Goal: Transaction & Acquisition: Purchase product/service

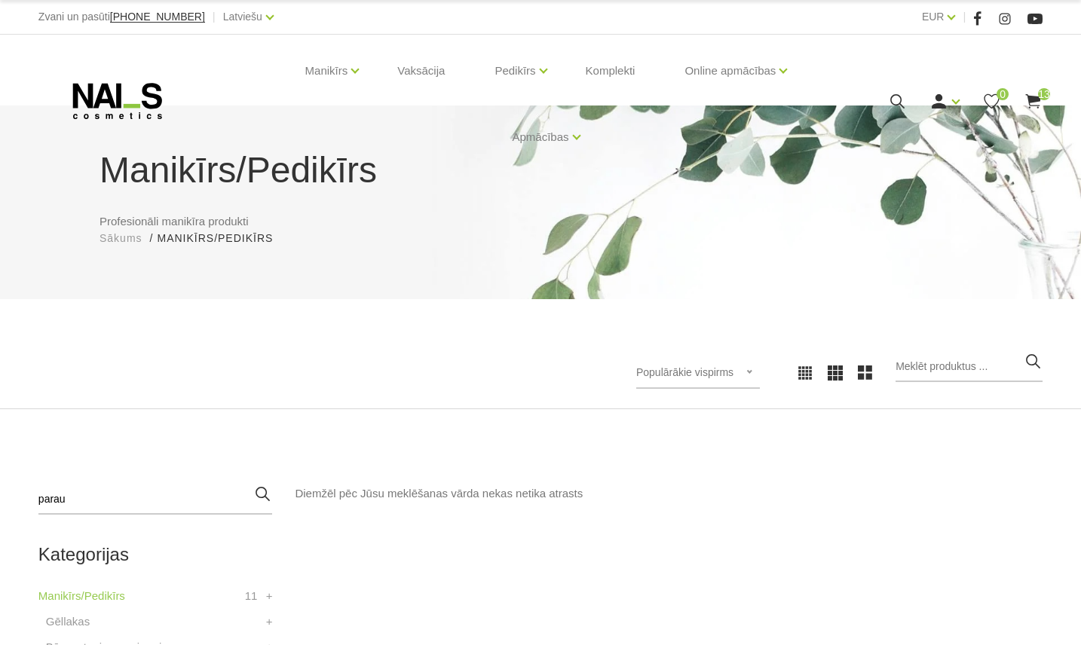
click at [1036, 103] on icon at bounding box center [1033, 101] width 19 height 19
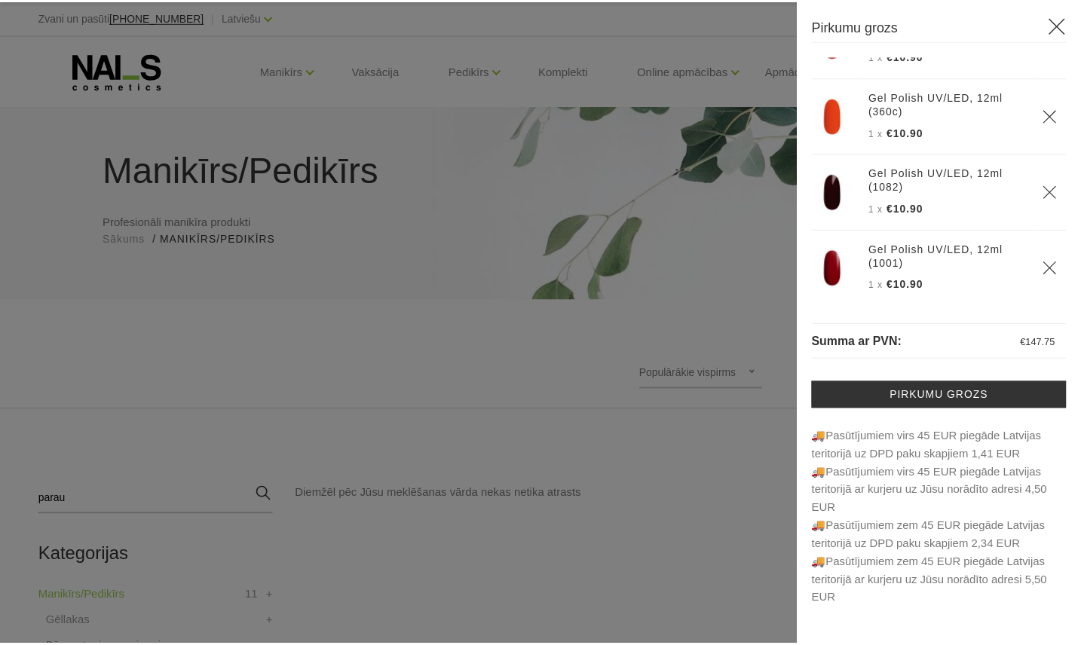
scroll to position [508, 0]
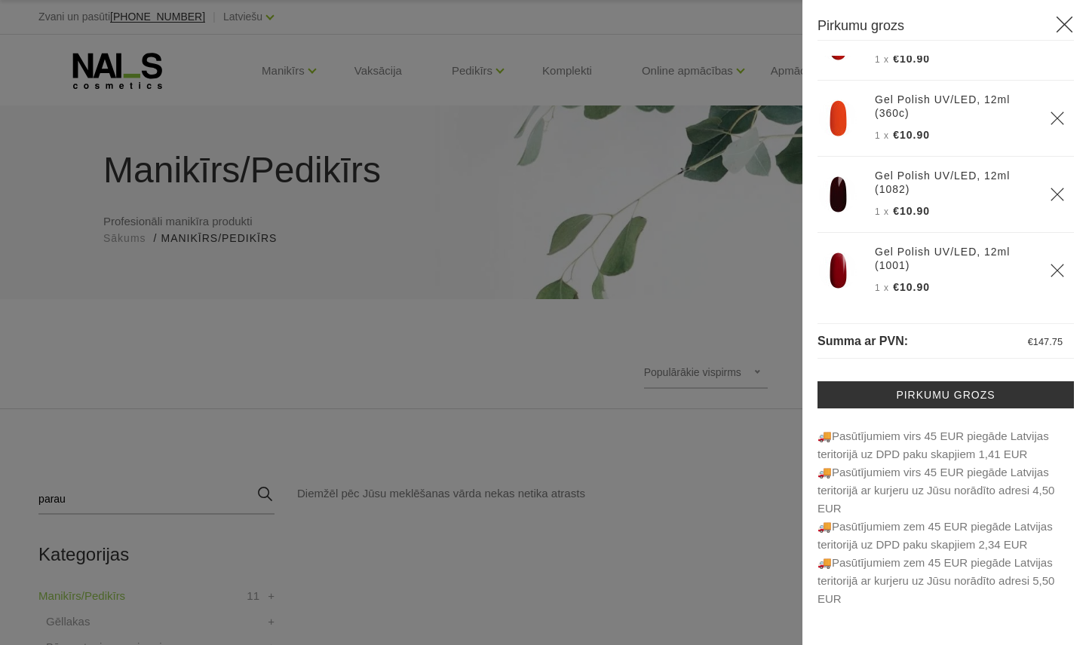
click at [627, 325] on div at bounding box center [544, 322] width 1089 height 645
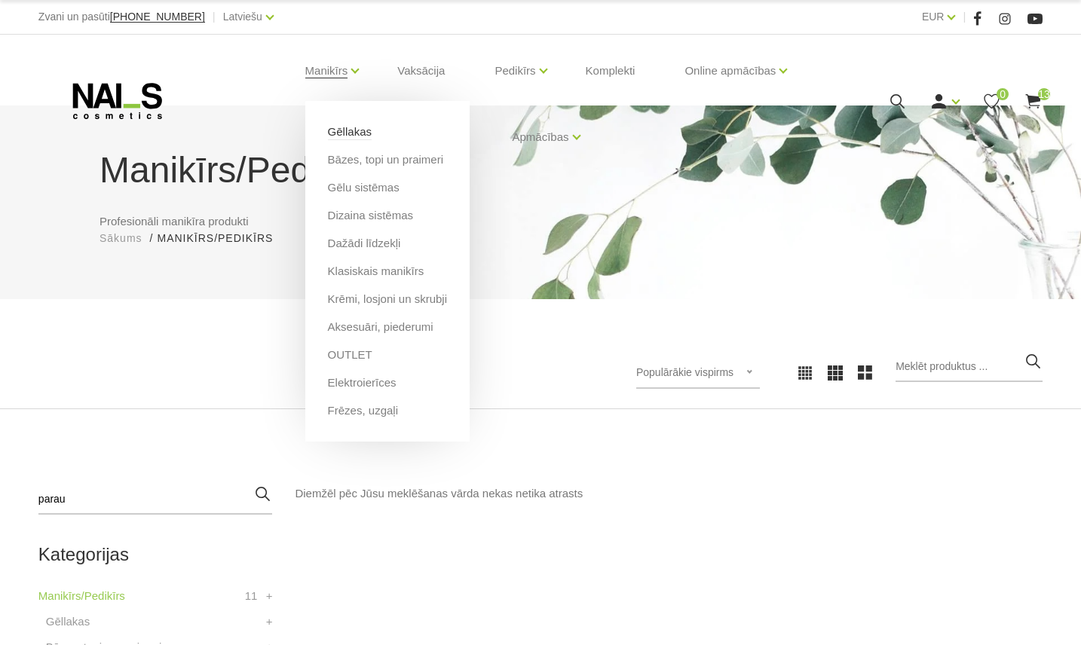
click at [356, 135] on link "Gēllakas" at bounding box center [350, 132] width 44 height 17
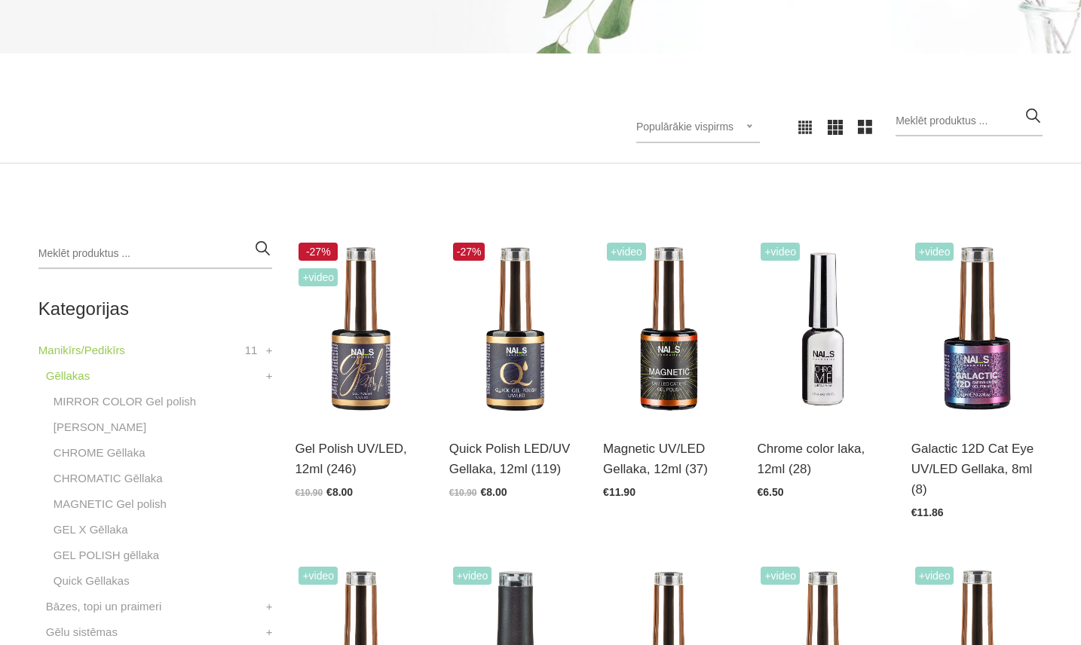
scroll to position [251, 0]
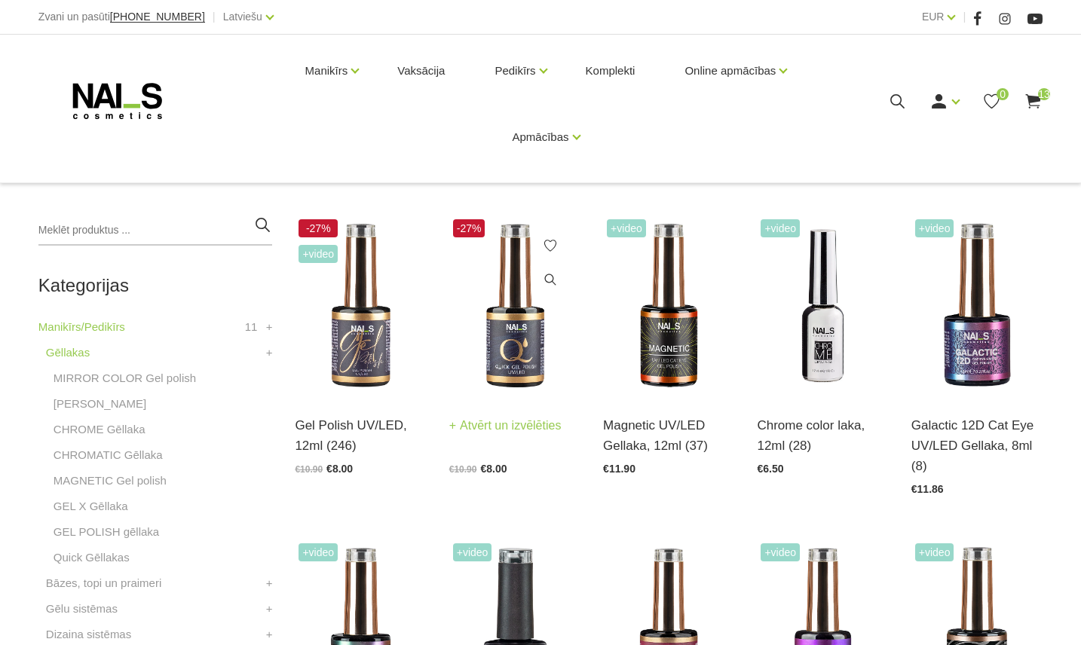
click at [526, 354] on img at bounding box center [514, 306] width 131 height 181
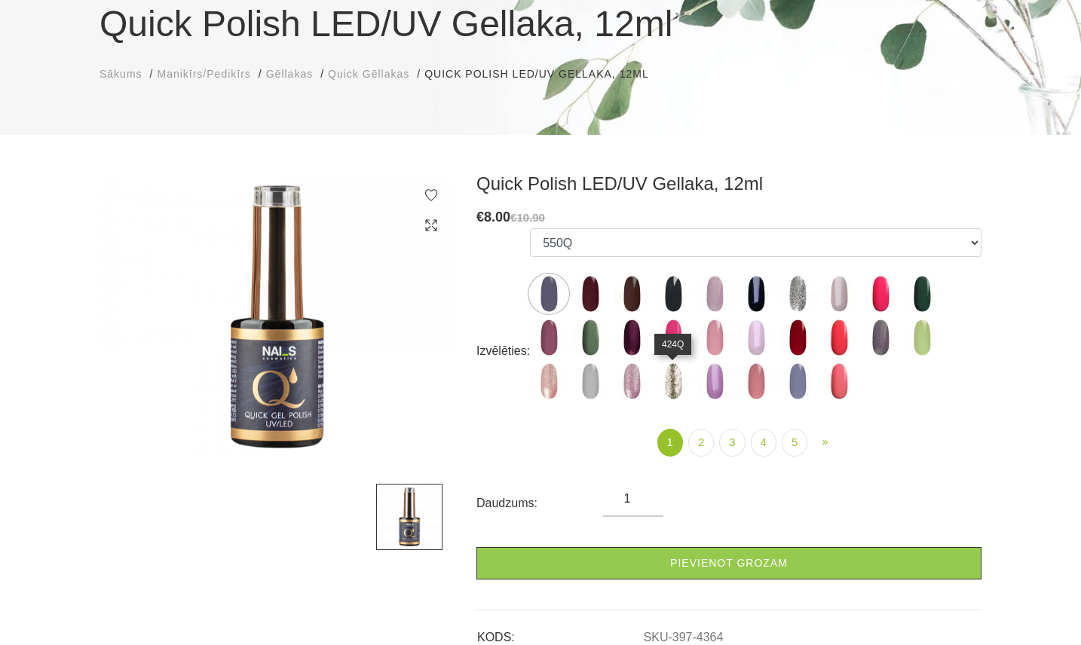
scroll to position [151, 0]
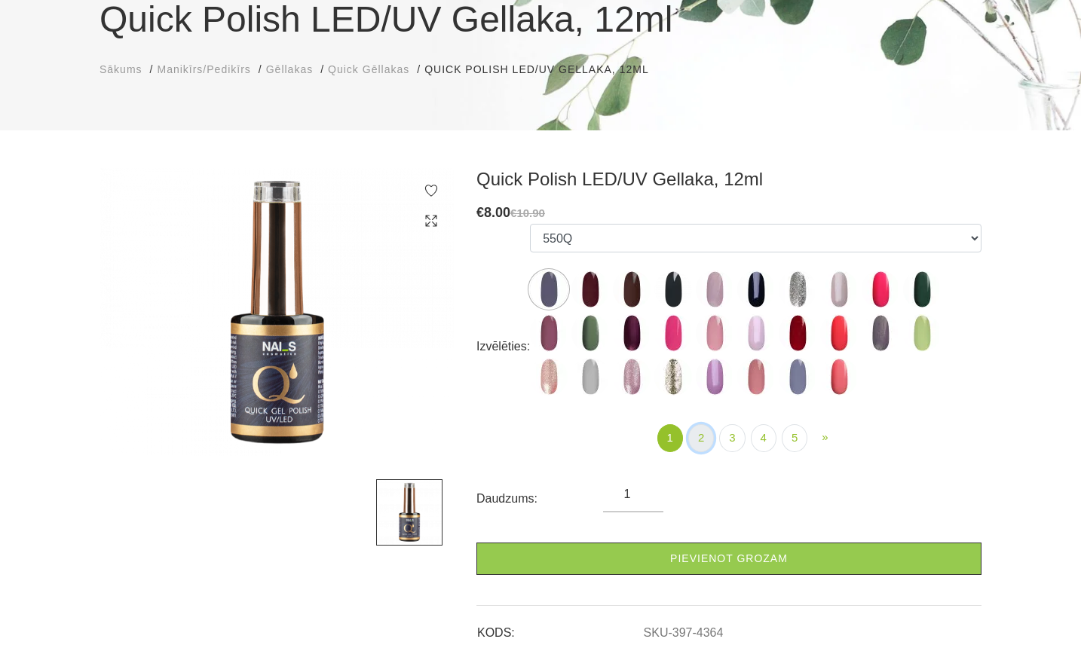
click at [707, 436] on link "2" at bounding box center [701, 439] width 26 height 28
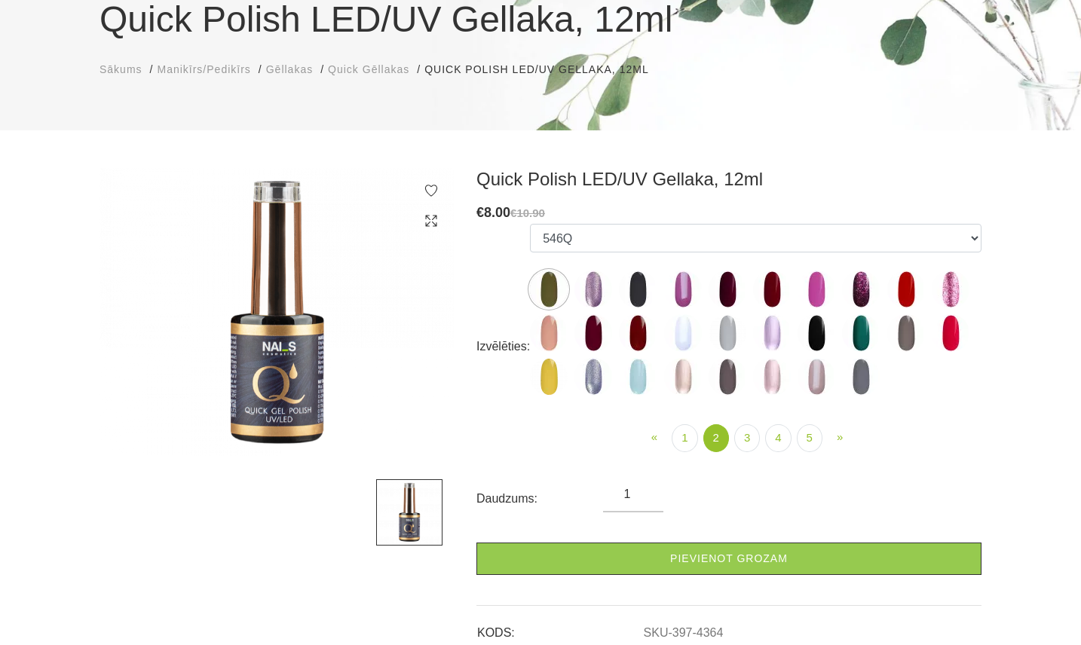
click at [617, 437] on ul "« Prev 1 2 (current) 3 4 5 » Next" at bounding box center [756, 439] width 452 height 28
click at [591, 336] on img at bounding box center [594, 333] width 38 height 38
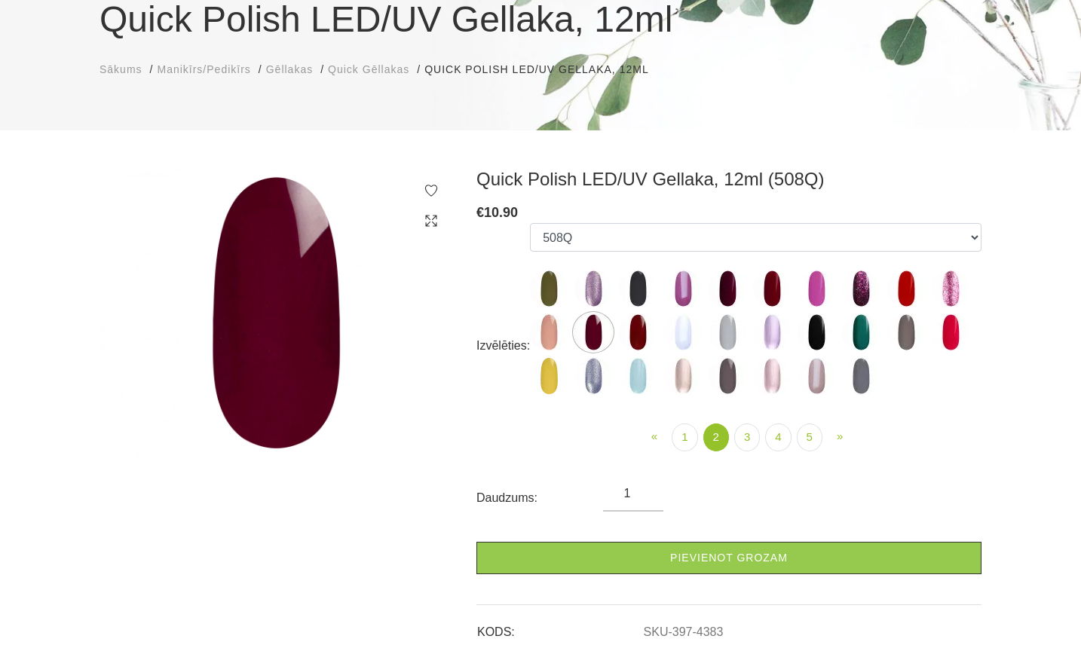
click at [722, 288] on img at bounding box center [728, 289] width 38 height 38
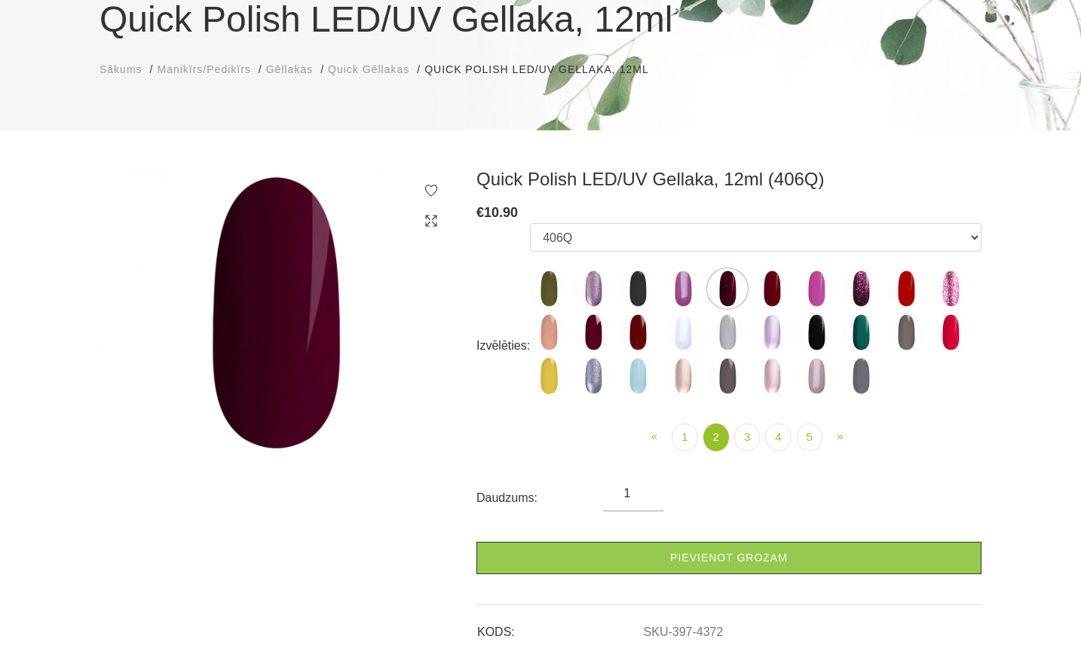
click at [766, 284] on img at bounding box center [772, 289] width 38 height 38
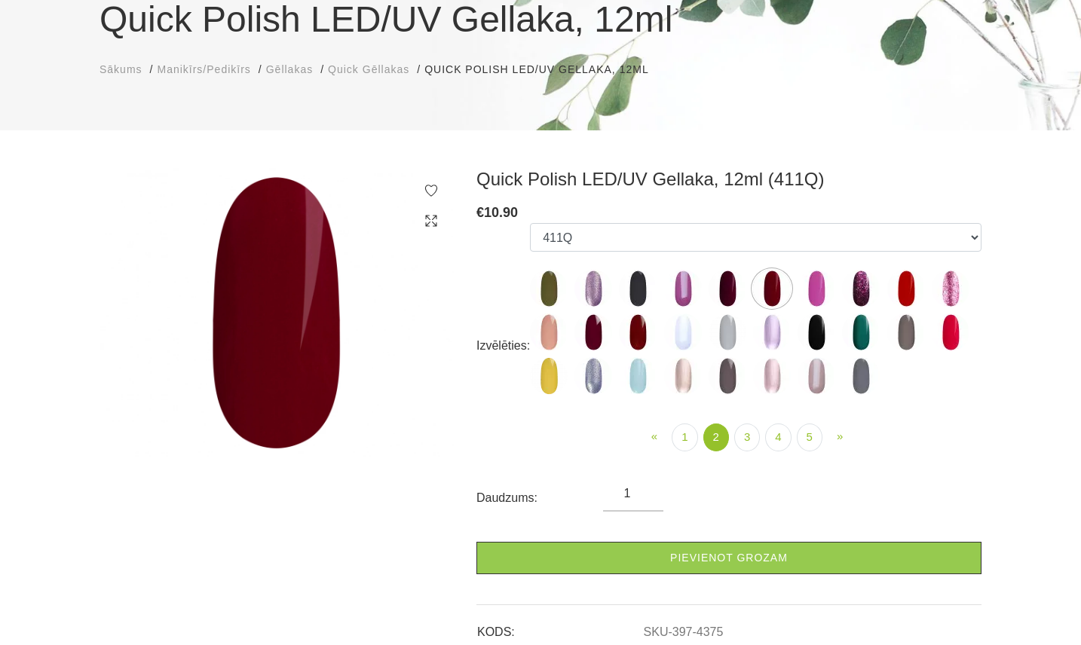
click at [725, 291] on img at bounding box center [728, 289] width 38 height 38
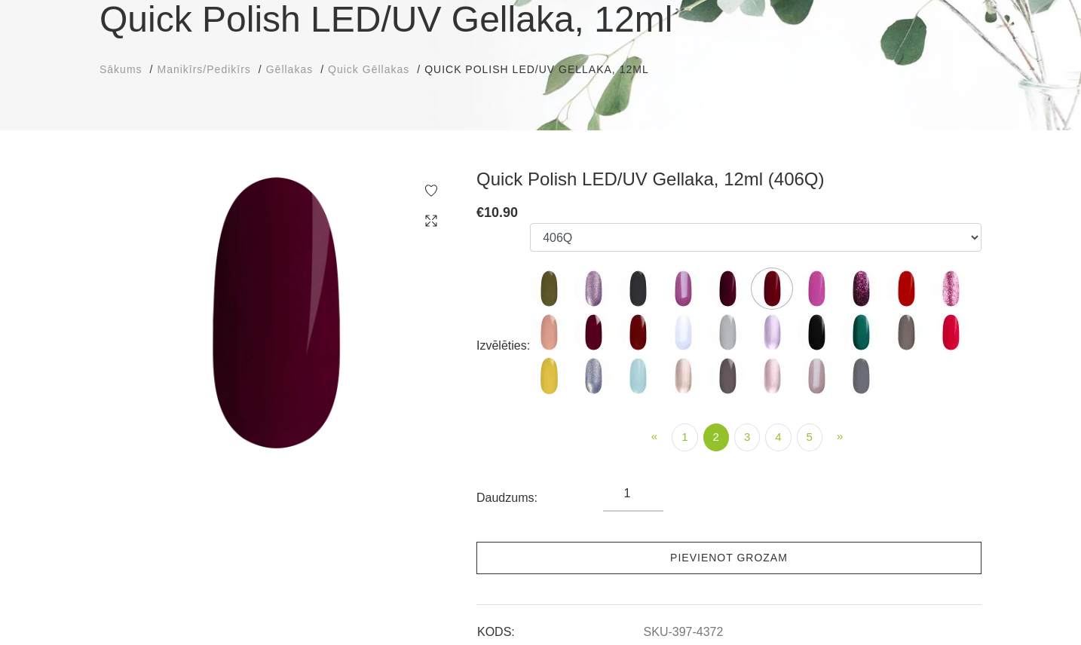
click at [699, 558] on link "Pievienot grozam" at bounding box center [729, 558] width 505 height 32
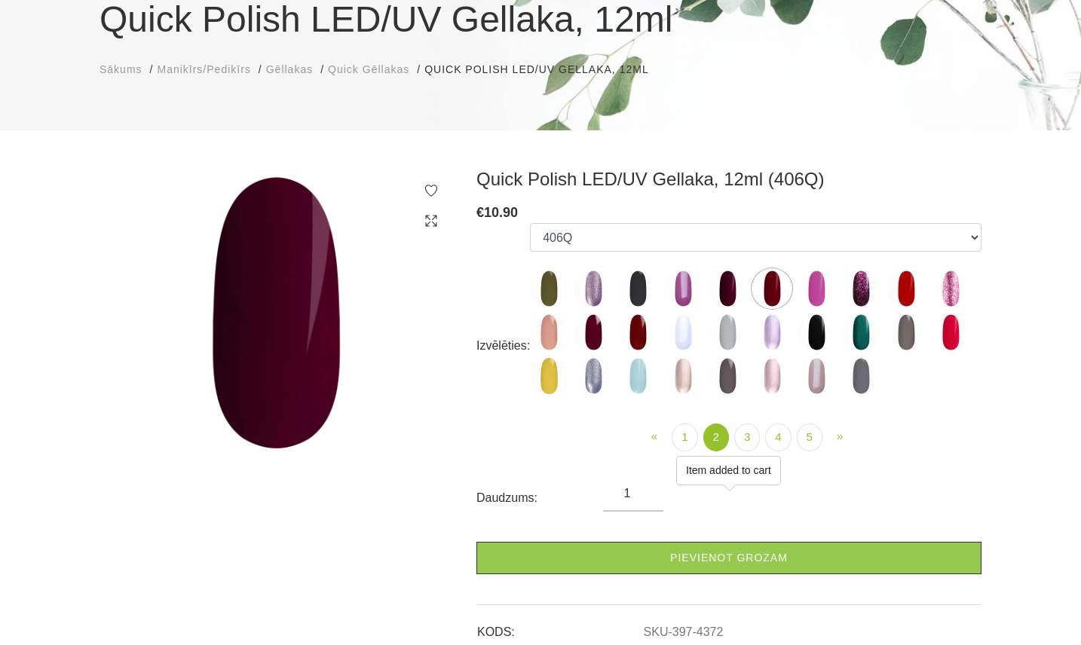
click at [677, 331] on img at bounding box center [683, 333] width 38 height 38
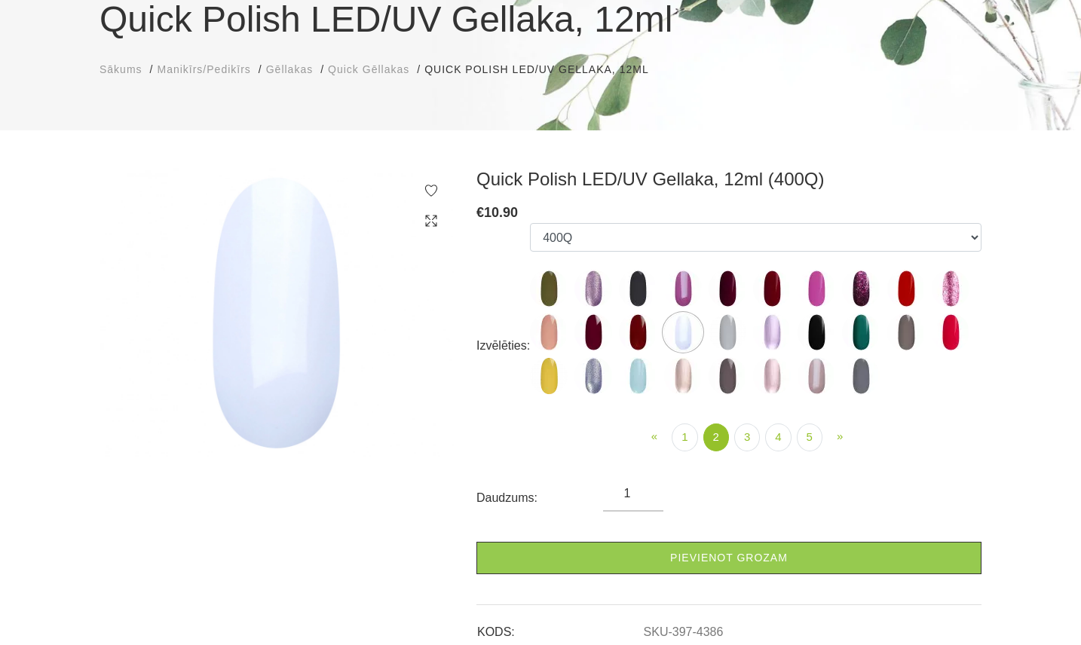
click at [905, 339] on img at bounding box center [907, 333] width 38 height 38
select select "4394"
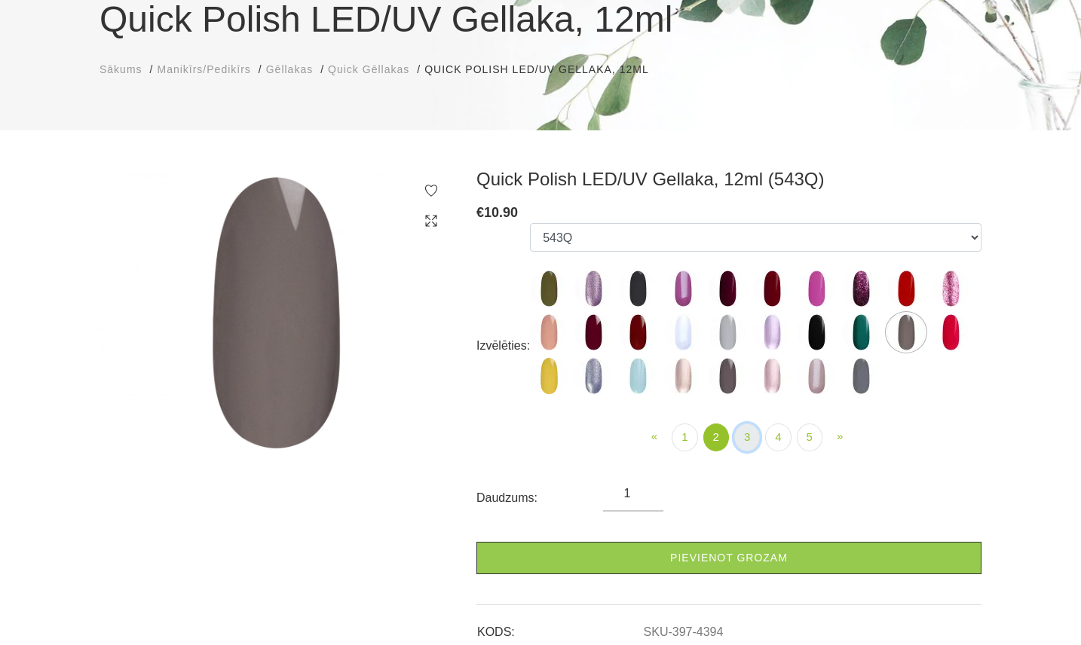
click at [747, 431] on link "3" at bounding box center [747, 438] width 26 height 28
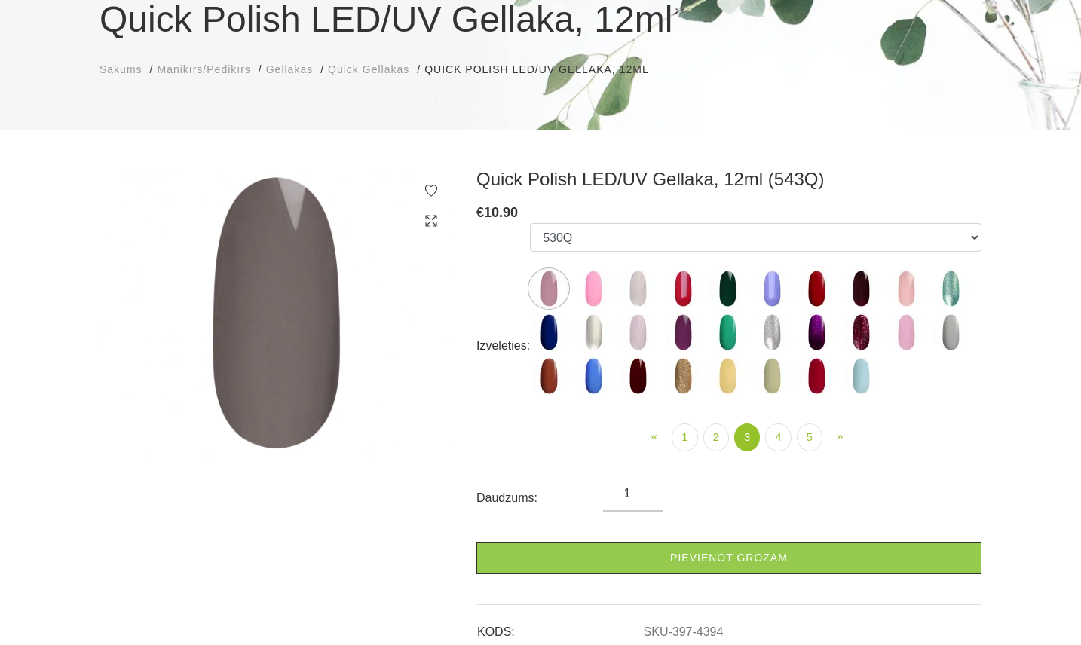
click at [854, 297] on img at bounding box center [861, 289] width 38 height 38
select select "4425"
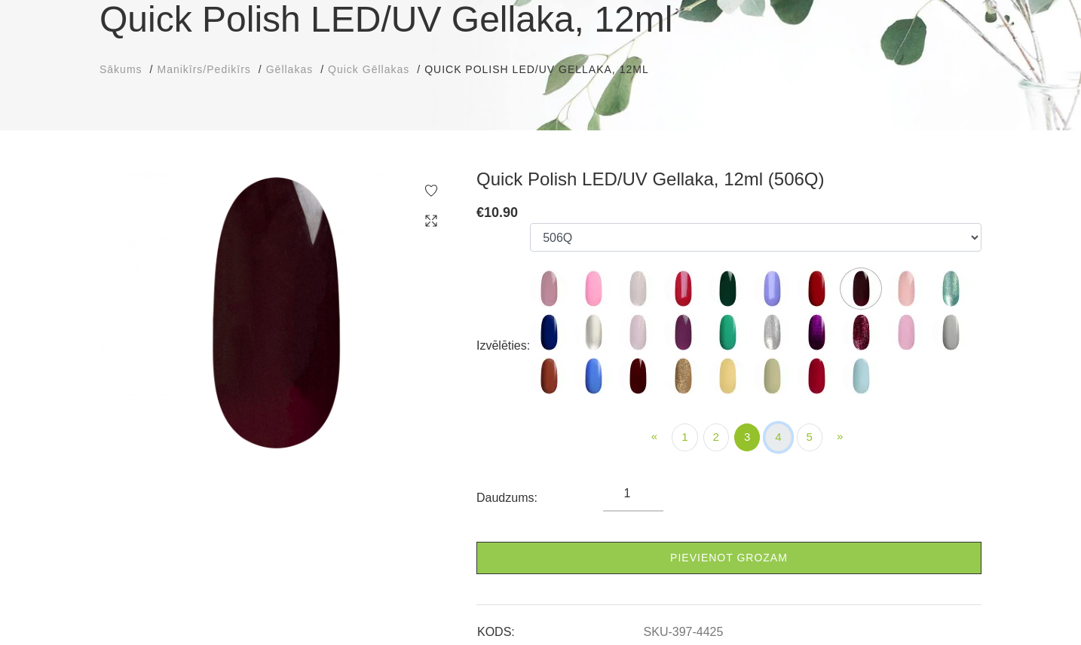
click at [774, 432] on link "4" at bounding box center [778, 438] width 26 height 28
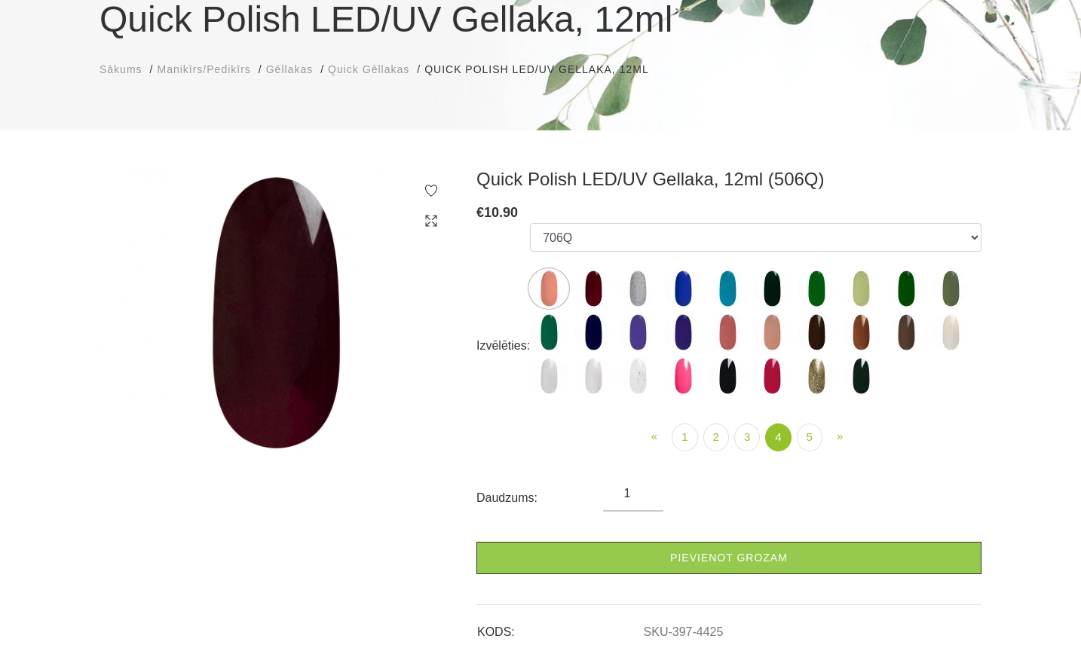
click at [587, 276] on img at bounding box center [594, 289] width 38 height 38
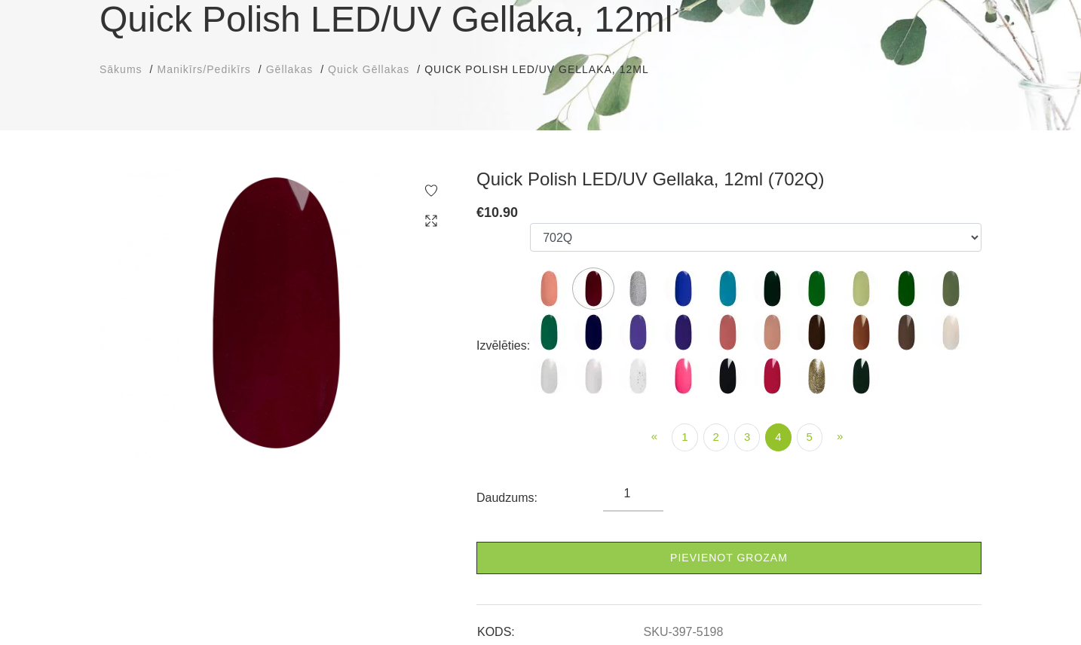
click at [894, 324] on img at bounding box center [907, 333] width 38 height 38
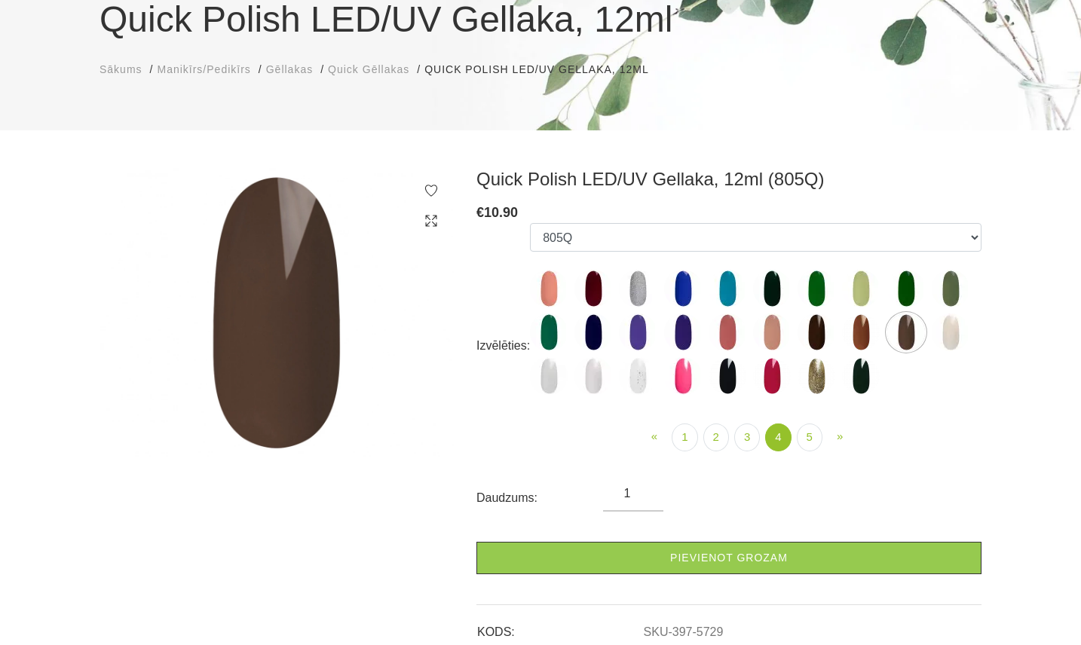
click at [857, 337] on img at bounding box center [861, 333] width 38 height 38
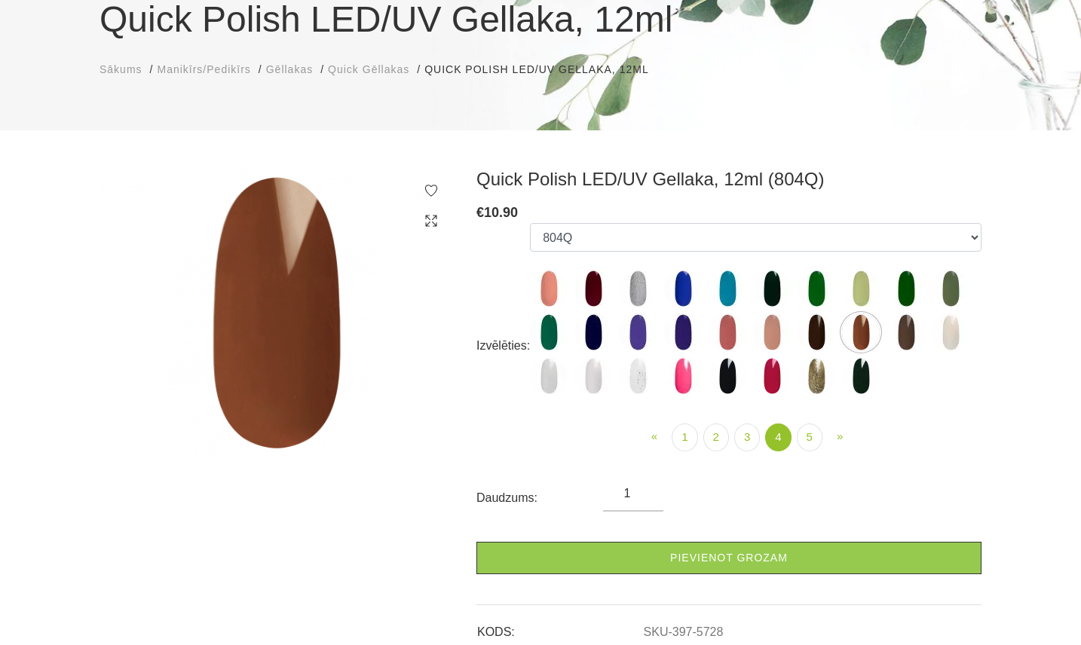
click at [911, 329] on img at bounding box center [907, 333] width 38 height 38
select select "5729"
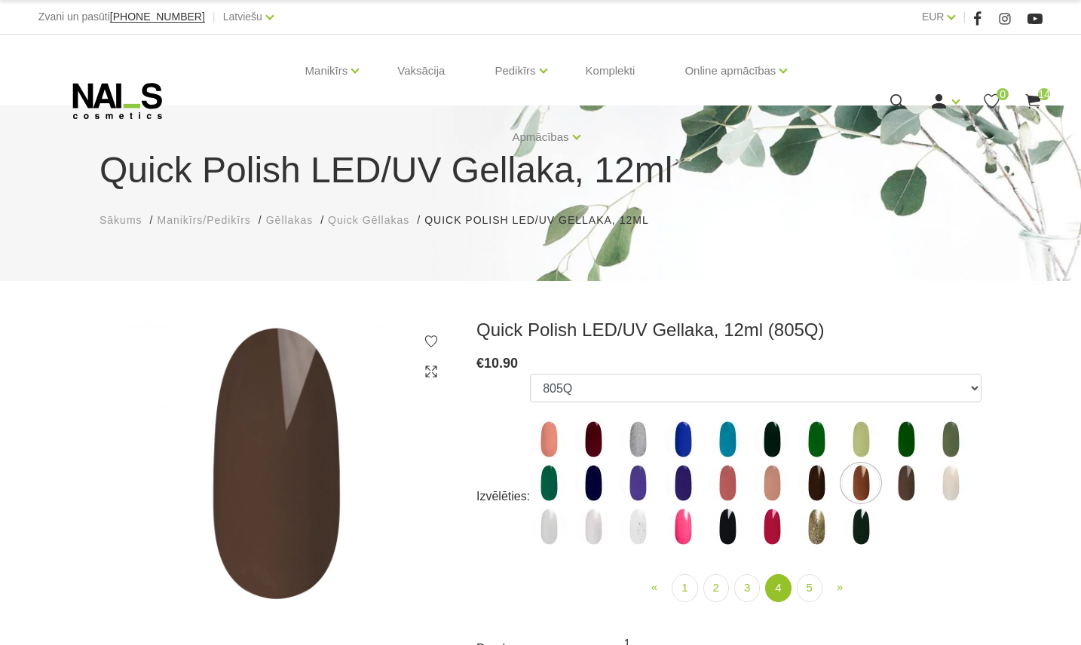
click at [1044, 97] on span "14" at bounding box center [1044, 94] width 12 height 12
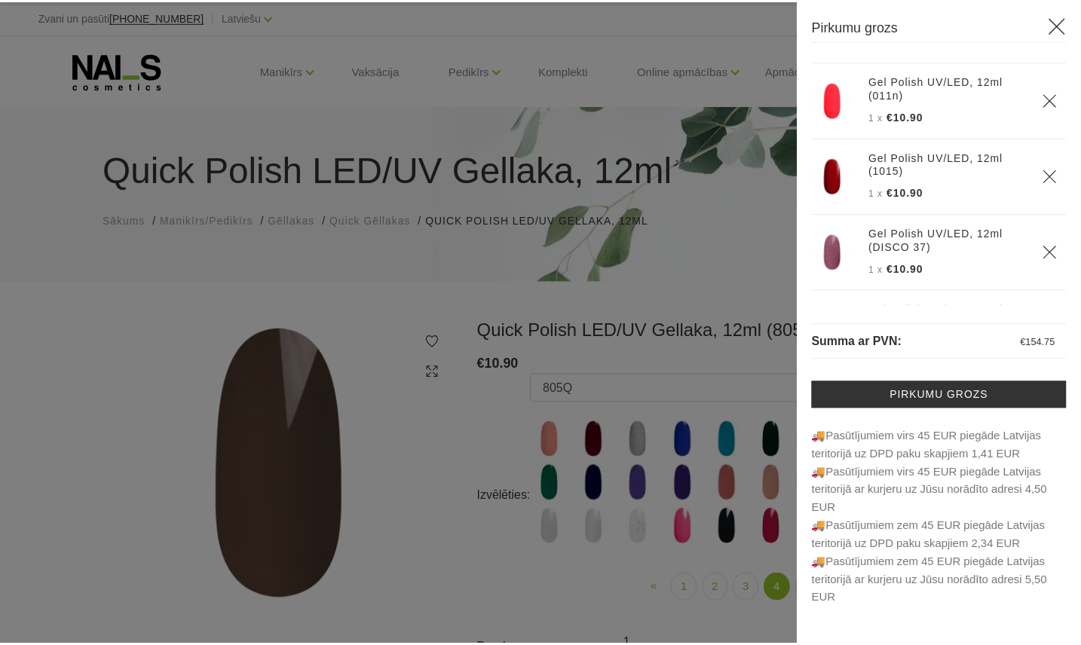
scroll to position [151, 0]
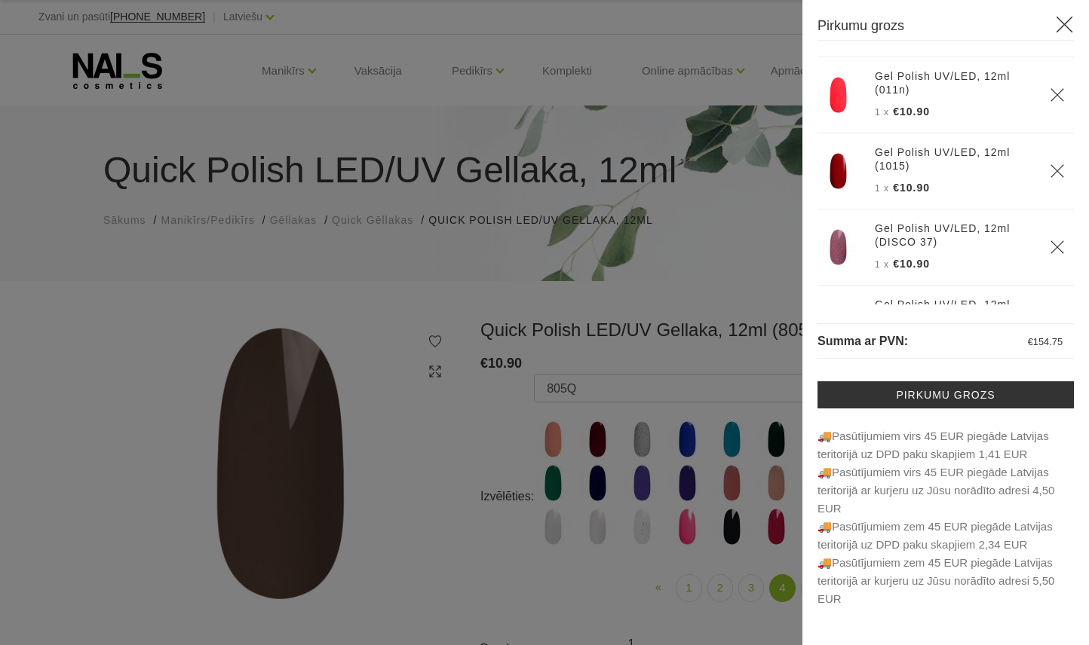
click at [677, 379] on div at bounding box center [544, 322] width 1089 height 645
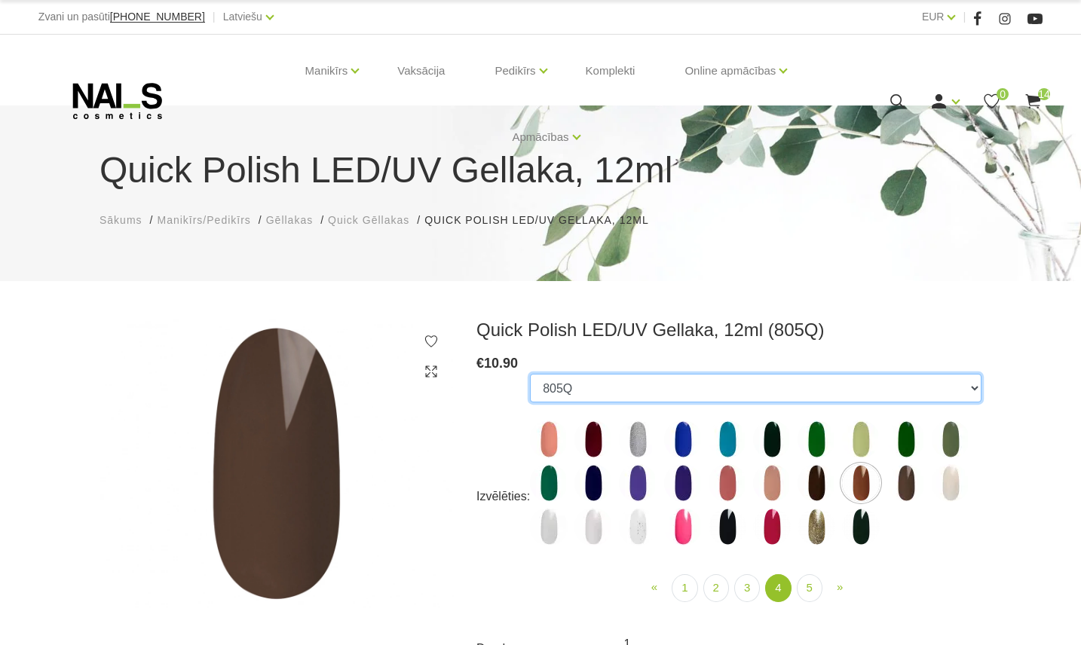
click at [693, 391] on select "550Q 551Q 807Q 813Q 462Q 401Q 443Q 445Q 569Q 560Q 552Q 568Q 510Q 413Q 529Q 484Q…" at bounding box center [756, 388] width 452 height 29
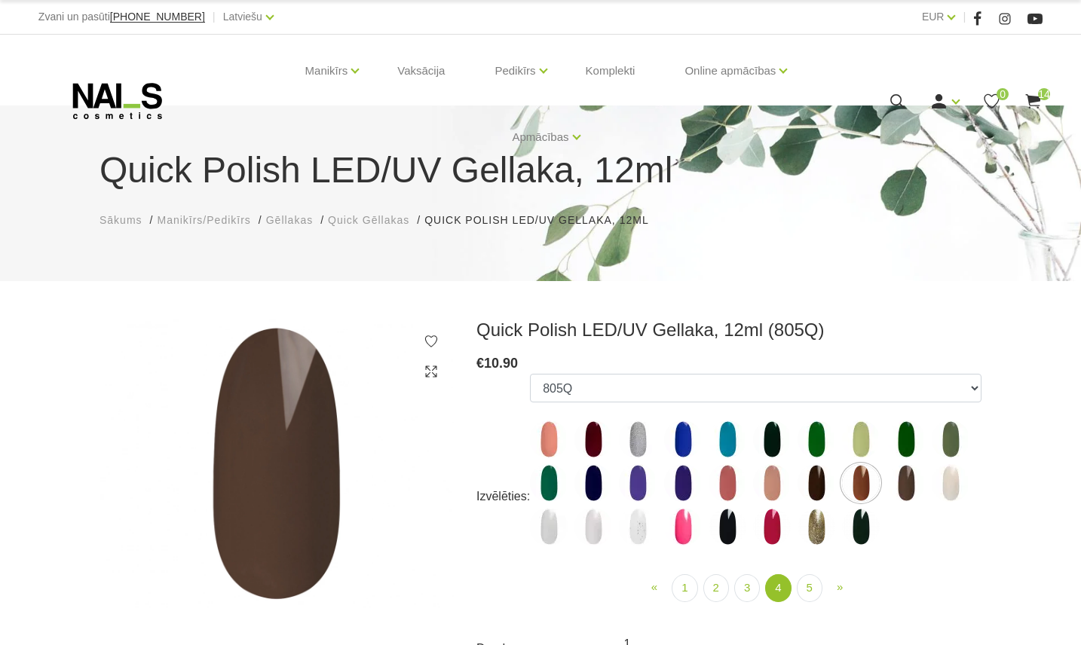
click at [566, 584] on ul "« Prev 1 2 3 4 (current) 5 » Next" at bounding box center [756, 589] width 452 height 28
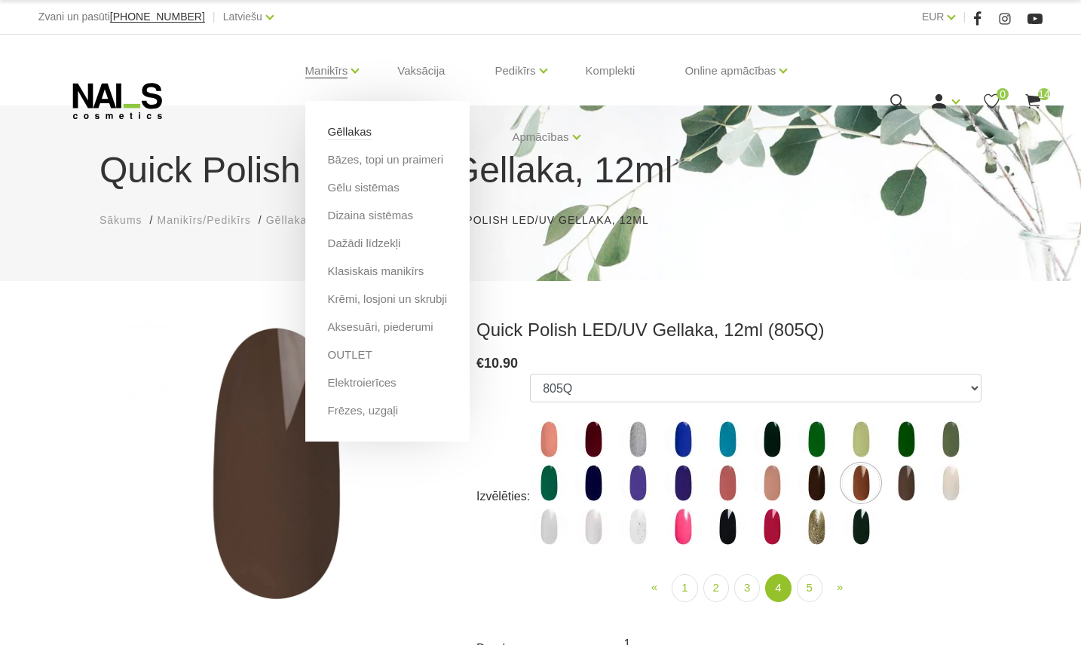
click at [344, 133] on link "Gēllakas" at bounding box center [350, 132] width 44 height 17
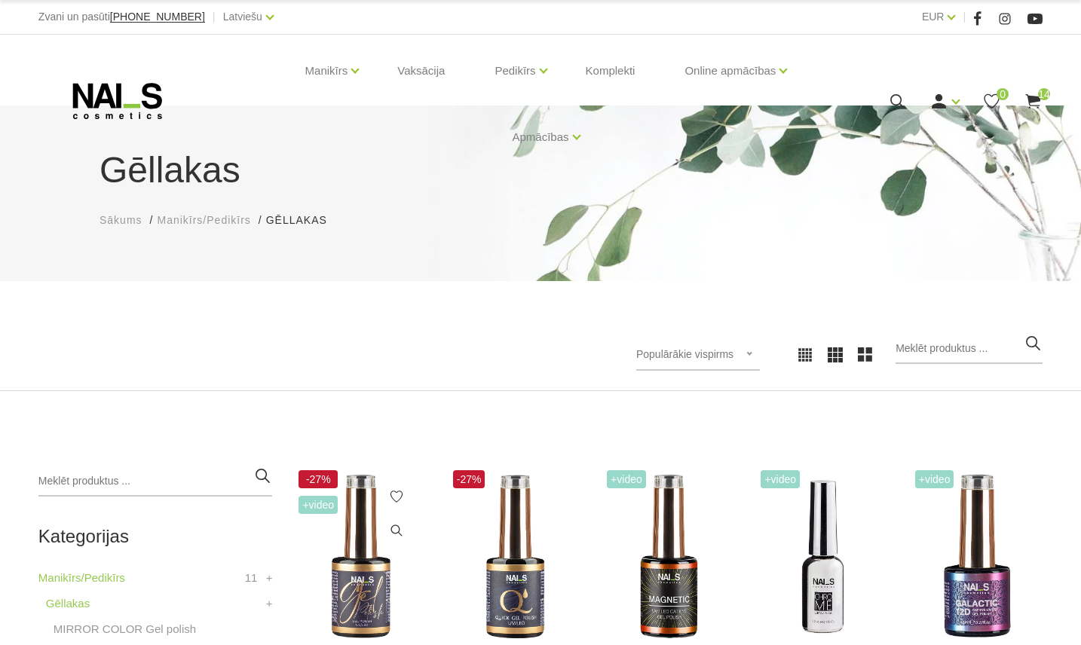
click at [379, 566] on img at bounding box center [360, 557] width 131 height 181
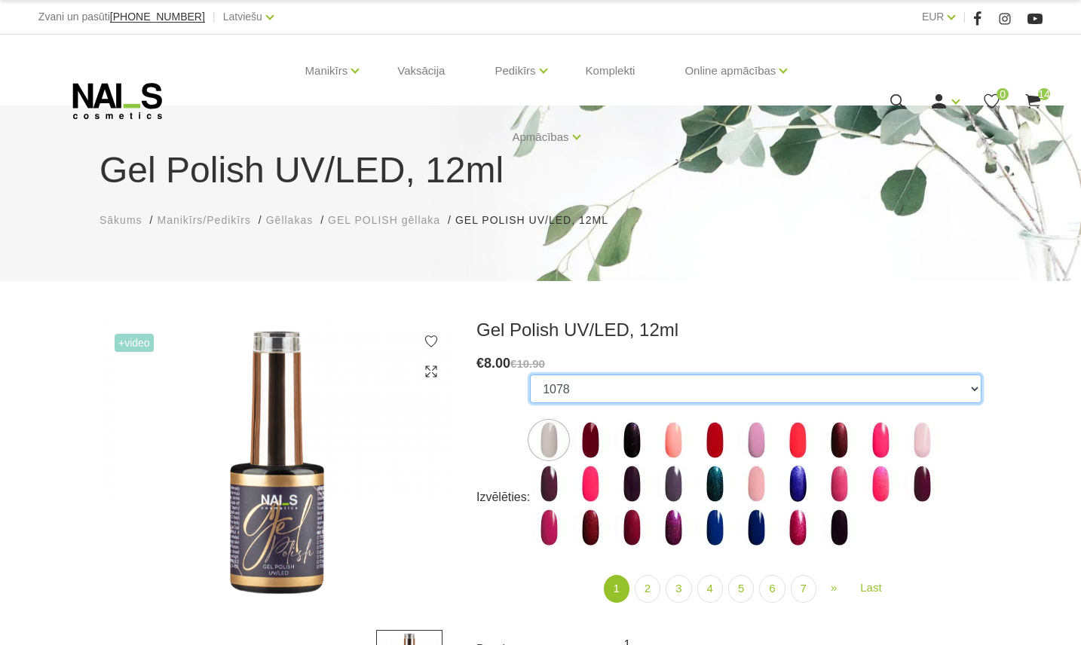
click at [611, 388] on select "1078 1081 001g 001n 003c 008b 011n 012g 016n 020b 044v 065v 068p 069v 083g 085p…" at bounding box center [756, 389] width 452 height 29
click at [530, 375] on select "1078 1081 001g 001n 003c 008b 011n 012g 016n 020b 044v 065v 068p 069v 083g 085p…" at bounding box center [756, 389] width 452 height 29
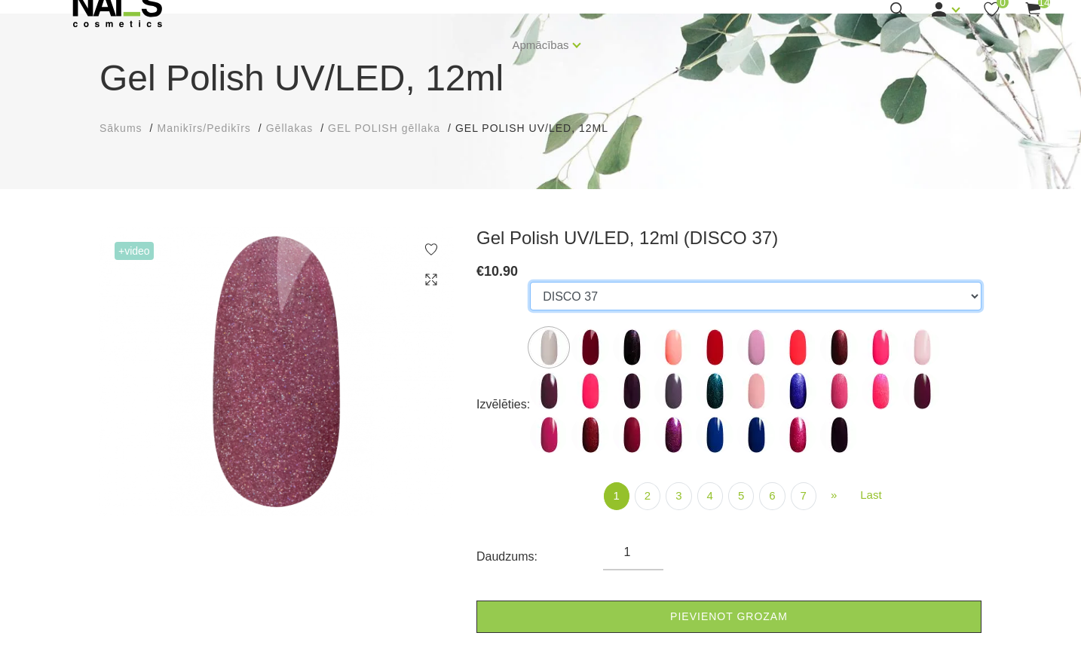
scroll to position [100, 0]
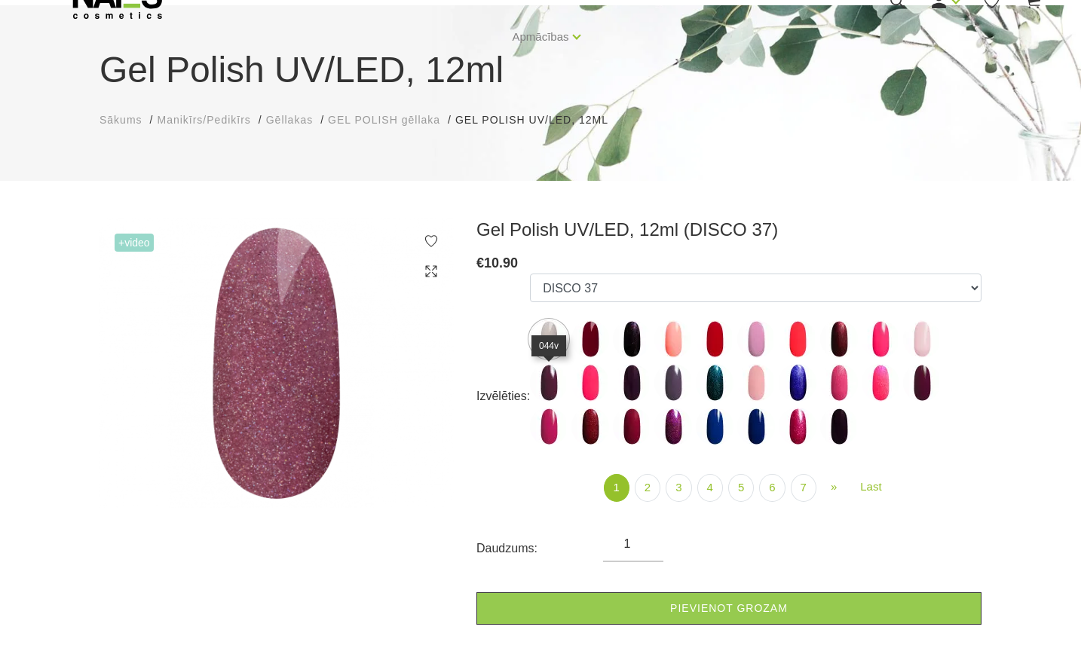
click at [551, 374] on img at bounding box center [549, 383] width 38 height 38
select select "3984"
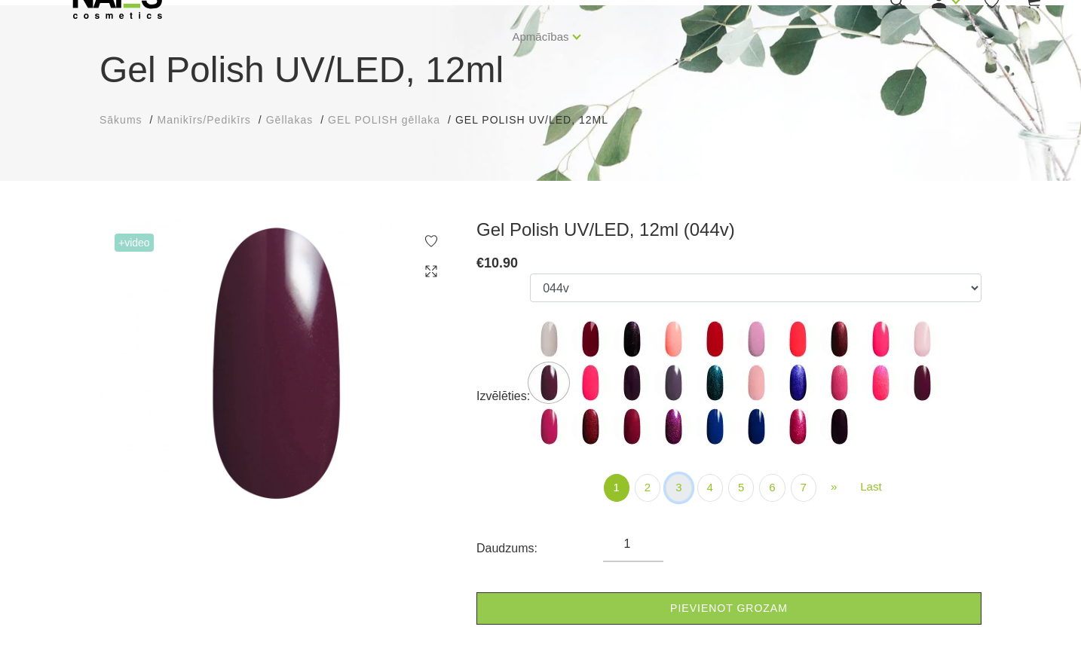
click at [679, 488] on link "3" at bounding box center [679, 488] width 26 height 28
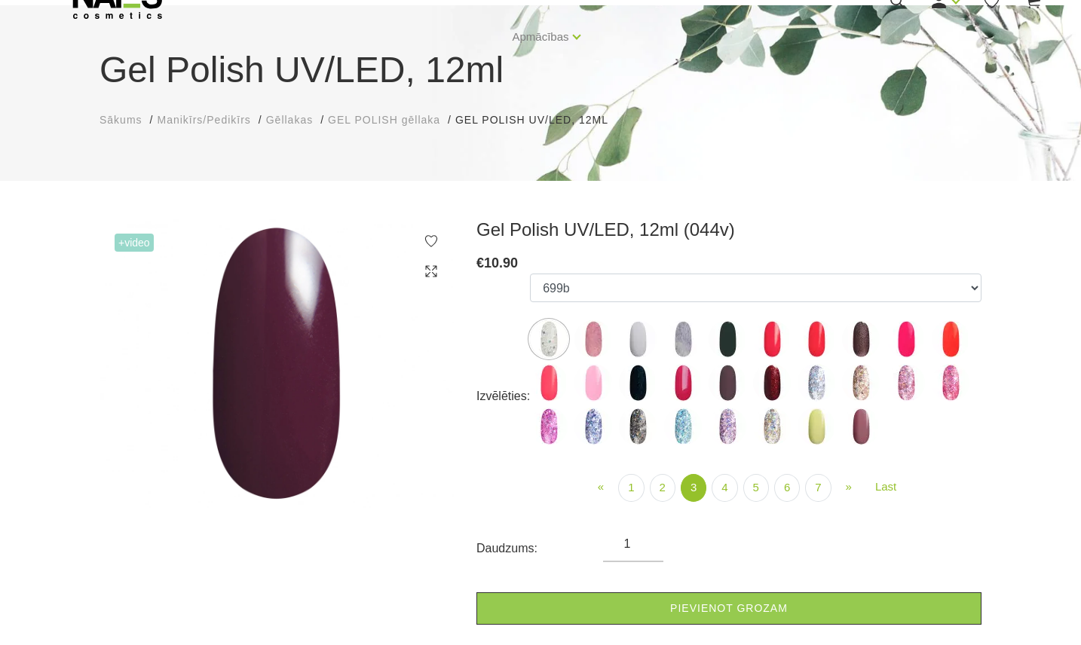
click at [719, 385] on img at bounding box center [728, 383] width 38 height 38
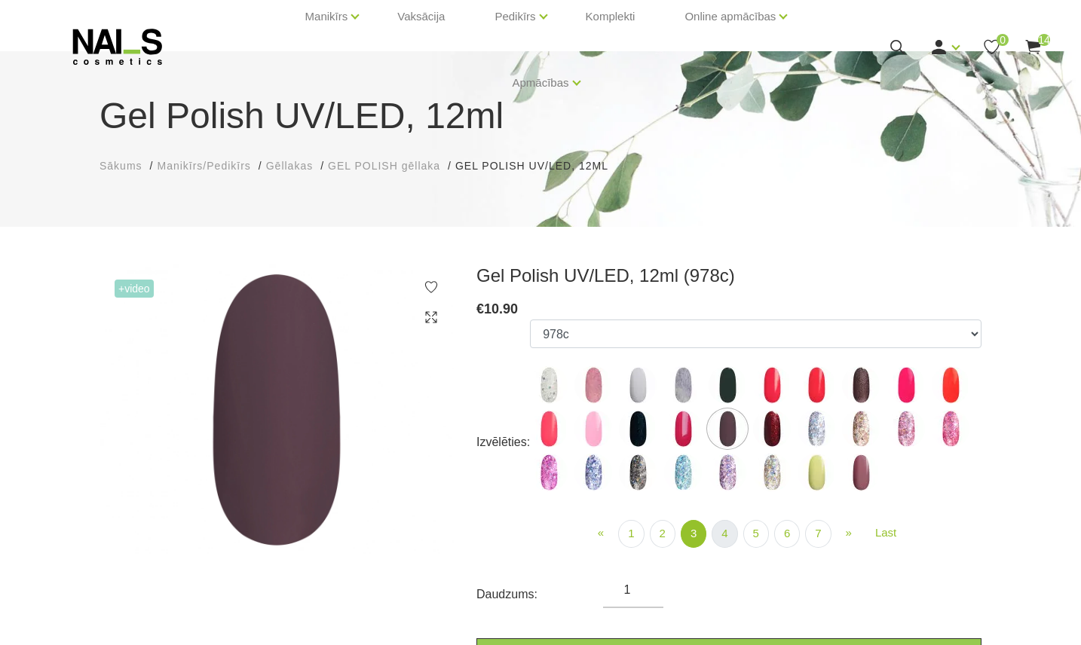
scroll to position [50, 0]
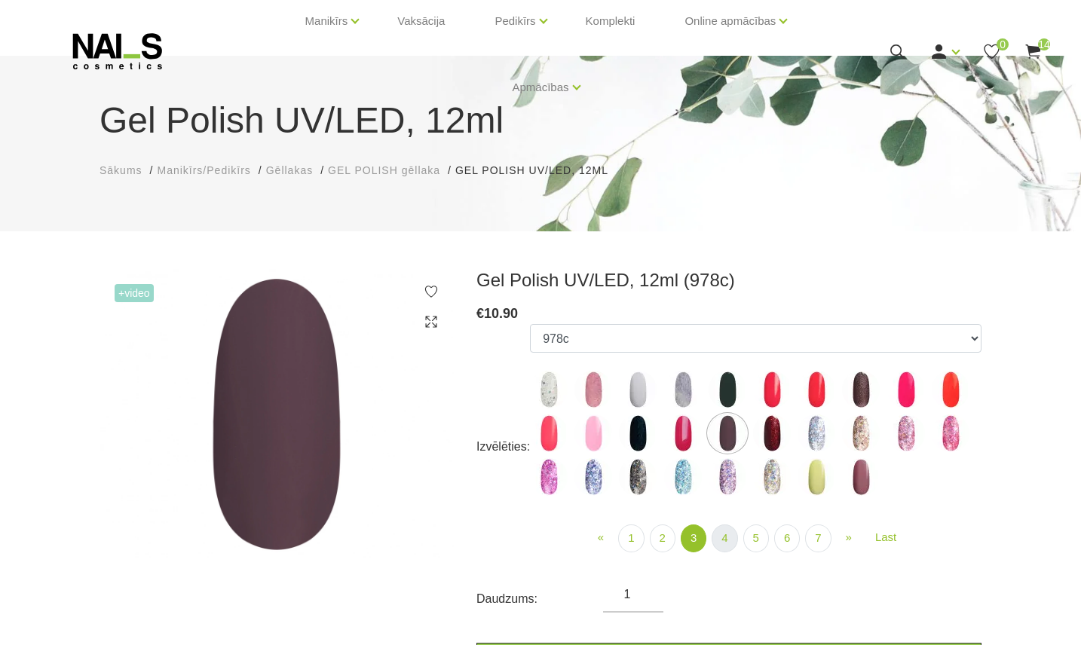
click at [725, 489] on img at bounding box center [728, 477] width 38 height 38
select select "4155"
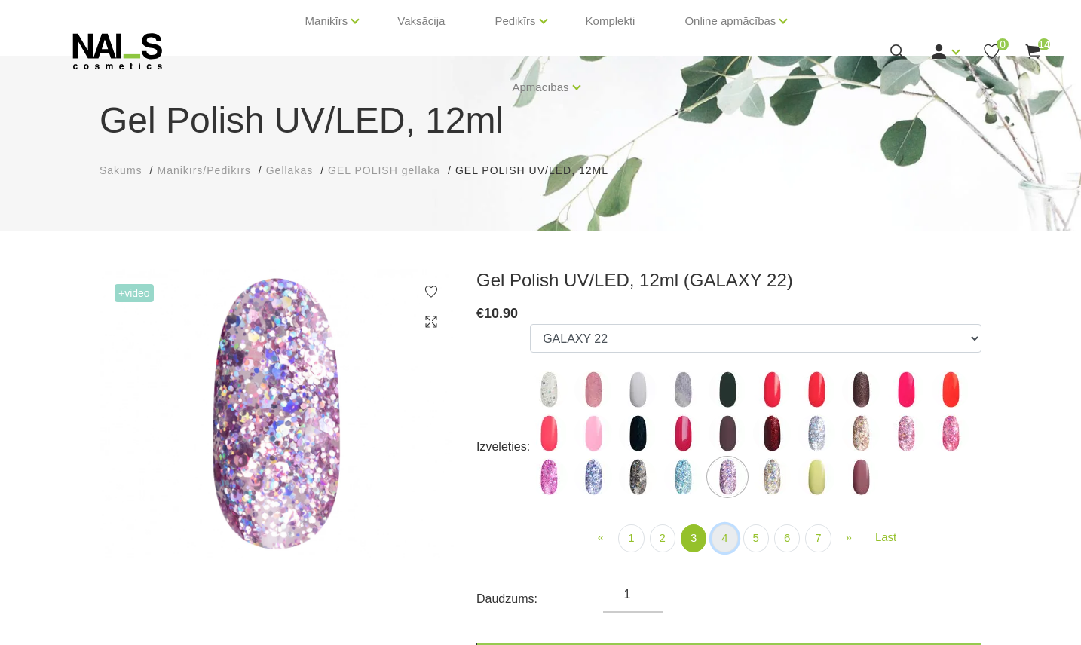
click at [726, 531] on link "4" at bounding box center [725, 539] width 26 height 28
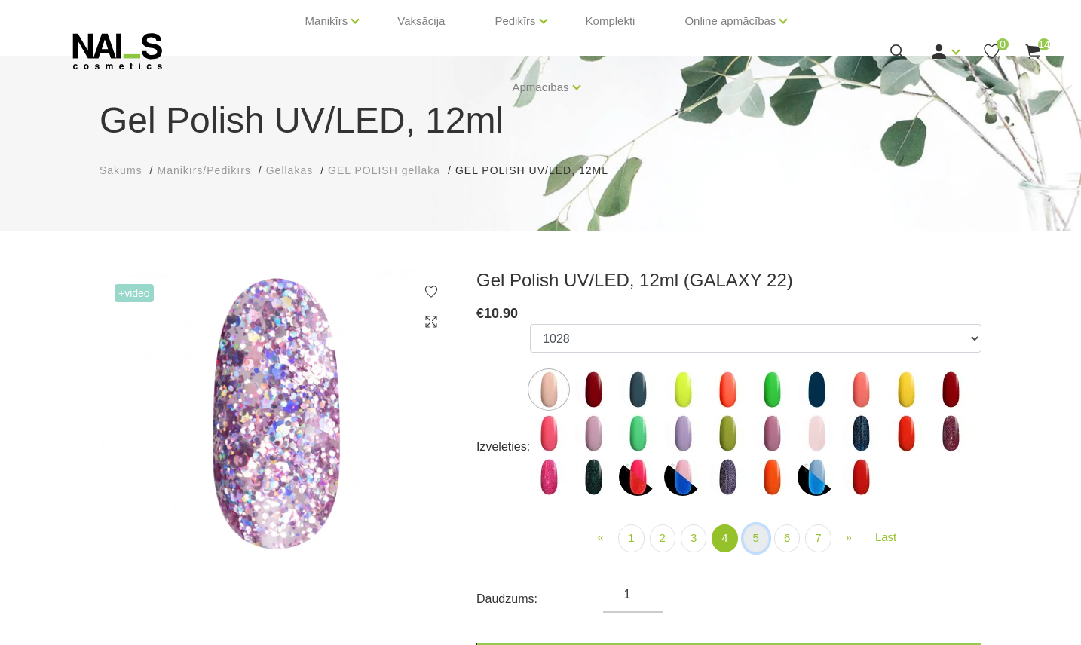
click at [753, 535] on link "5" at bounding box center [756, 539] width 26 height 28
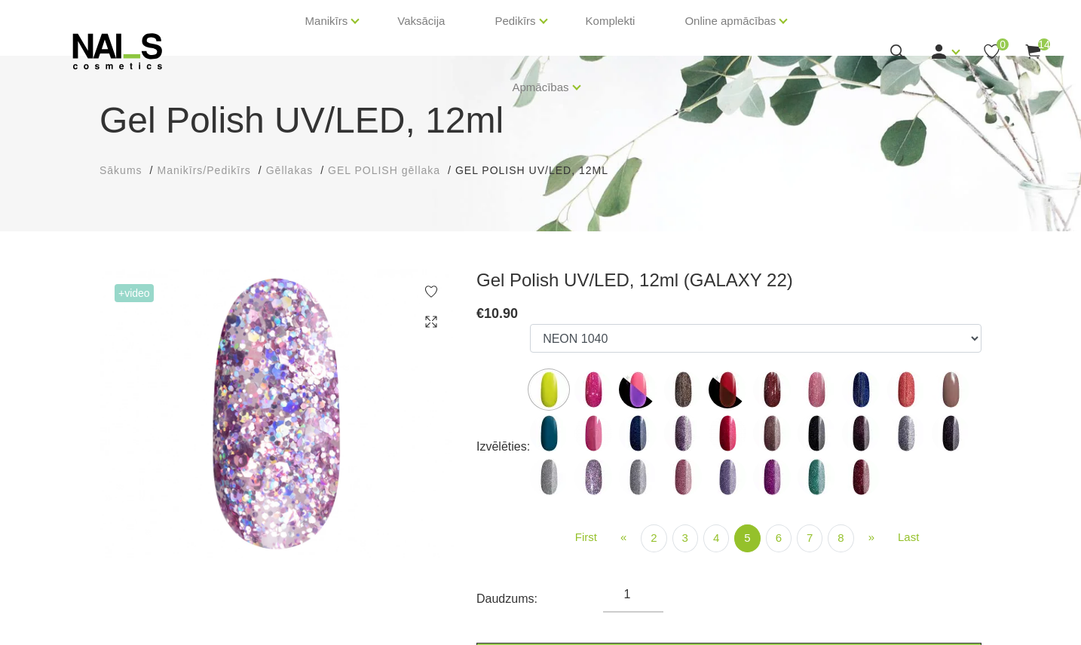
click at [783, 441] on img at bounding box center [772, 434] width 38 height 38
select select "4954"
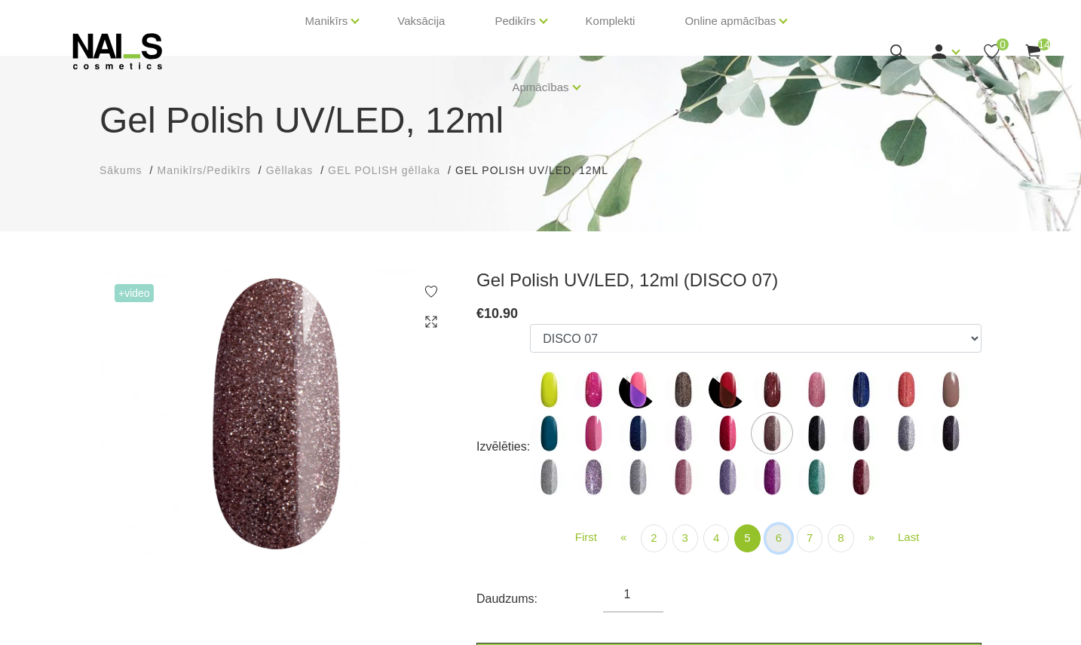
click at [788, 539] on link "6" at bounding box center [779, 539] width 26 height 28
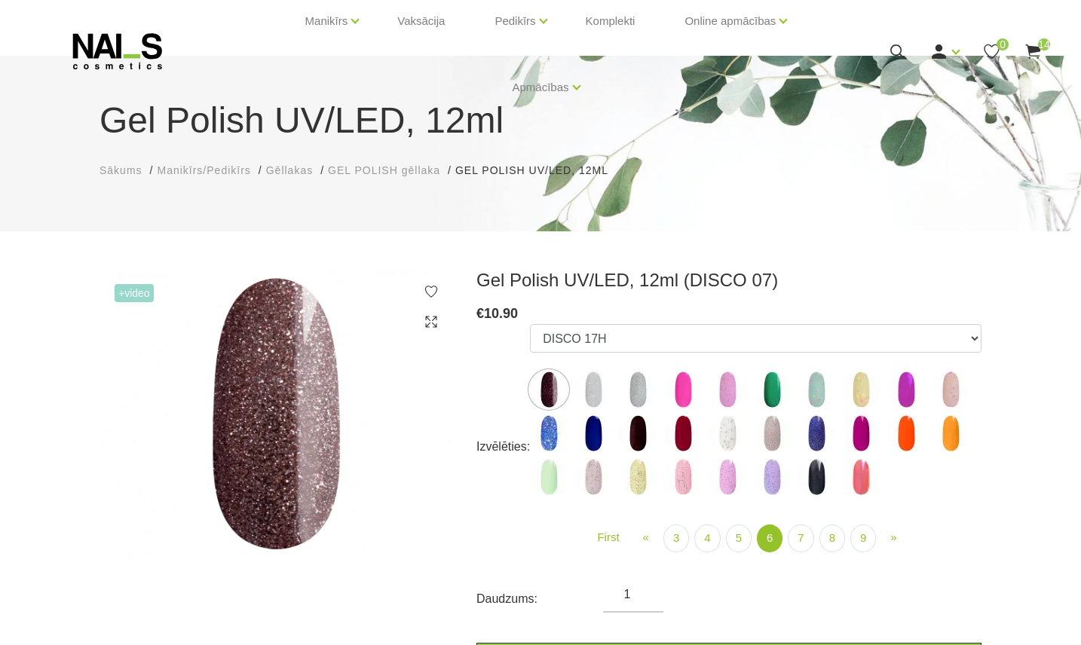
click at [642, 430] on img at bounding box center [638, 434] width 38 height 38
select select "5283"
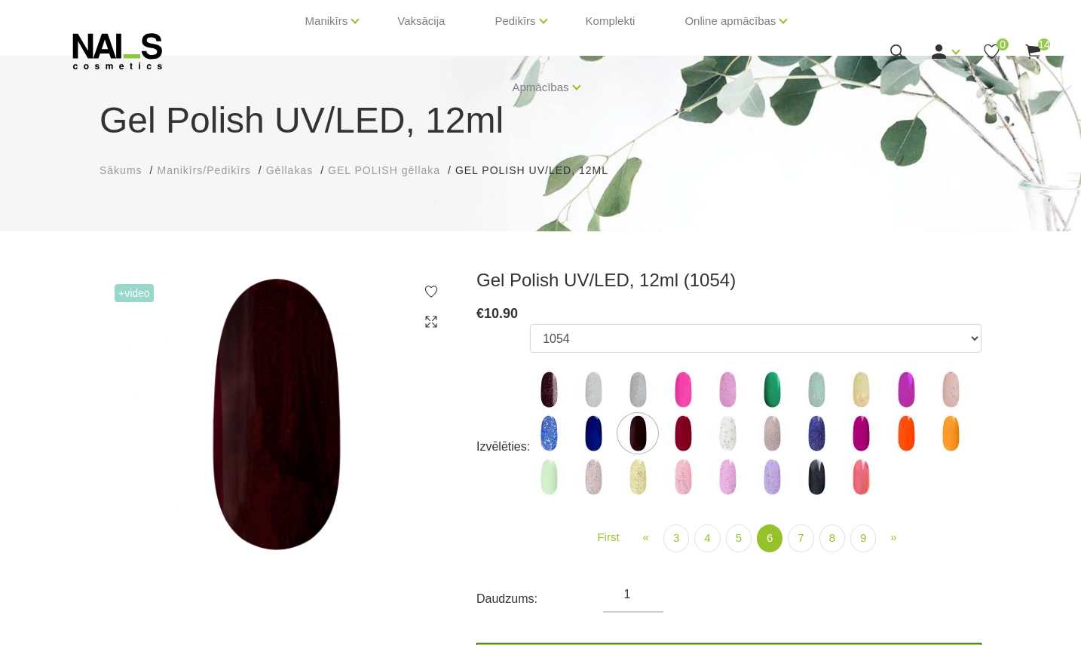
click at [781, 528] on li "6 (current)" at bounding box center [770, 539] width 25 height 28
click at [811, 541] on link "7" at bounding box center [801, 539] width 26 height 28
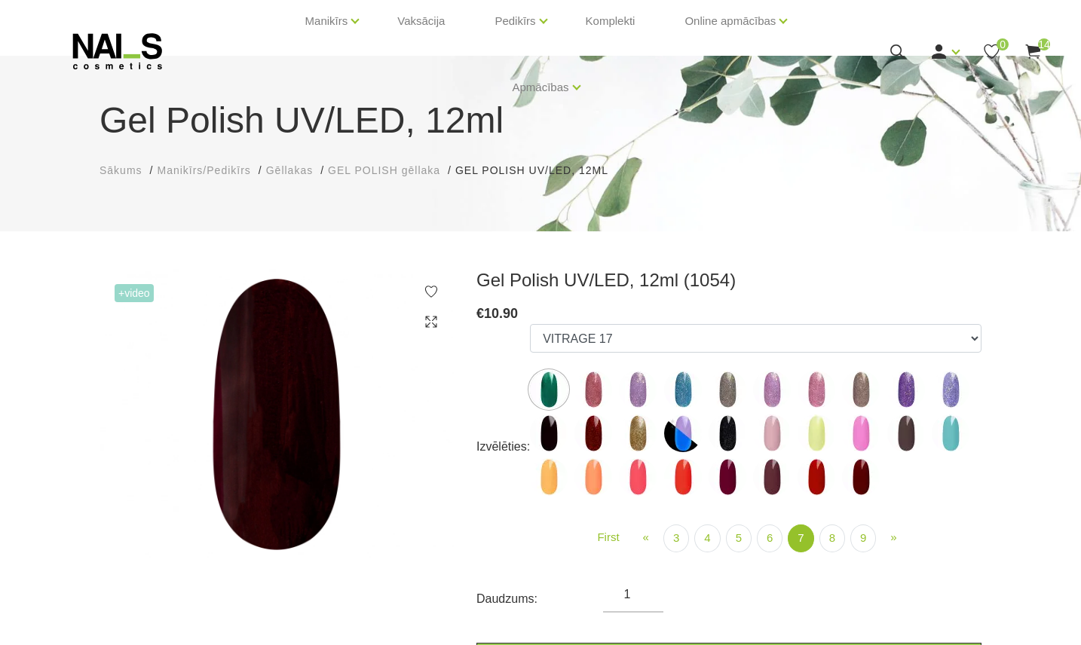
click at [906, 431] on img at bounding box center [907, 434] width 38 height 38
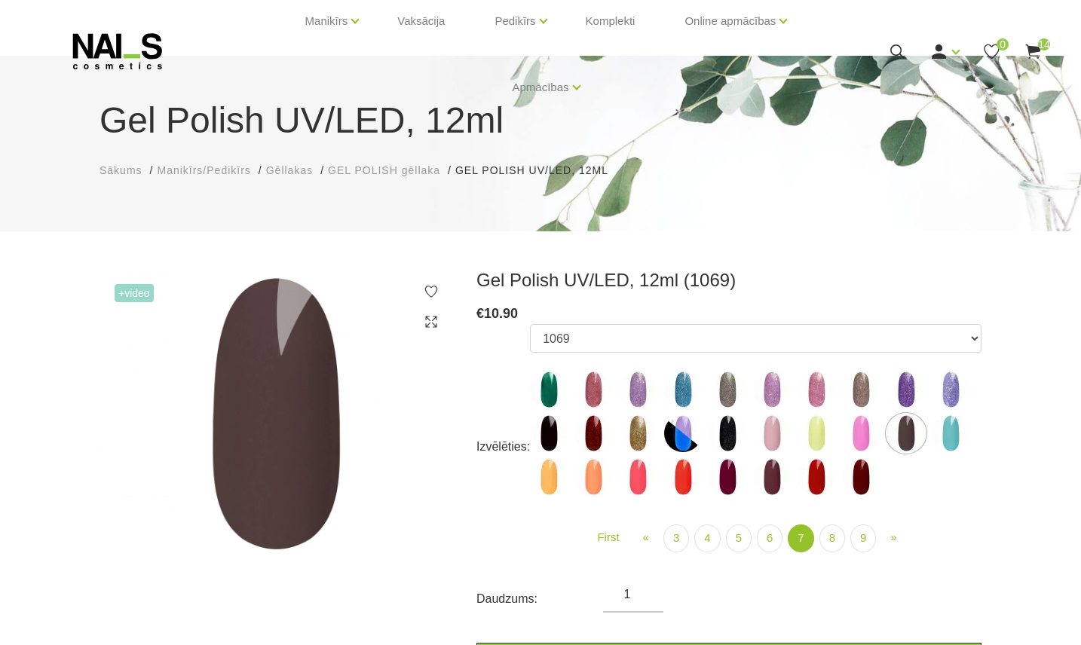
click at [596, 436] on img at bounding box center [594, 434] width 38 height 38
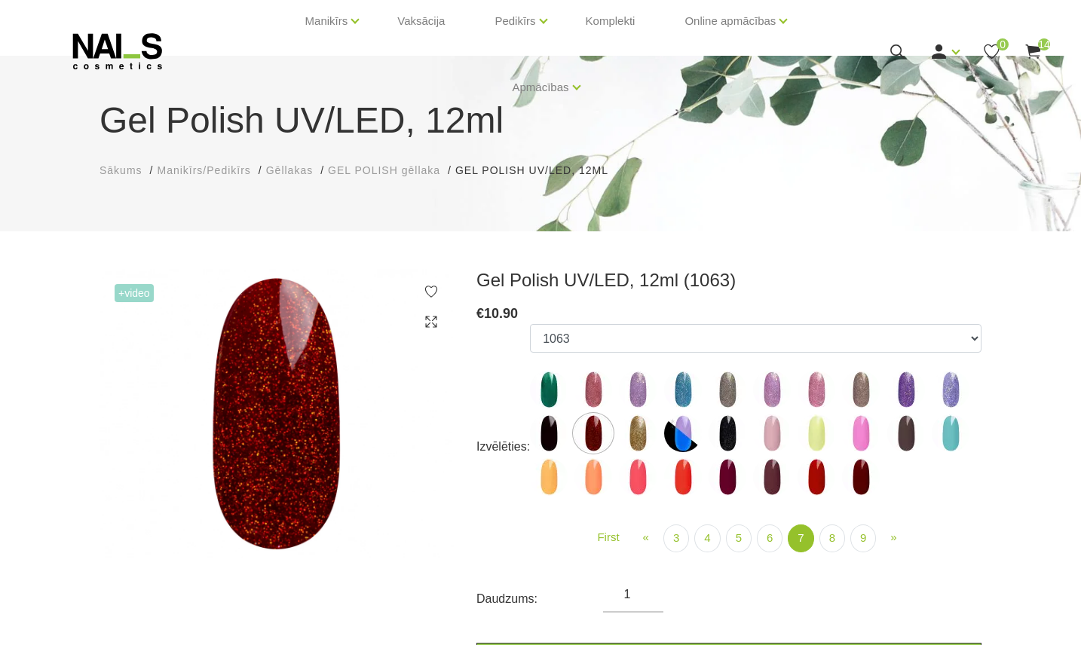
click at [773, 474] on img at bounding box center [772, 477] width 38 height 38
select select "5890"
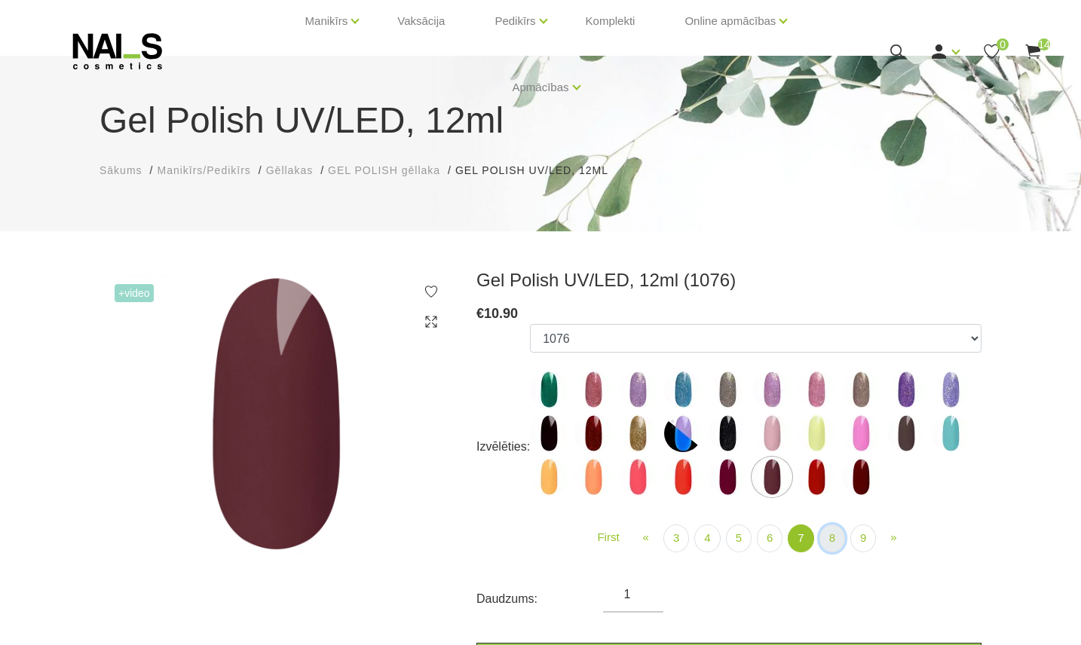
click at [828, 535] on link "8" at bounding box center [833, 539] width 26 height 28
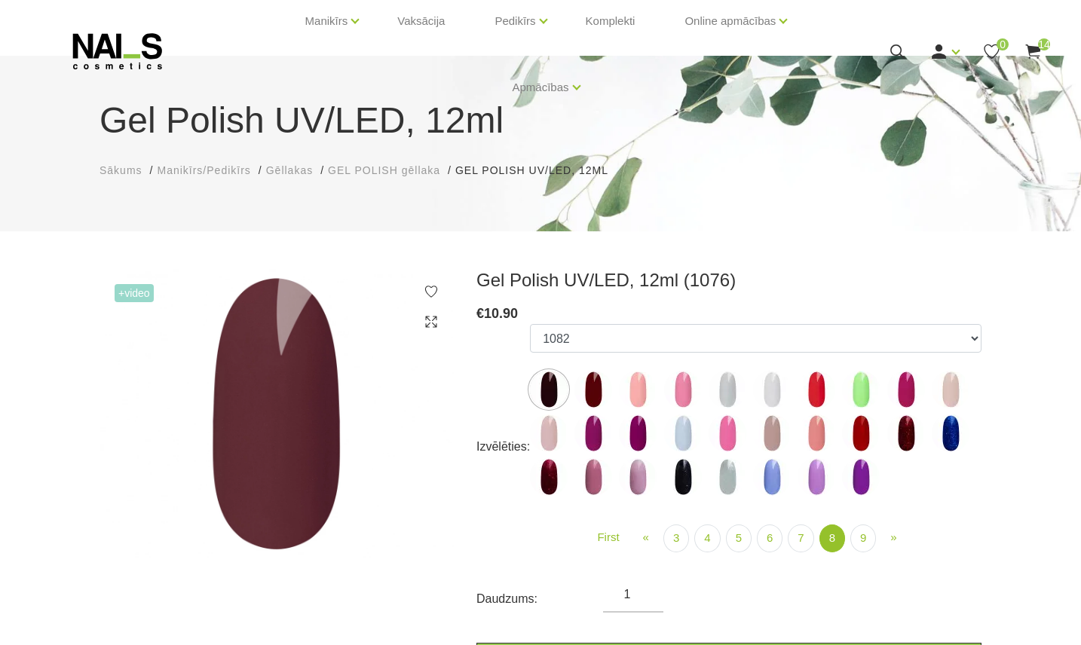
click at [593, 400] on img at bounding box center [594, 390] width 38 height 38
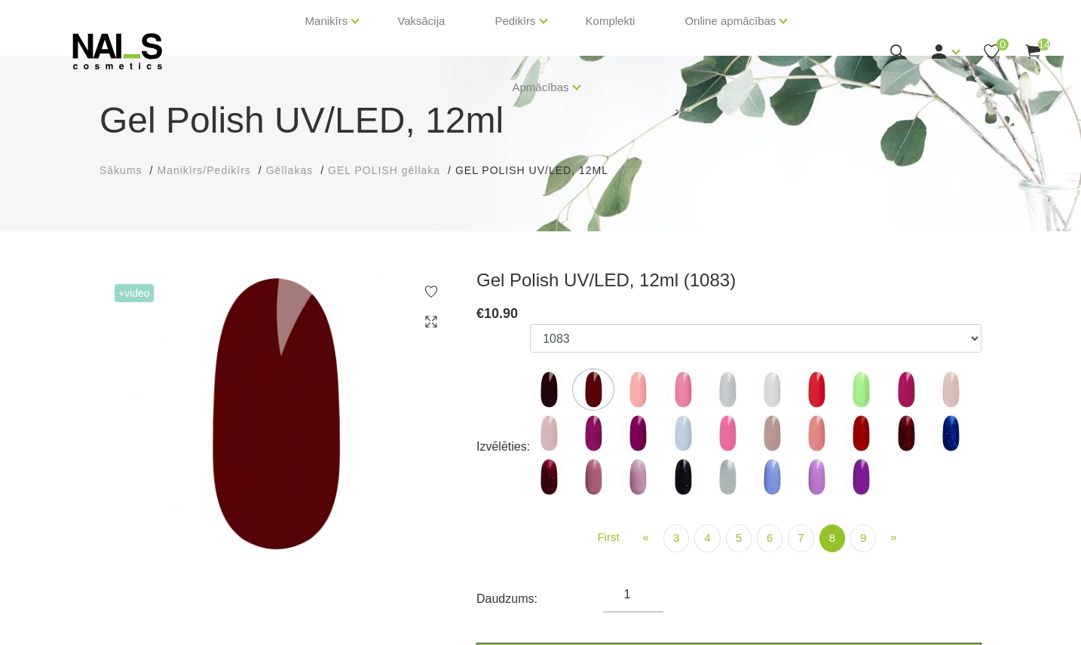
click at [548, 472] on img at bounding box center [549, 477] width 38 height 38
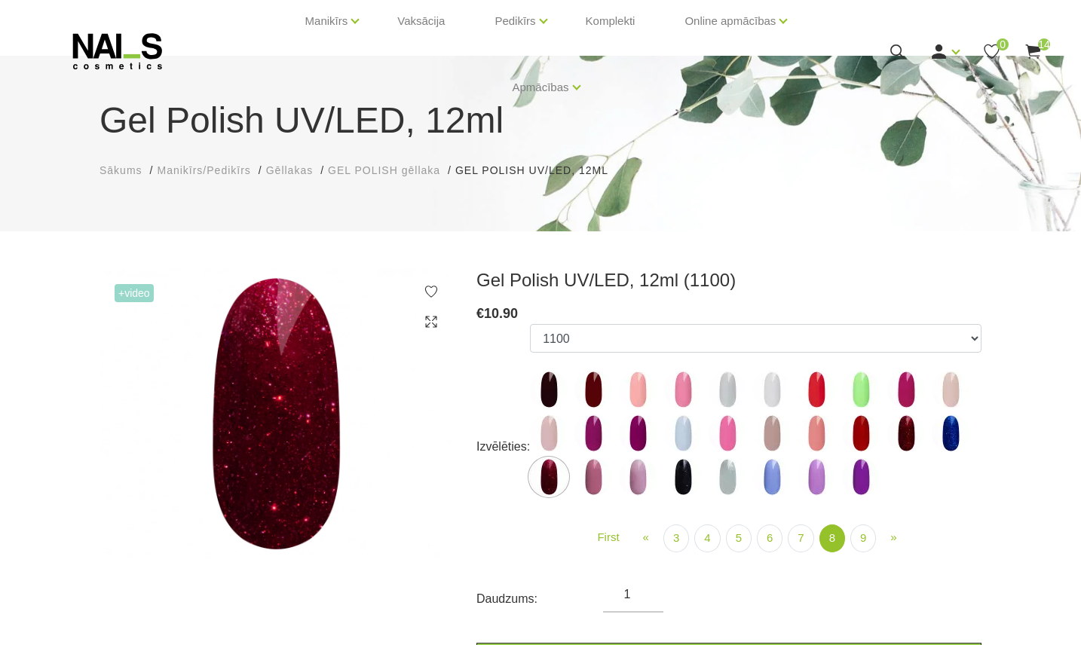
click at [688, 483] on img at bounding box center [683, 477] width 38 height 38
select select "6025"
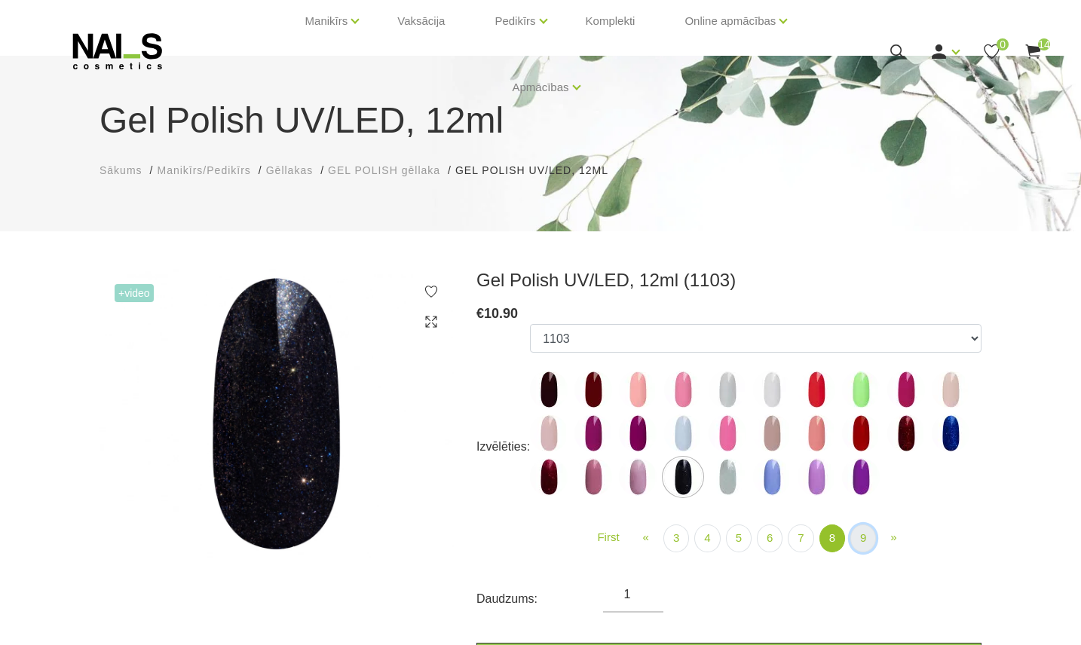
click at [871, 544] on link "9" at bounding box center [864, 539] width 26 height 28
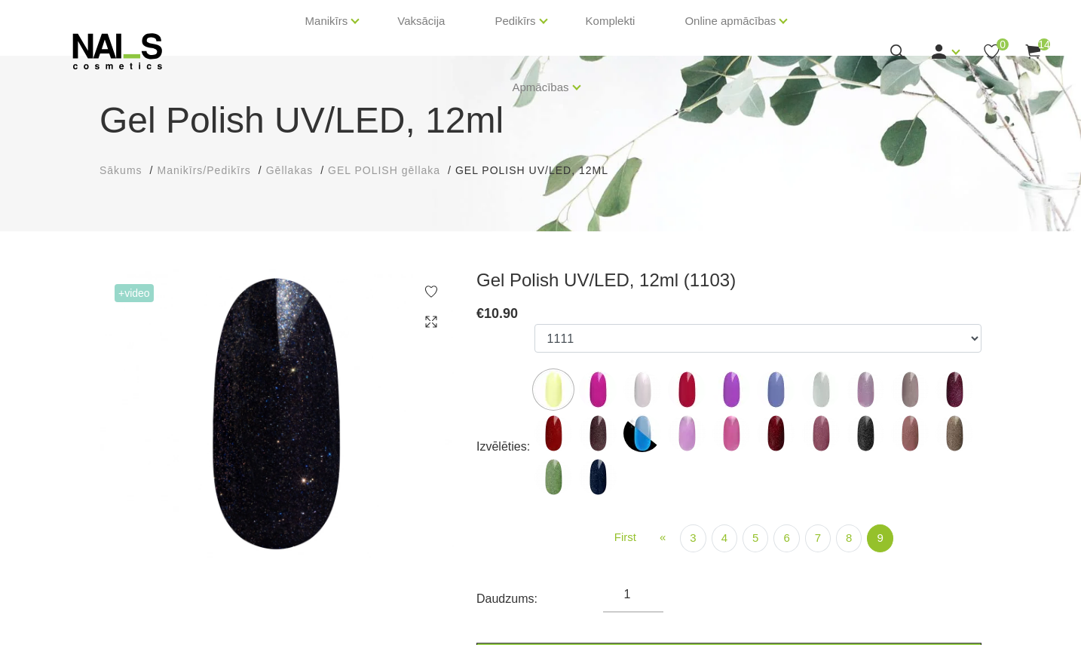
click at [774, 439] on img at bounding box center [776, 434] width 38 height 38
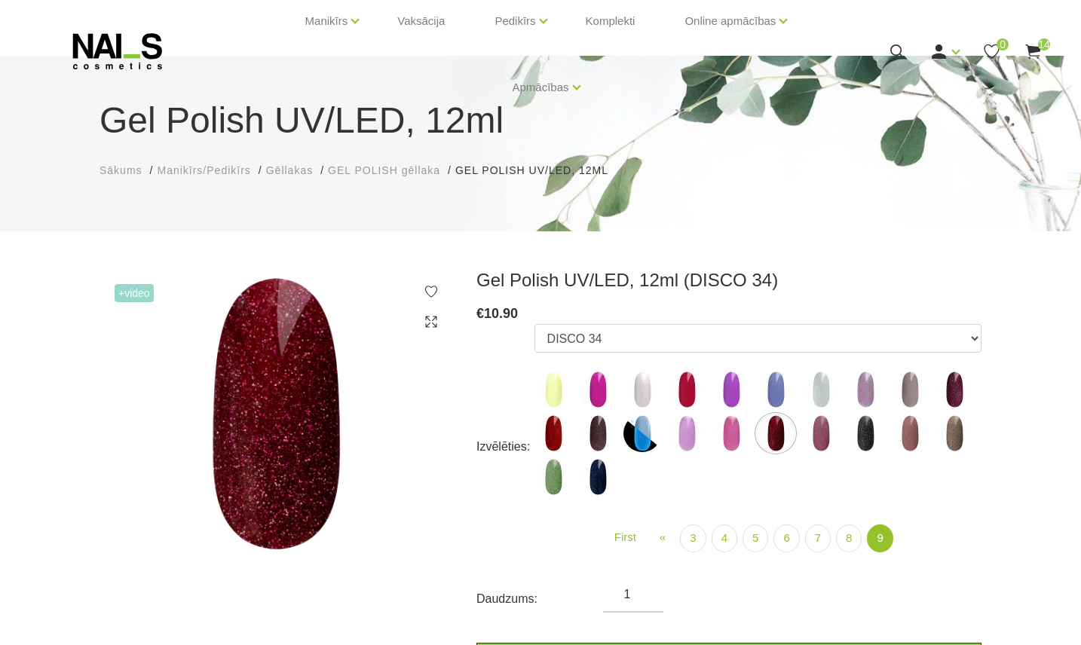
click at [911, 439] on img at bounding box center [910, 434] width 38 height 38
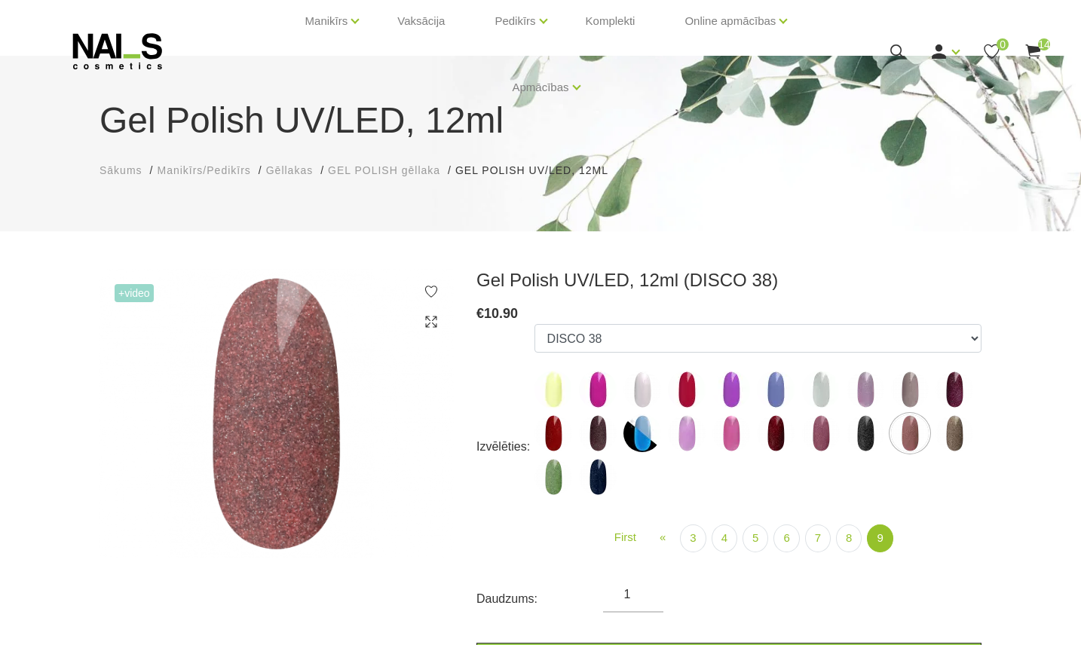
click at [965, 390] on img at bounding box center [955, 390] width 38 height 38
select select "6306"
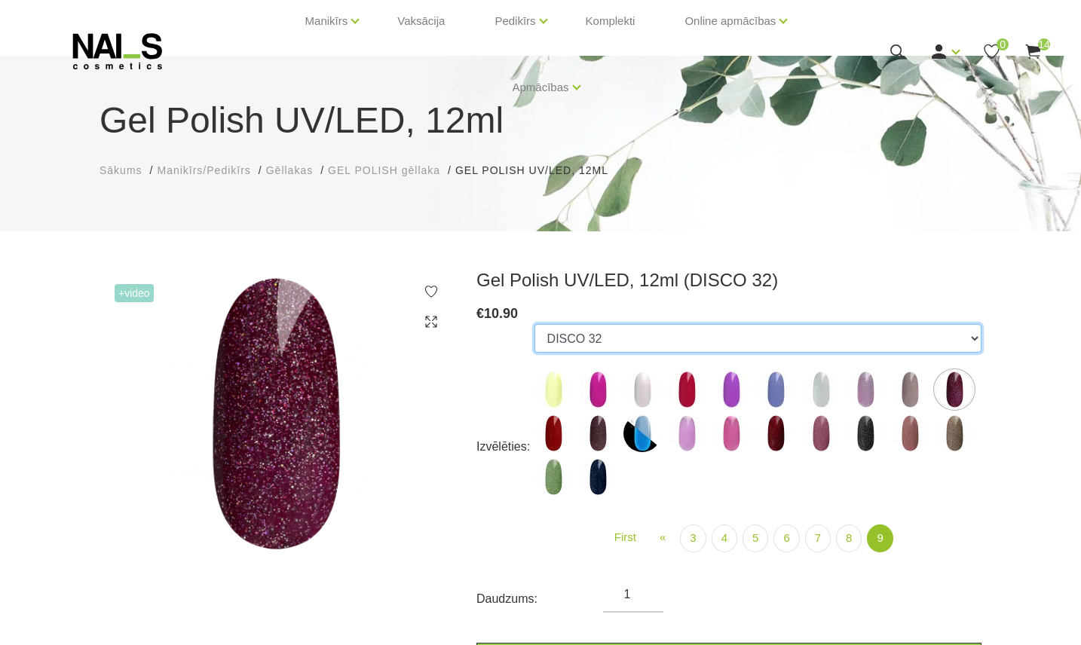
click at [627, 342] on select "1078 1081 001g 001n 003c 008b 011n 012g 016n 020b 044v 065v 068p 069v 083g 085p…" at bounding box center [758, 338] width 447 height 29
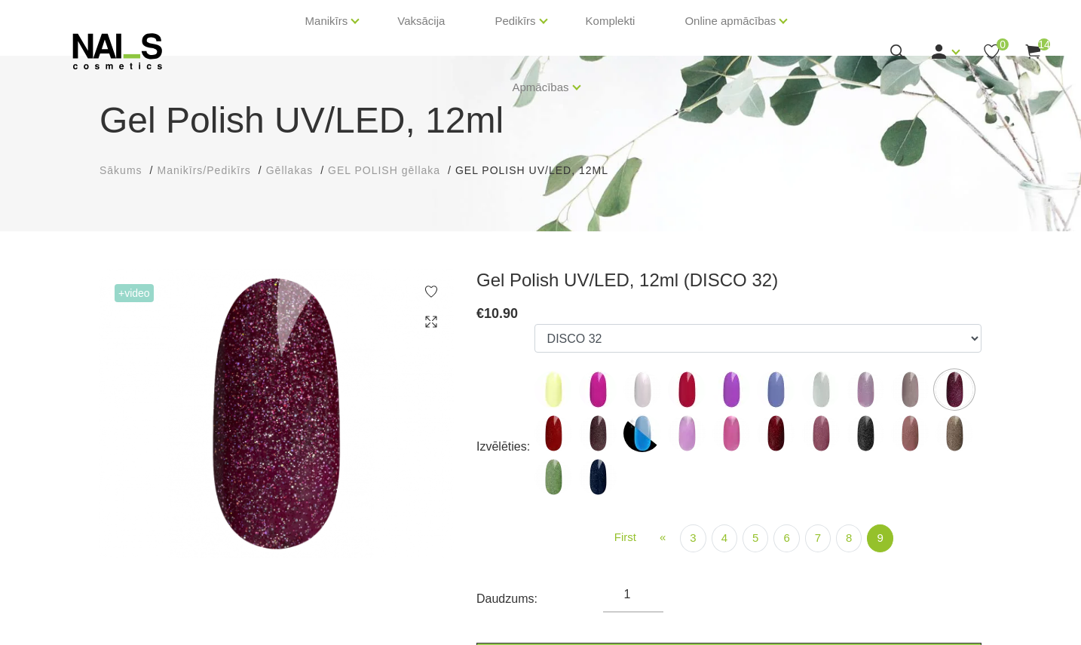
click at [498, 525] on div "Izvēlēties: 1078 1081 001g 001n 003c 008b 011n 012g 016n 020b 044v 065v 068p 06…" at bounding box center [729, 447] width 505 height 247
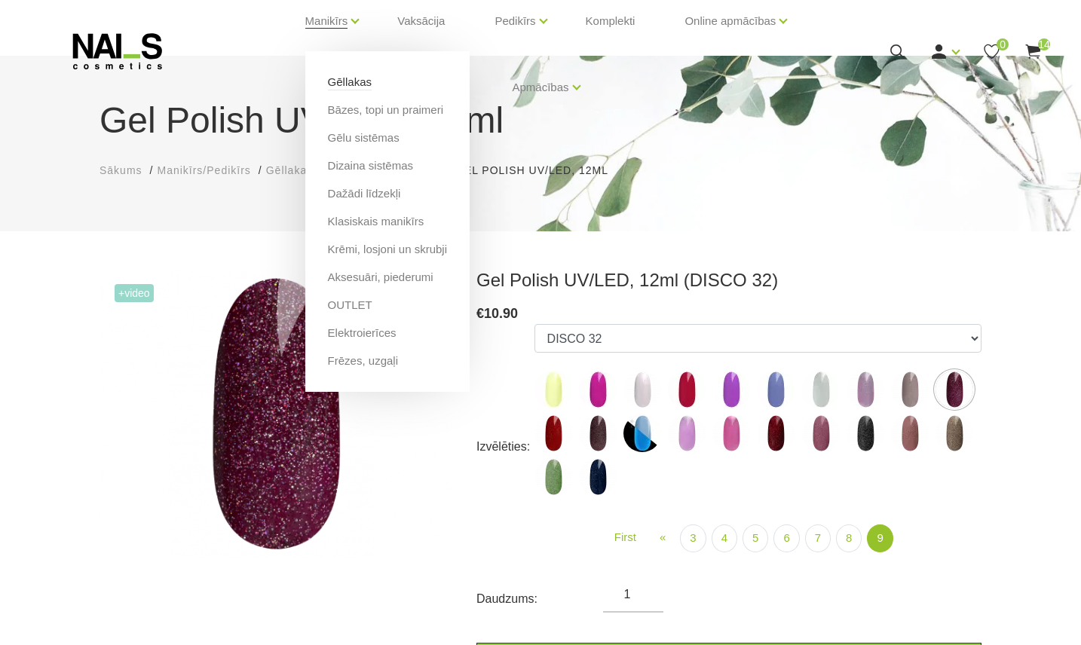
click at [345, 75] on link "Gēllakas" at bounding box center [350, 82] width 44 height 17
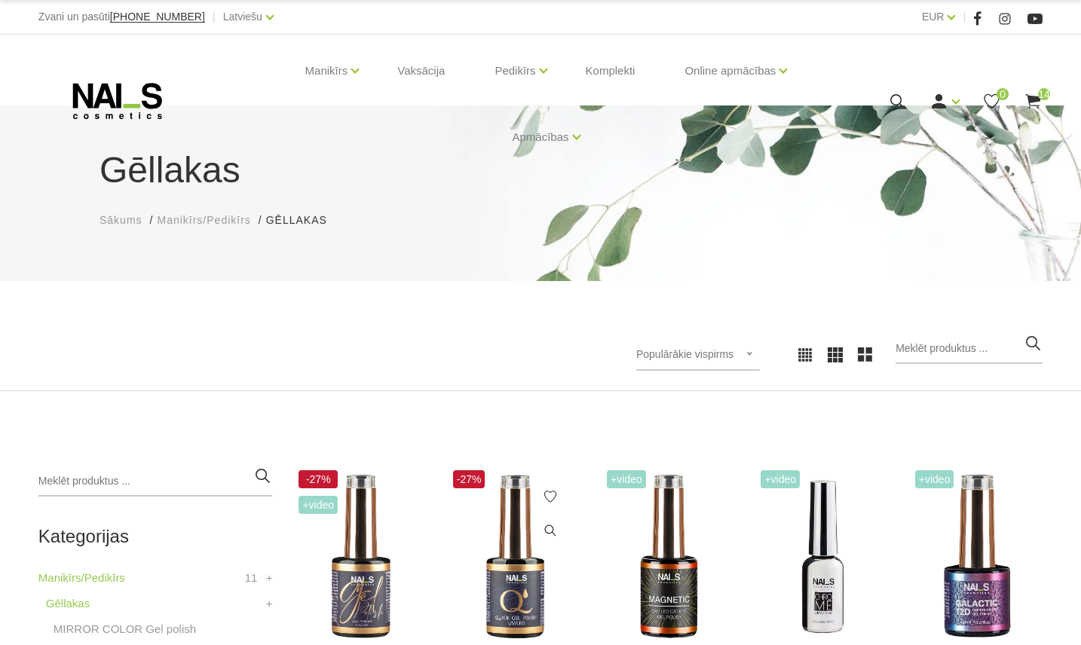
click at [504, 551] on img at bounding box center [514, 557] width 131 height 181
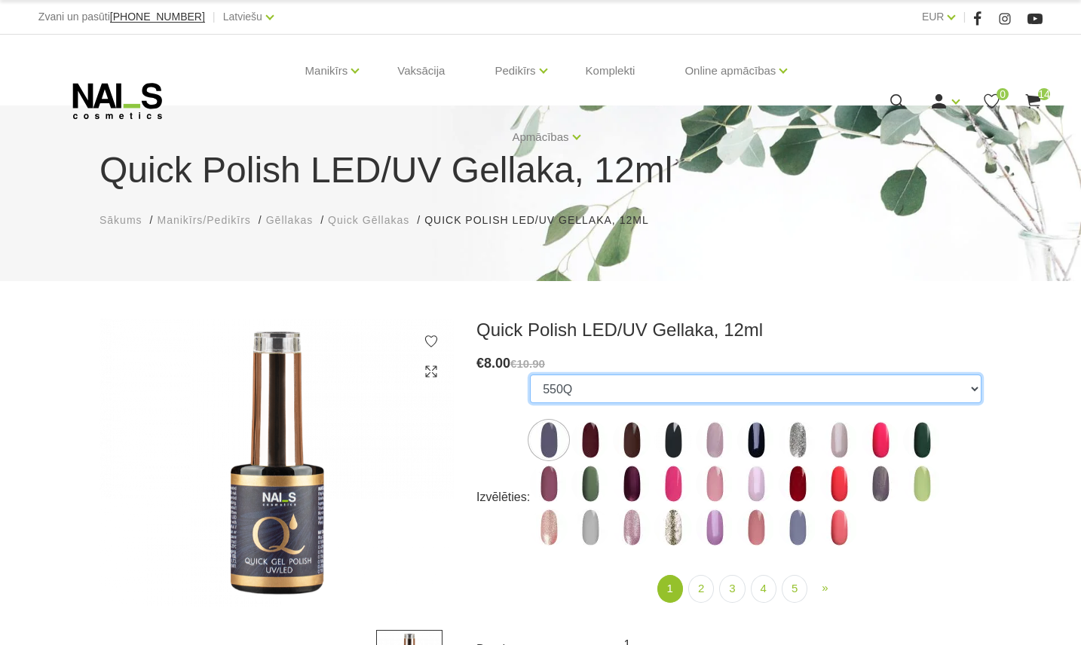
click at [613, 397] on select "550Q 551Q 807Q 813Q 462Q 401Q 443Q 445Q 569Q 560Q 552Q 568Q 510Q 413Q 529Q 484Q…" at bounding box center [756, 389] width 452 height 29
select select "5731"
click at [530, 375] on select "550Q 551Q 807Q 813Q 462Q 401Q 443Q 445Q 569Q 560Q 552Q 568Q 510Q 413Q 529Q 484Q…" at bounding box center [756, 389] width 452 height 29
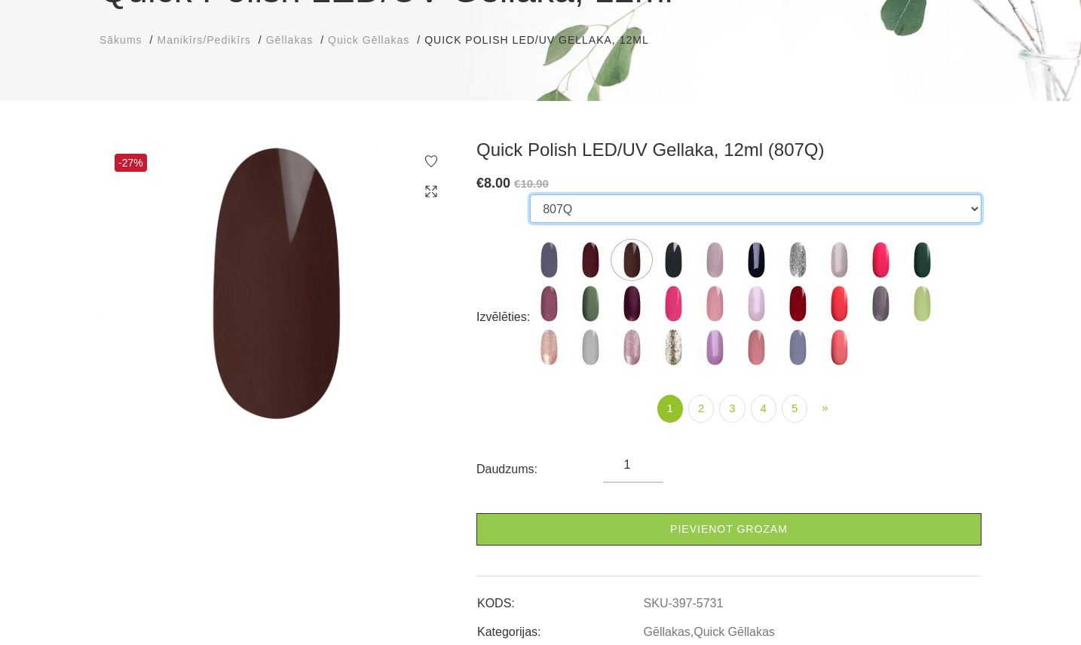
scroll to position [201, 0]
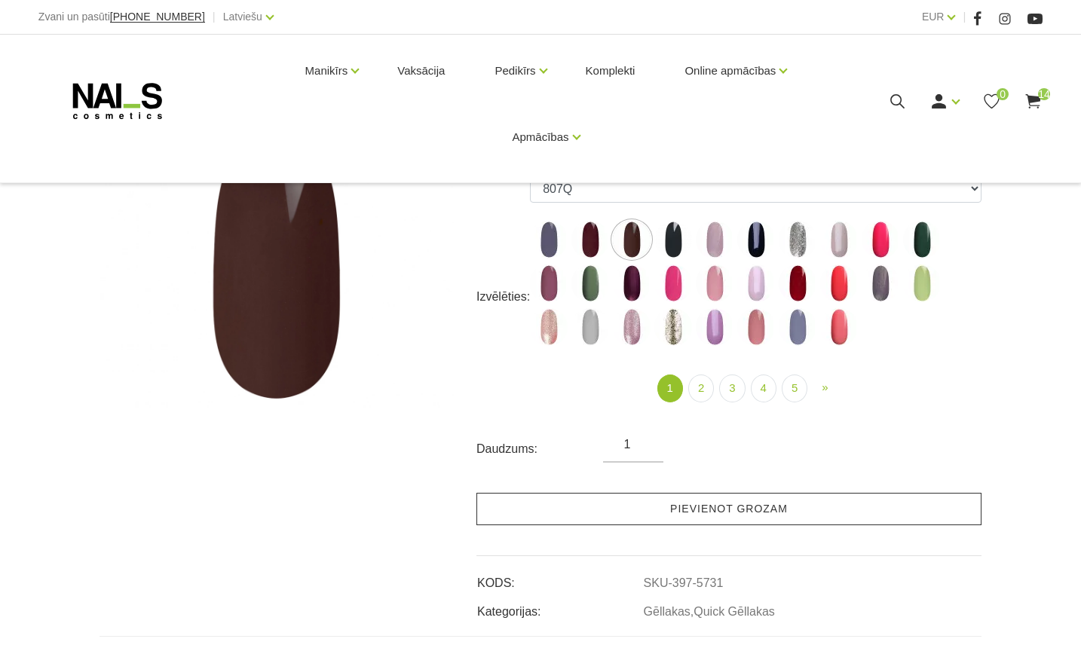
click at [694, 511] on link "Pievienot grozam" at bounding box center [729, 509] width 505 height 32
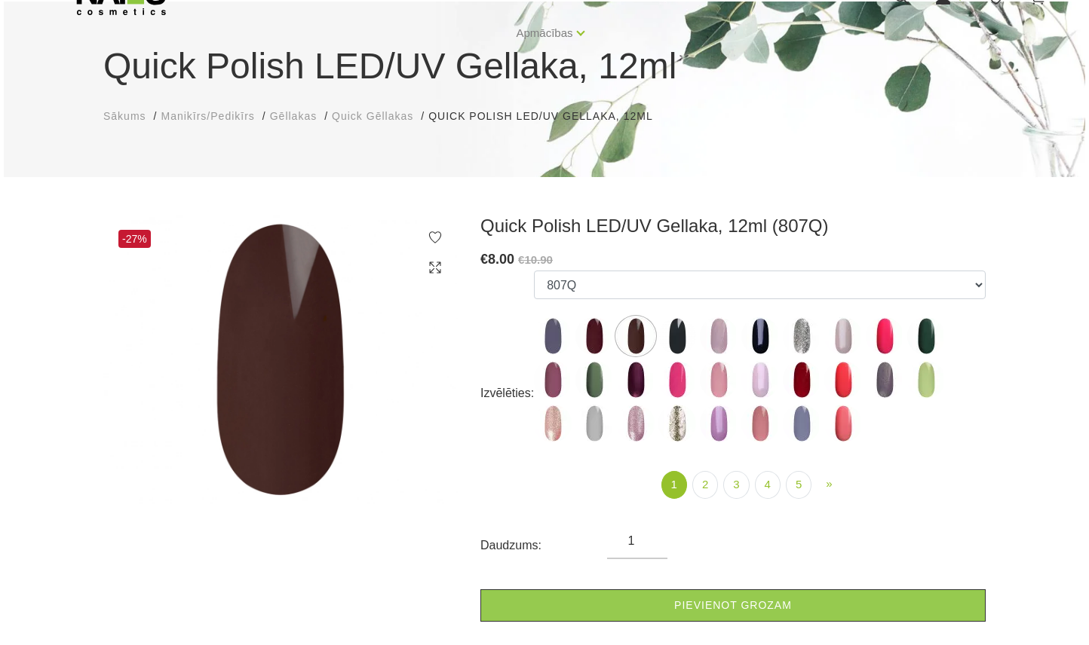
scroll to position [50, 0]
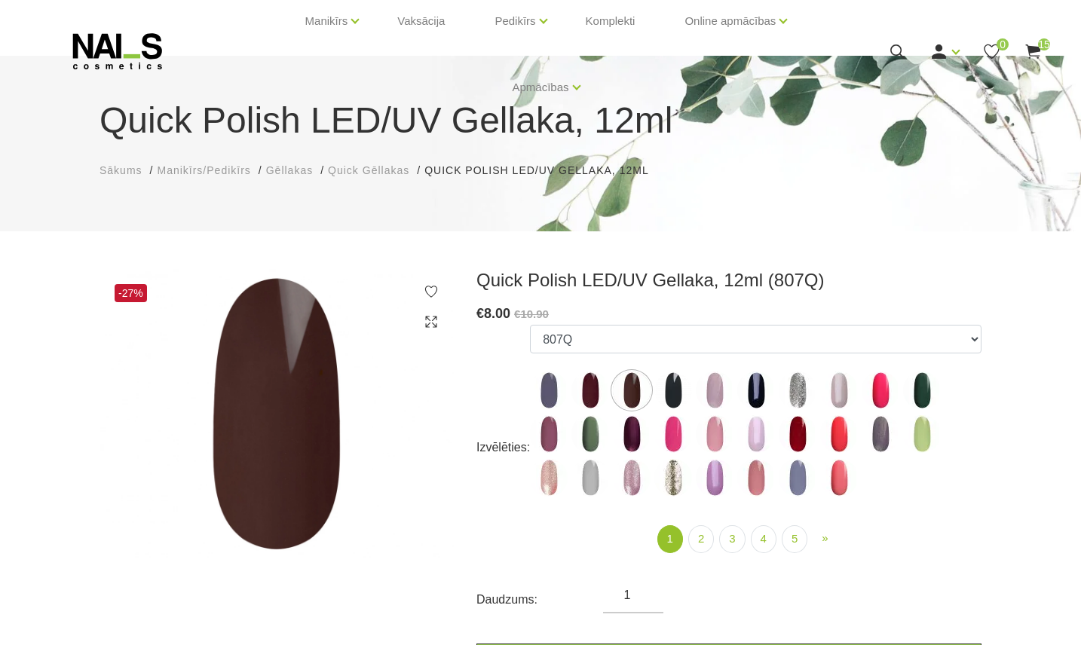
click at [1047, 41] on span "15" at bounding box center [1044, 44] width 12 height 12
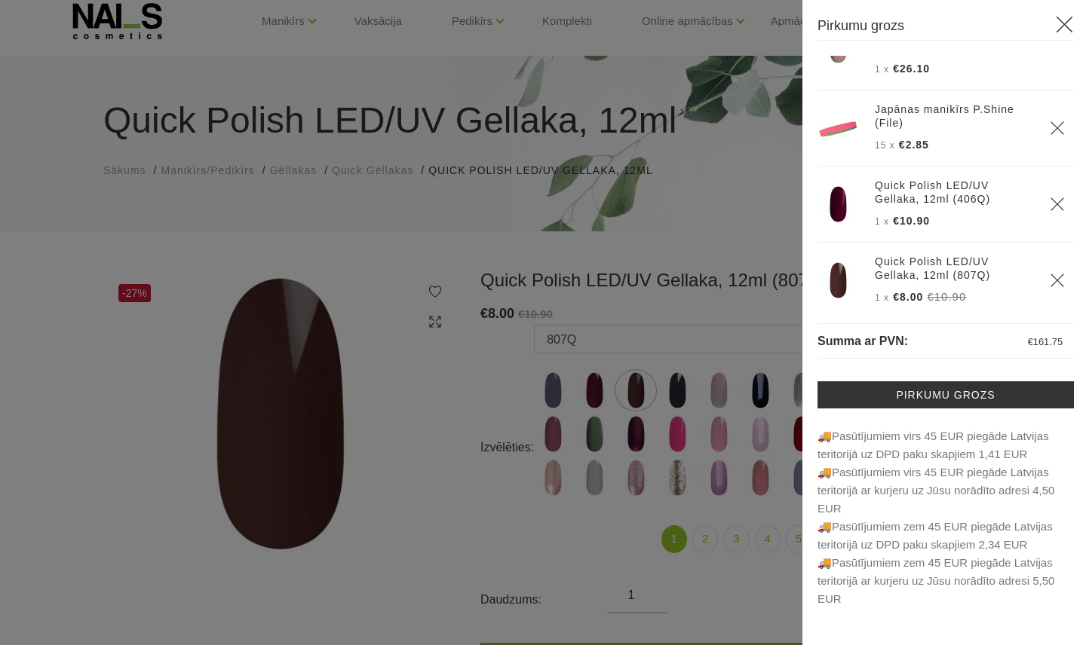
scroll to position [911, 0]
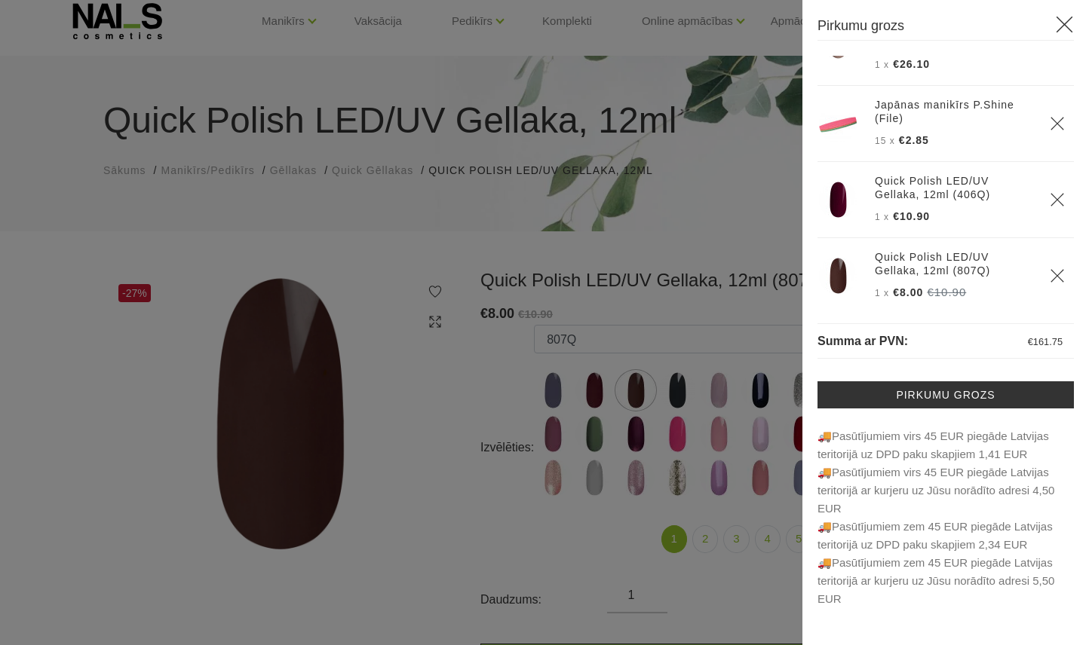
click at [845, 192] on img at bounding box center [838, 200] width 38 height 38
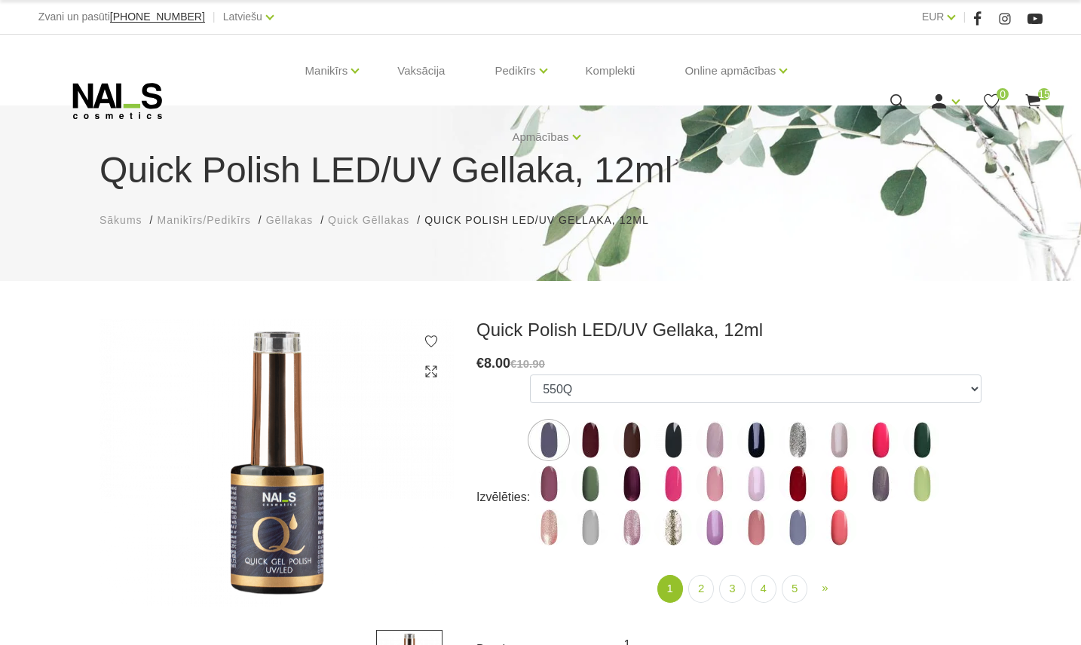
click at [1029, 95] on use at bounding box center [1033, 101] width 15 height 14
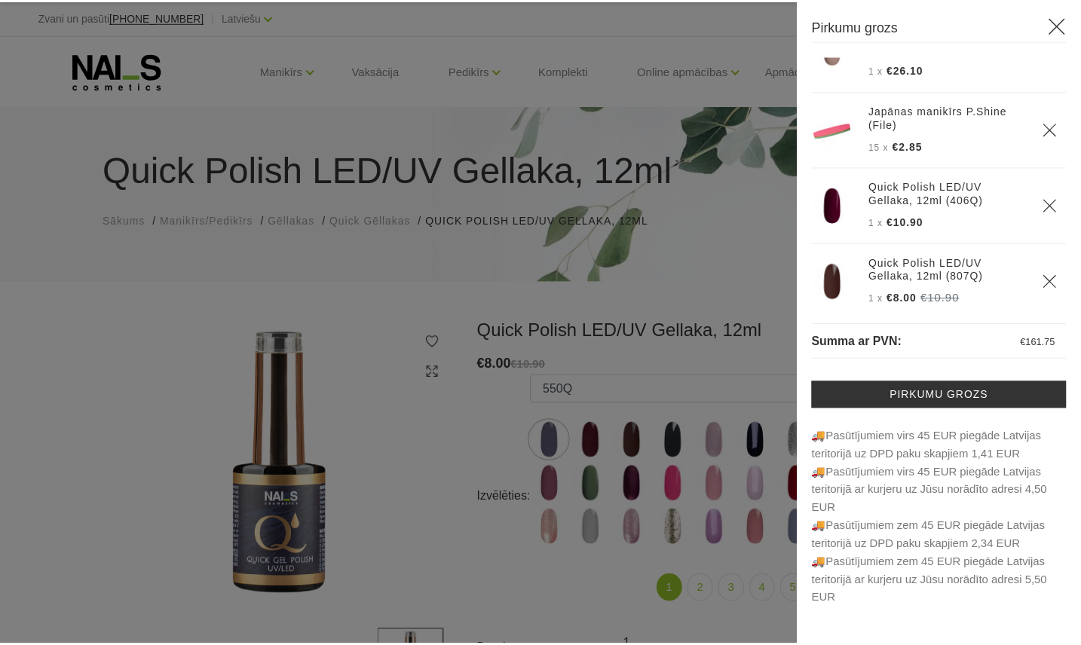
scroll to position [911, 0]
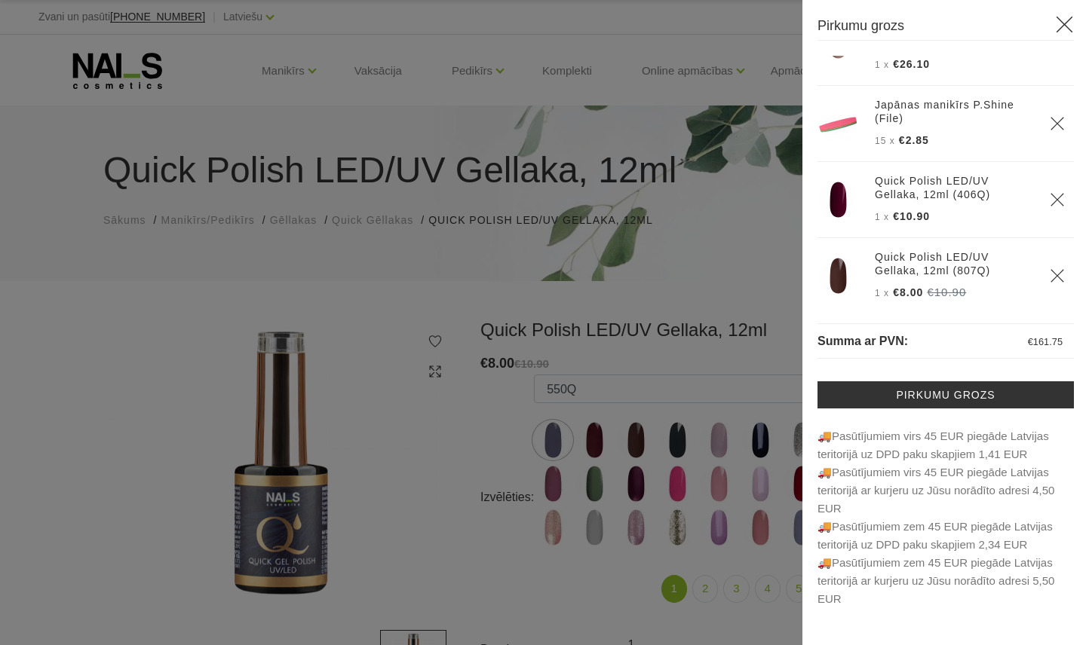
click at [626, 365] on div at bounding box center [544, 322] width 1089 height 645
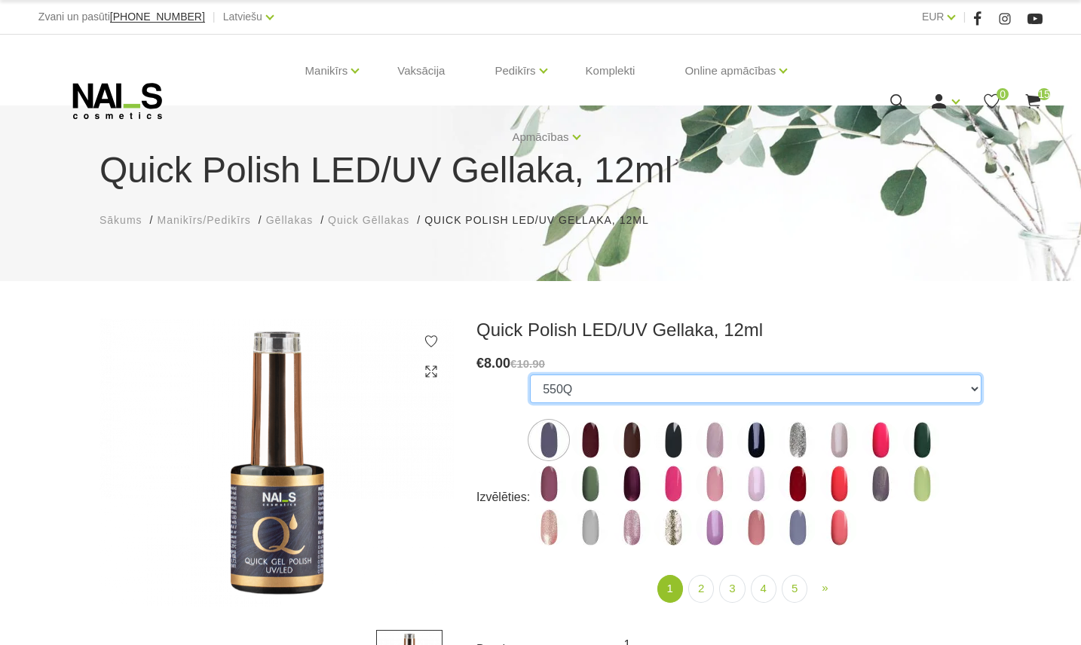
click at [632, 382] on select "550Q 551Q 807Q 813Q 462Q 401Q 443Q 445Q 569Q 560Q 552Q 568Q 510Q 413Q 529Q 484Q…" at bounding box center [756, 389] width 452 height 29
click at [530, 375] on select "550Q 551Q 807Q 813Q 462Q 401Q 443Q 445Q 569Q 560Q 552Q 568Q 510Q 413Q 529Q 484Q…" at bounding box center [756, 389] width 452 height 29
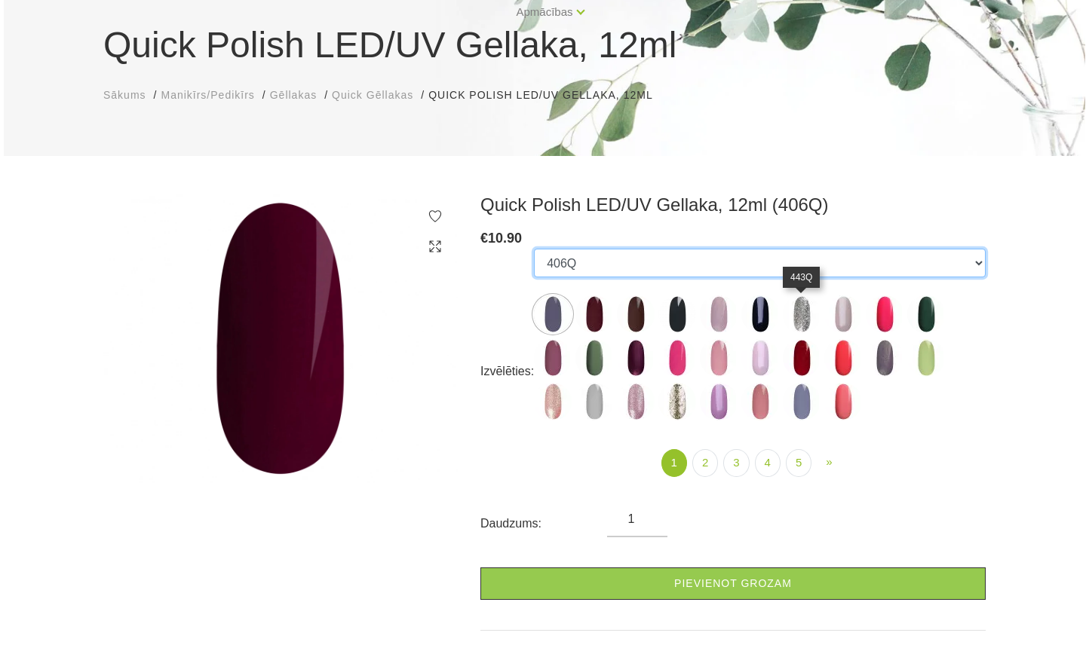
scroll to position [0, 0]
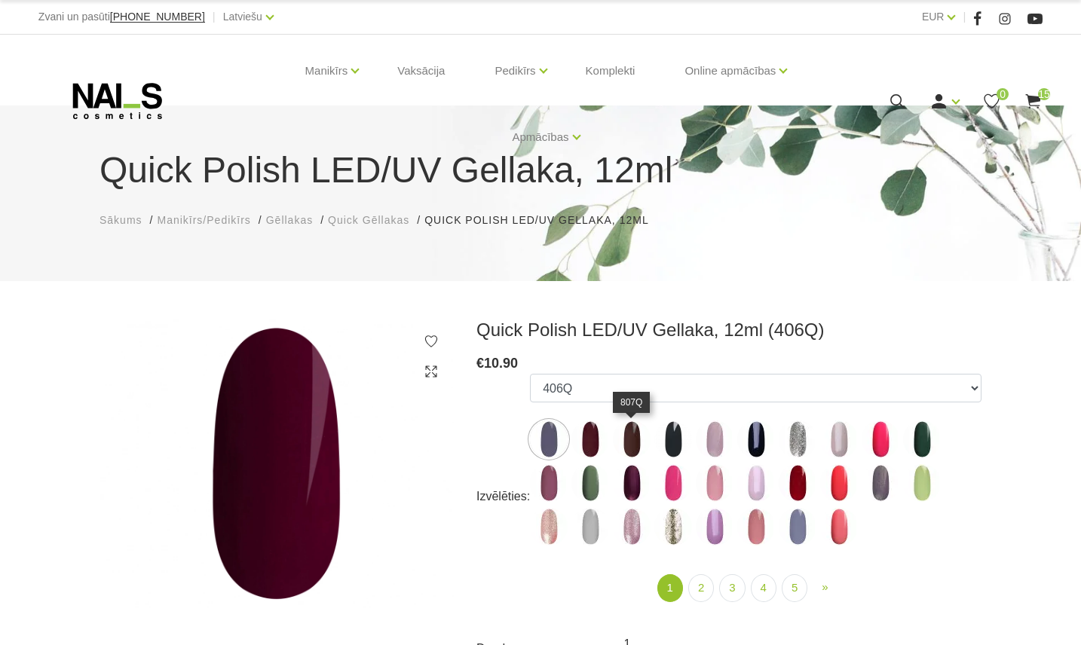
click at [639, 437] on img at bounding box center [632, 440] width 38 height 38
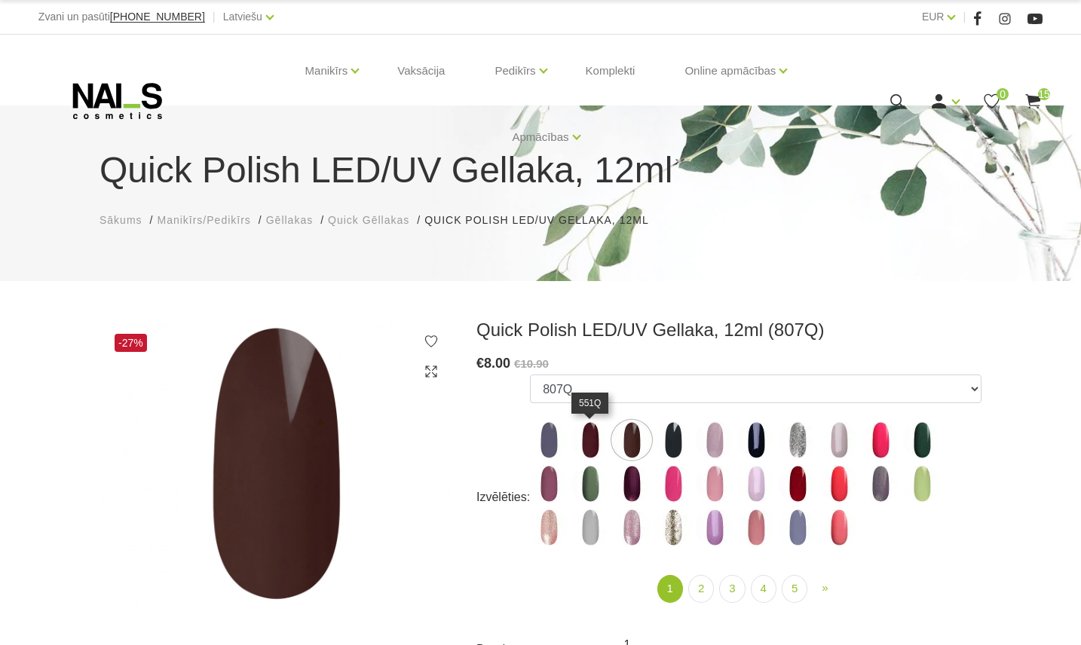
click at [594, 455] on img at bounding box center [591, 441] width 38 height 38
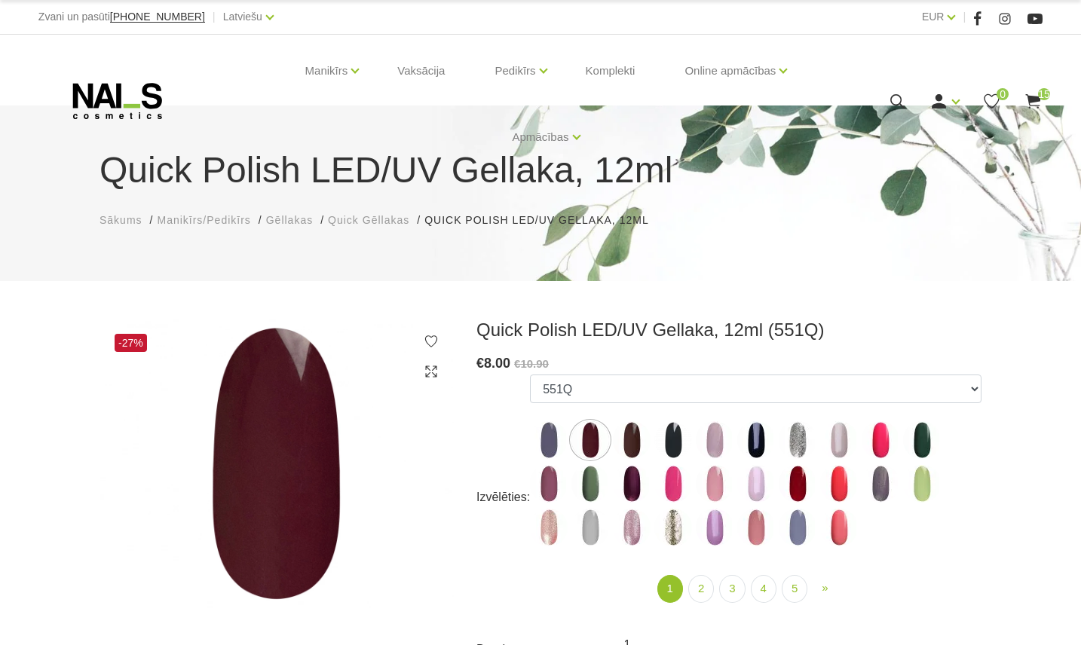
click at [1030, 98] on use at bounding box center [1033, 101] width 15 height 14
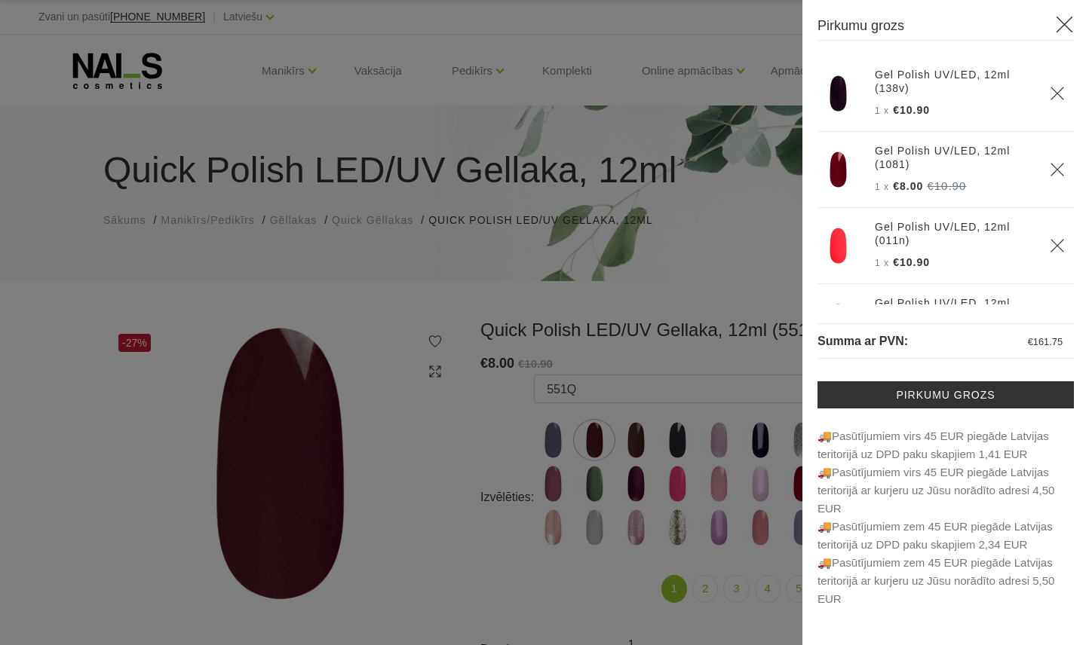
click at [1050, 94] on use "Delete" at bounding box center [1056, 93] width 13 height 13
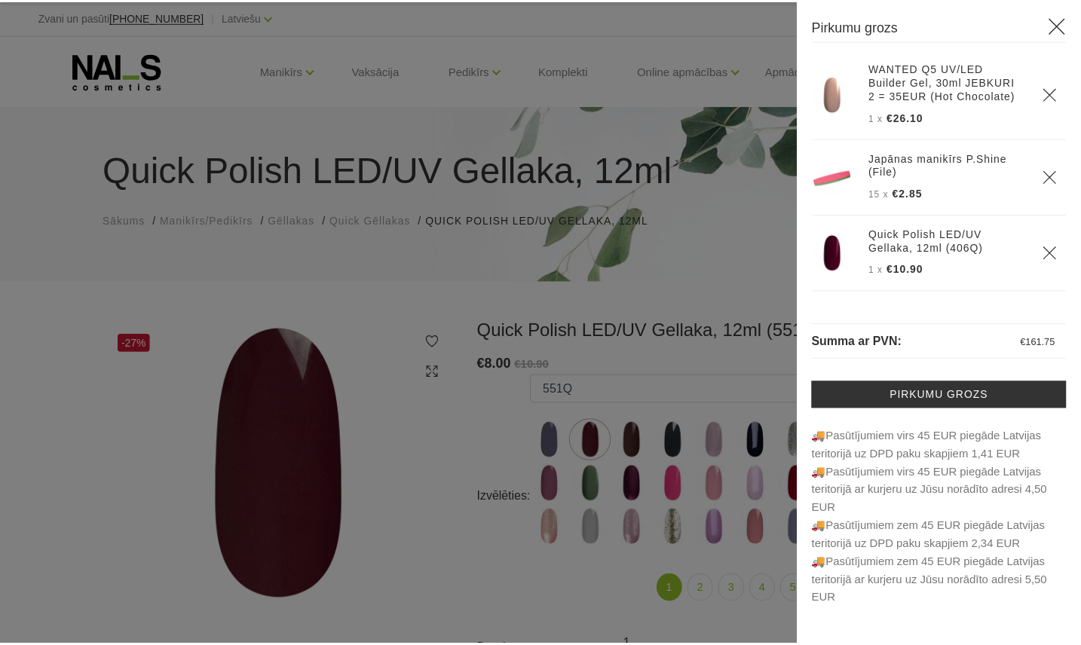
scroll to position [835, 0]
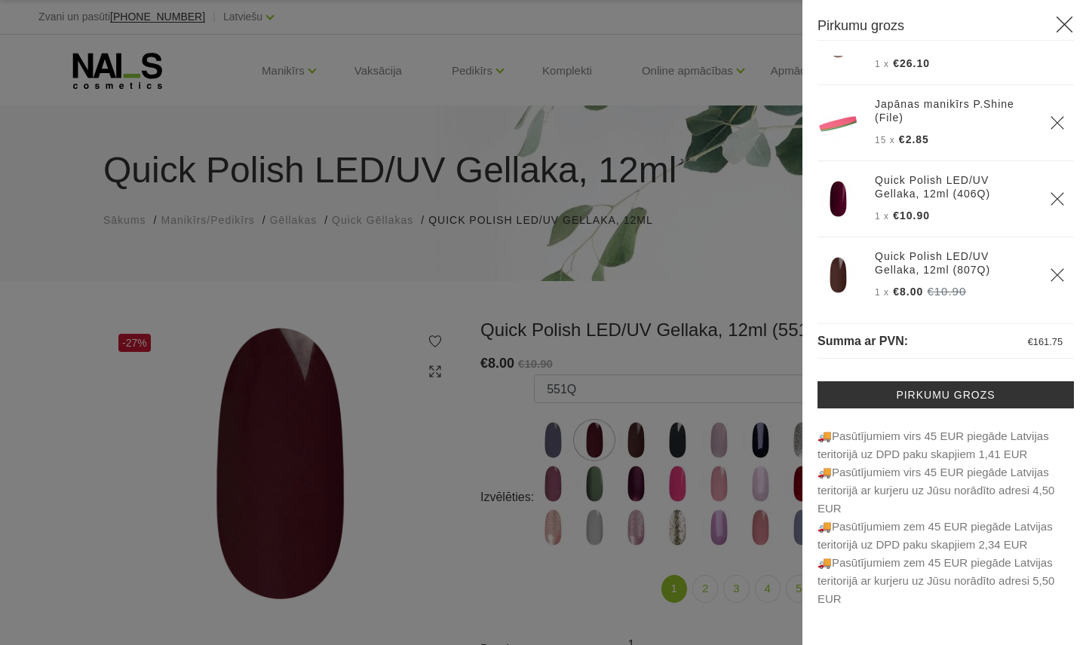
click at [715, 353] on div at bounding box center [544, 322] width 1089 height 645
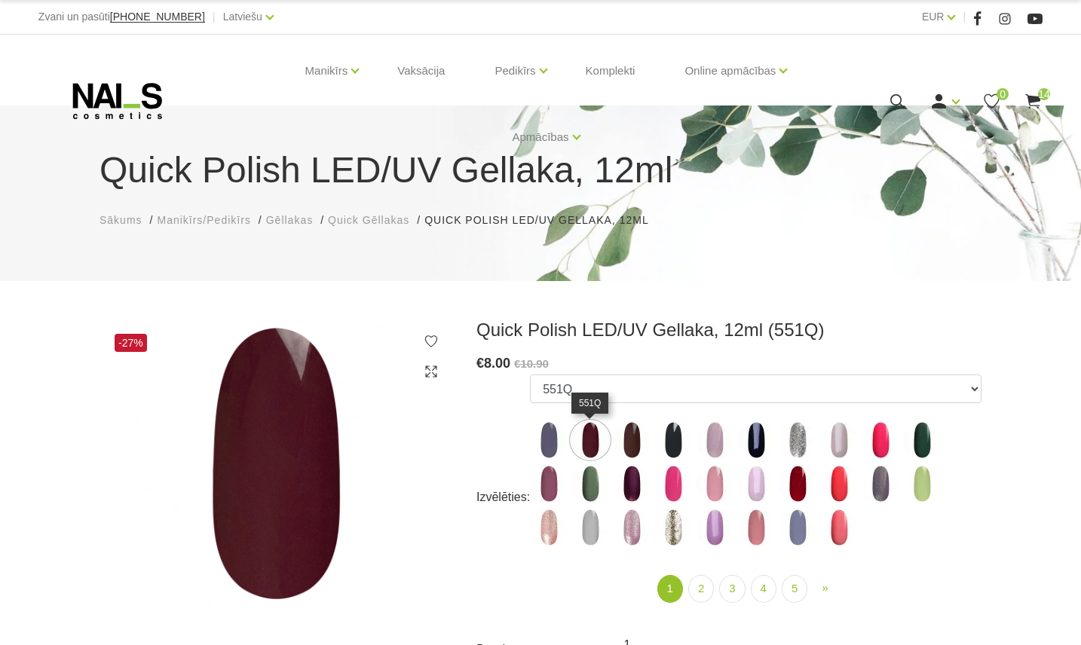
click at [584, 438] on img at bounding box center [591, 441] width 38 height 38
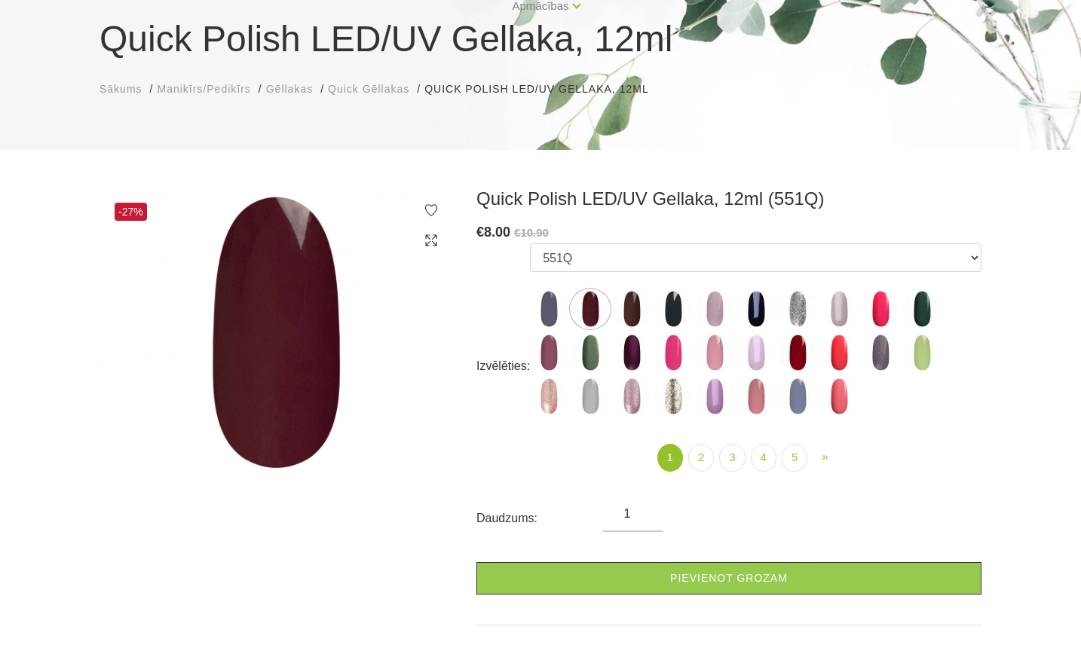
scroll to position [151, 0]
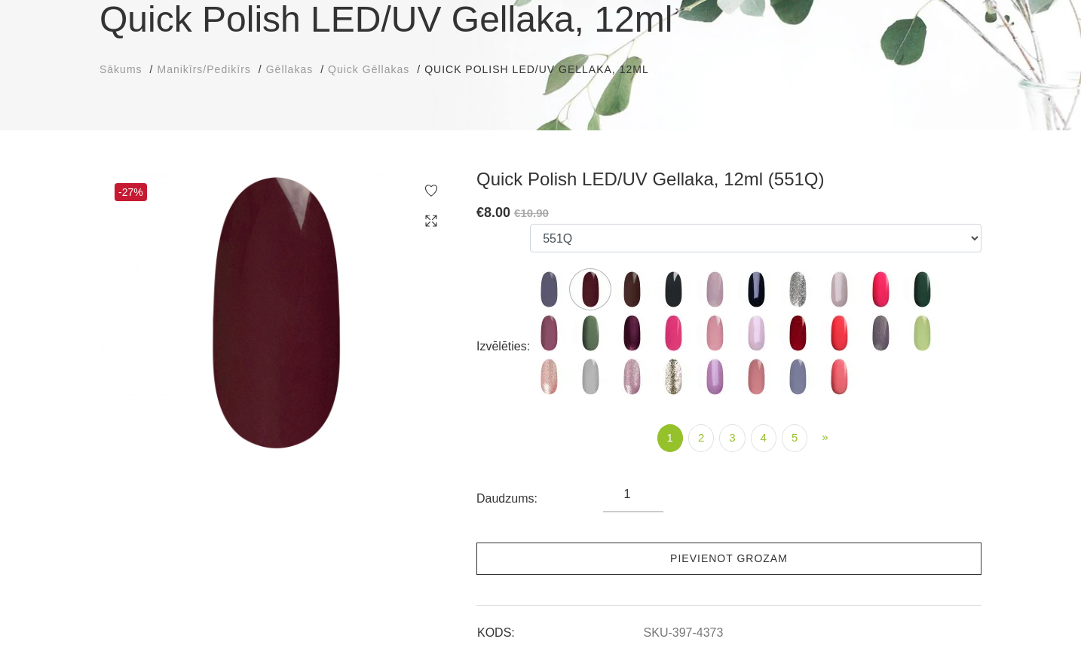
click at [747, 562] on link "Pievienot grozam" at bounding box center [729, 559] width 505 height 32
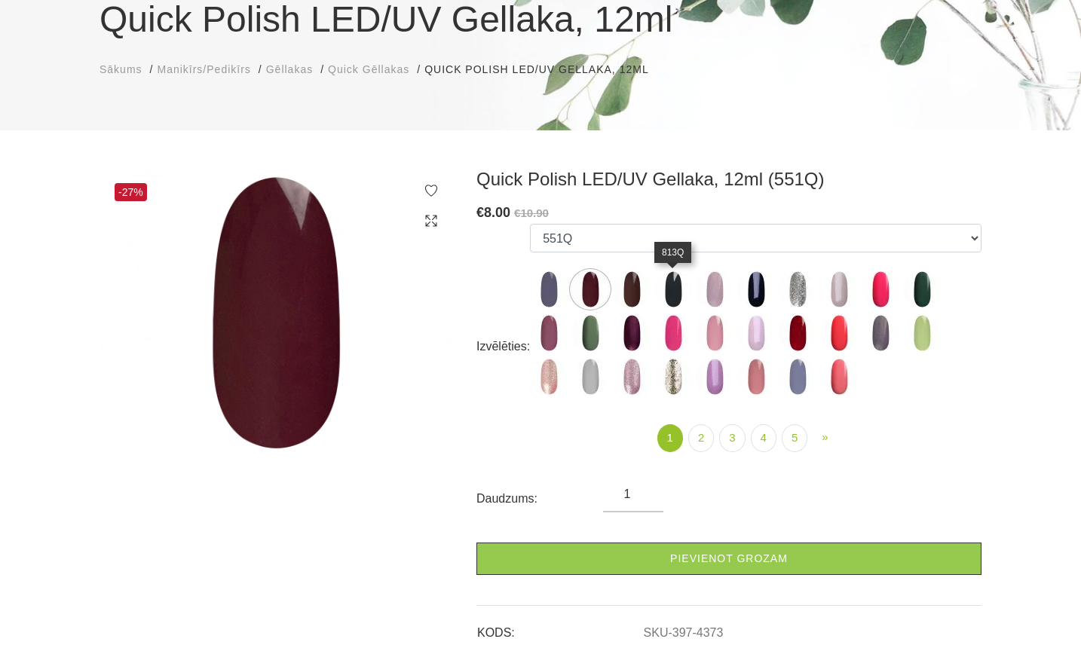
click at [669, 285] on img at bounding box center [674, 290] width 38 height 38
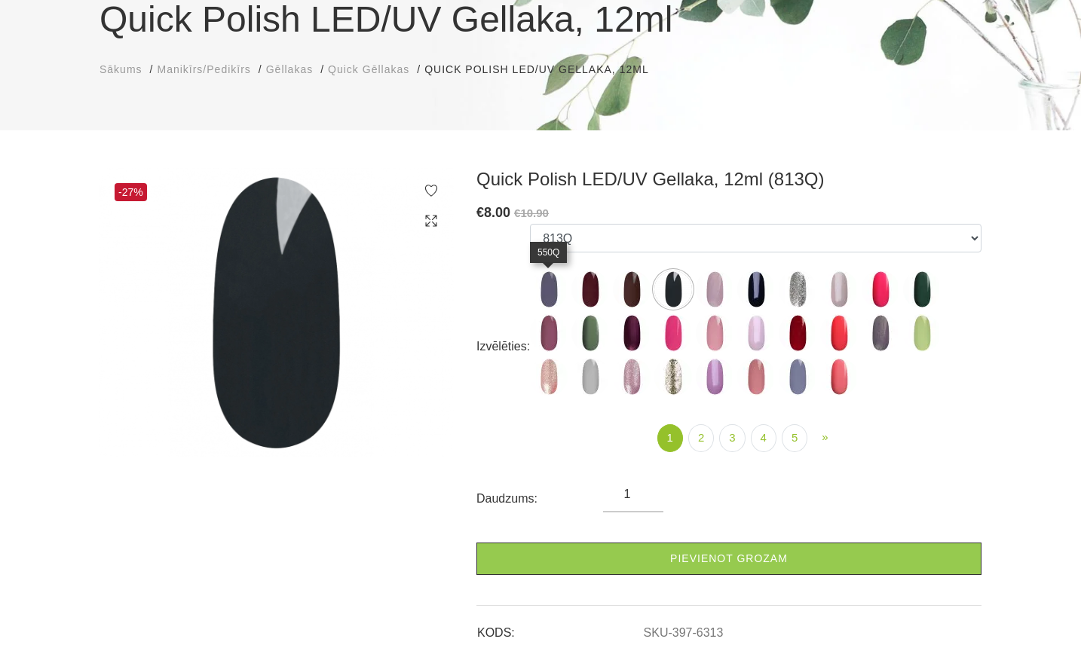
click at [546, 291] on img at bounding box center [549, 290] width 38 height 38
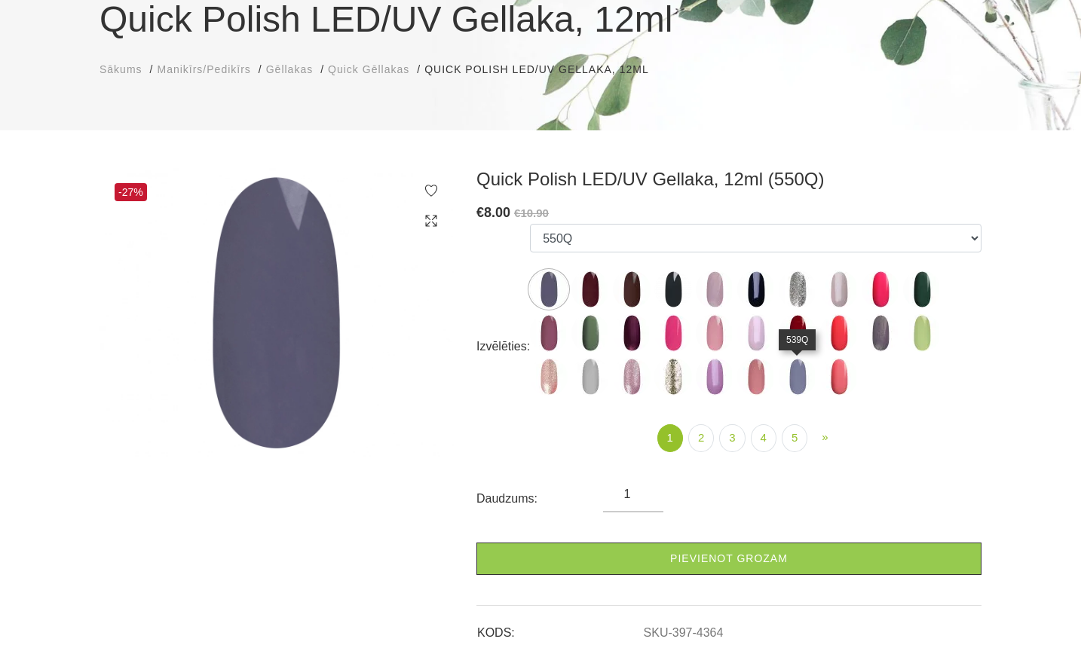
click at [793, 374] on img at bounding box center [798, 377] width 38 height 38
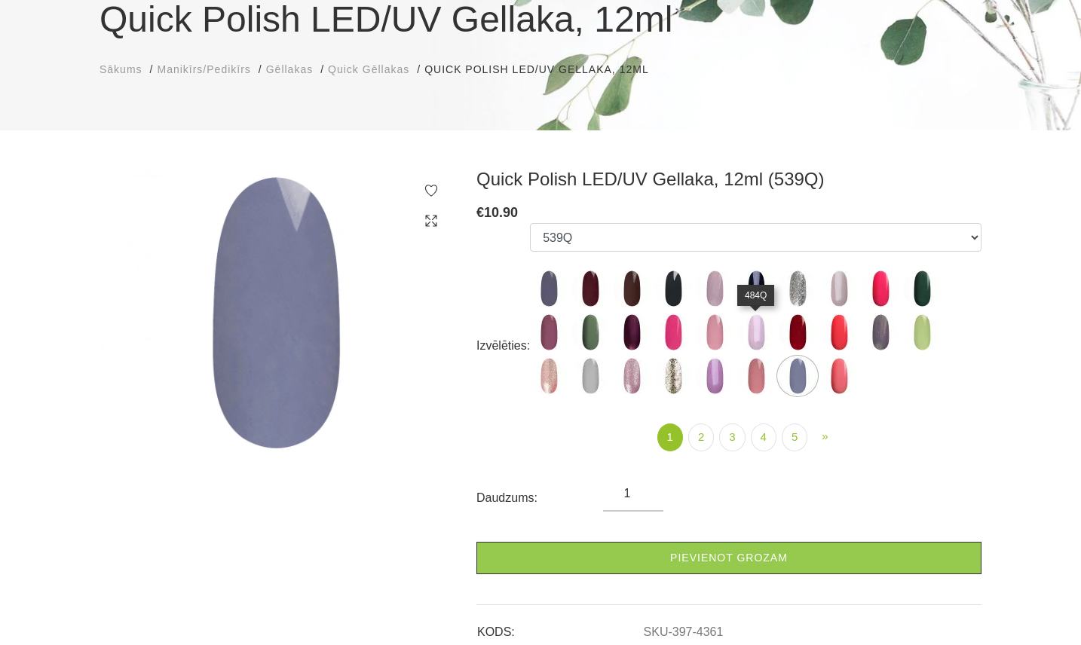
click at [762, 332] on img at bounding box center [756, 333] width 38 height 38
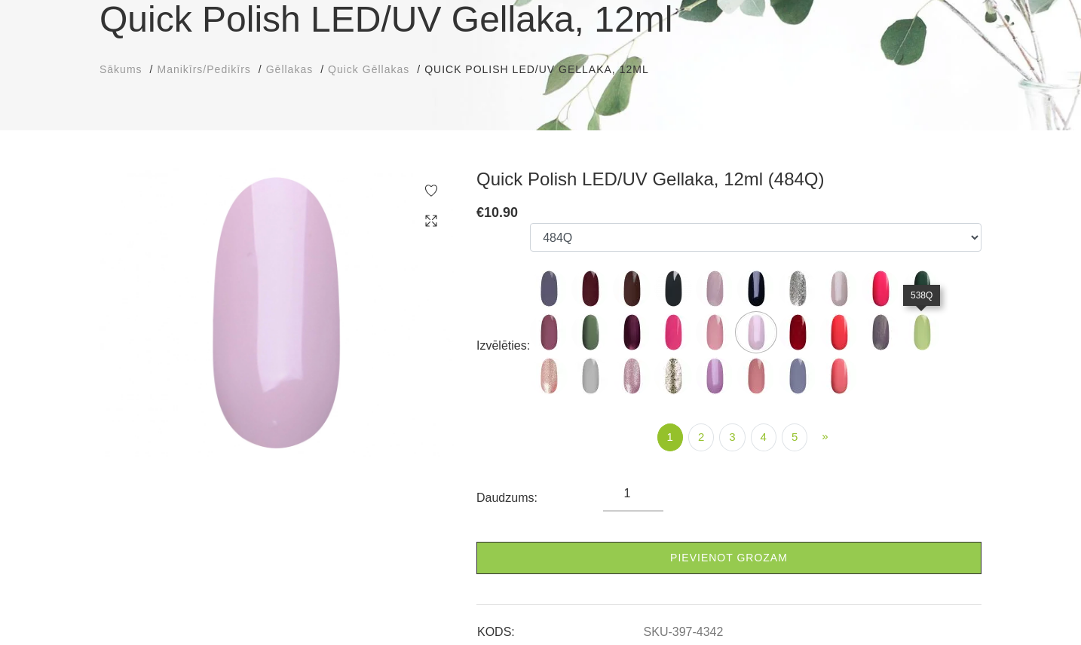
click at [917, 332] on img at bounding box center [922, 333] width 38 height 38
select select "4347"
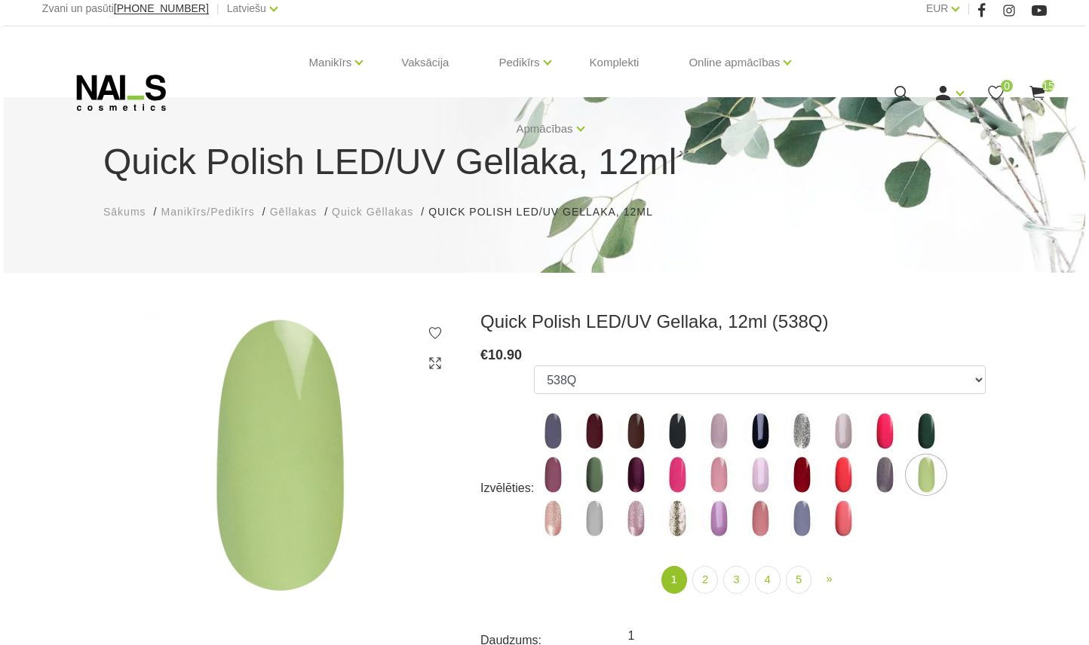
scroll to position [0, 0]
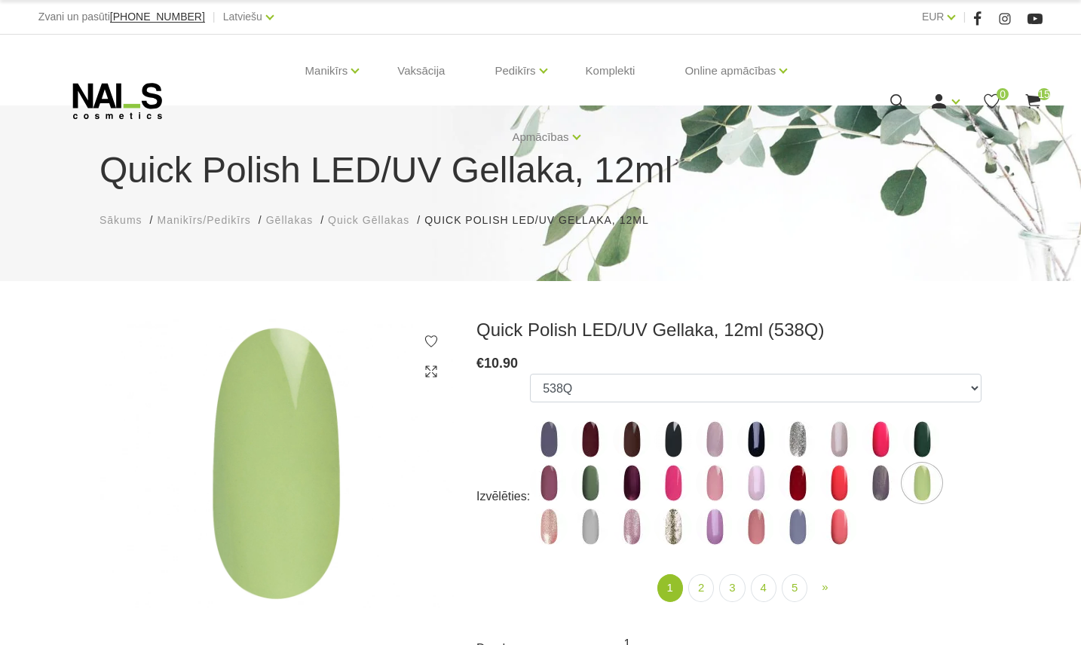
click at [1038, 100] on use at bounding box center [1033, 101] width 15 height 14
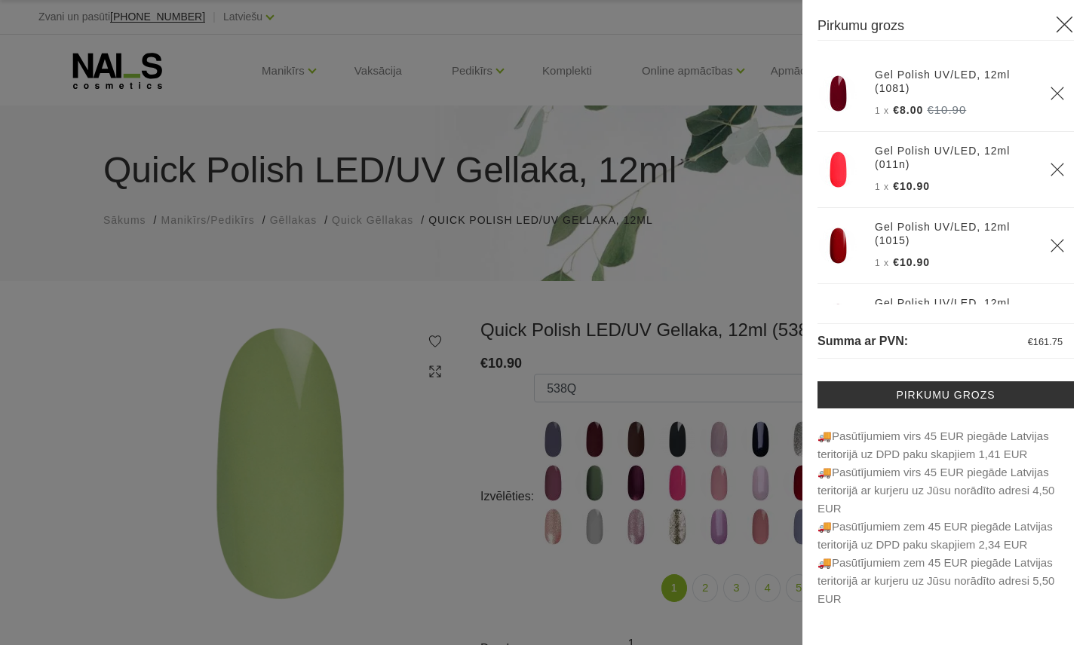
click at [1050, 173] on use "Delete" at bounding box center [1056, 169] width 13 height 13
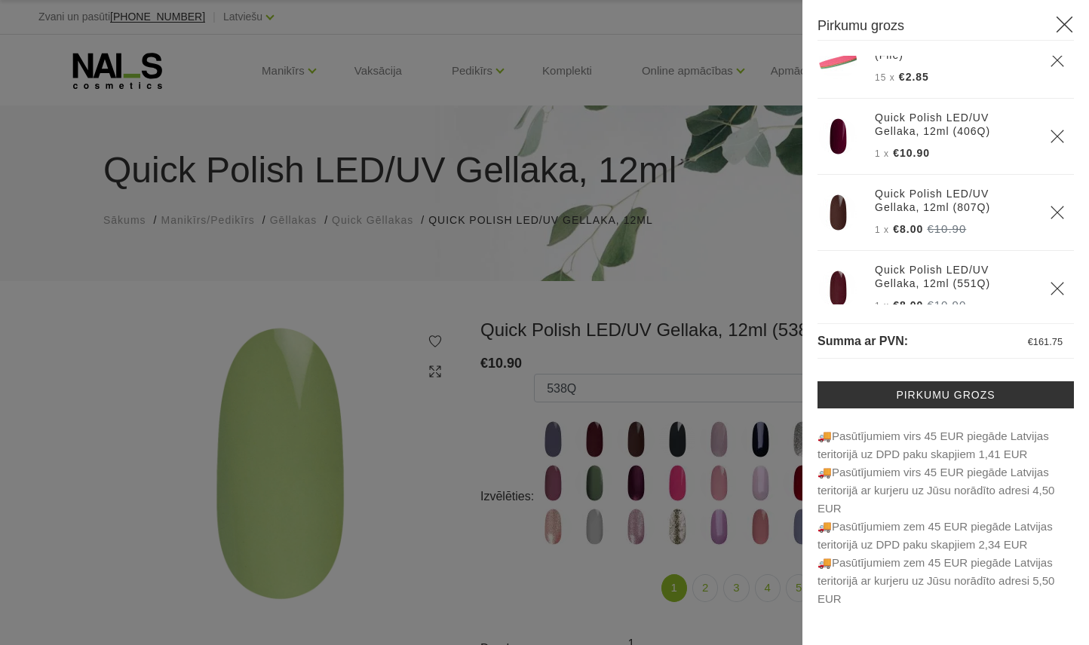
scroll to position [837, 0]
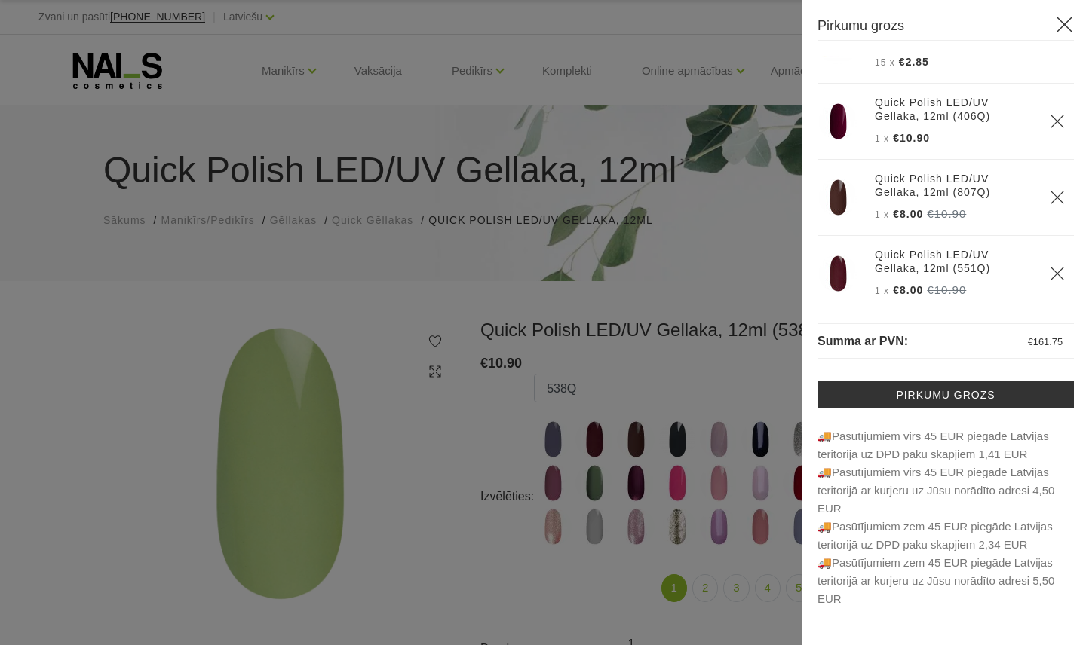
click at [1051, 268] on use "Delete" at bounding box center [1056, 273] width 13 height 13
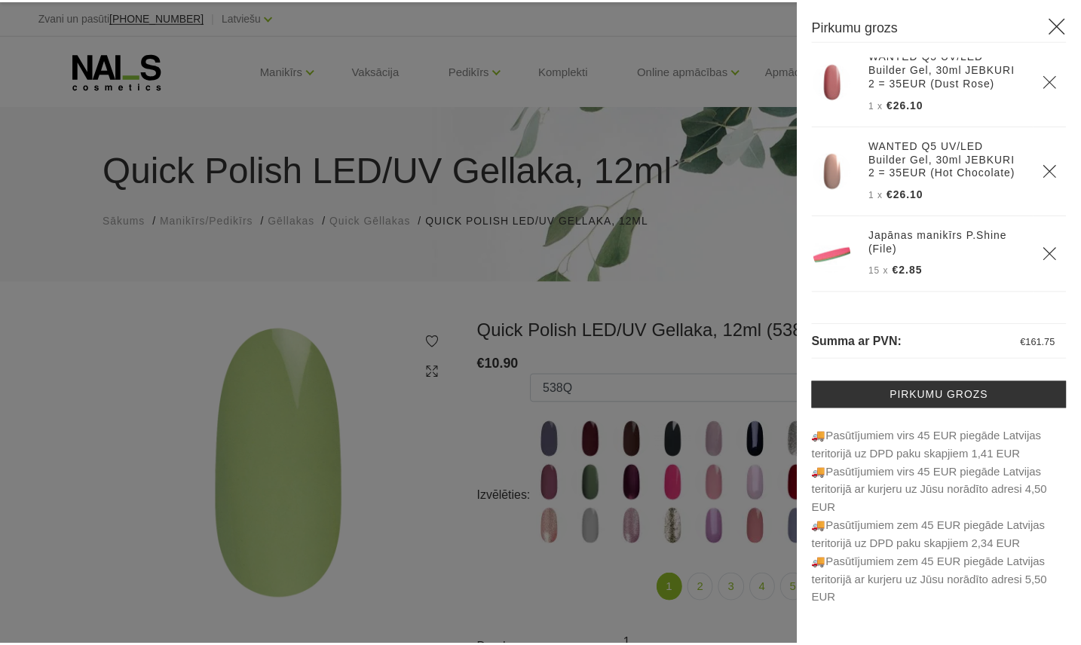
scroll to position [609, 0]
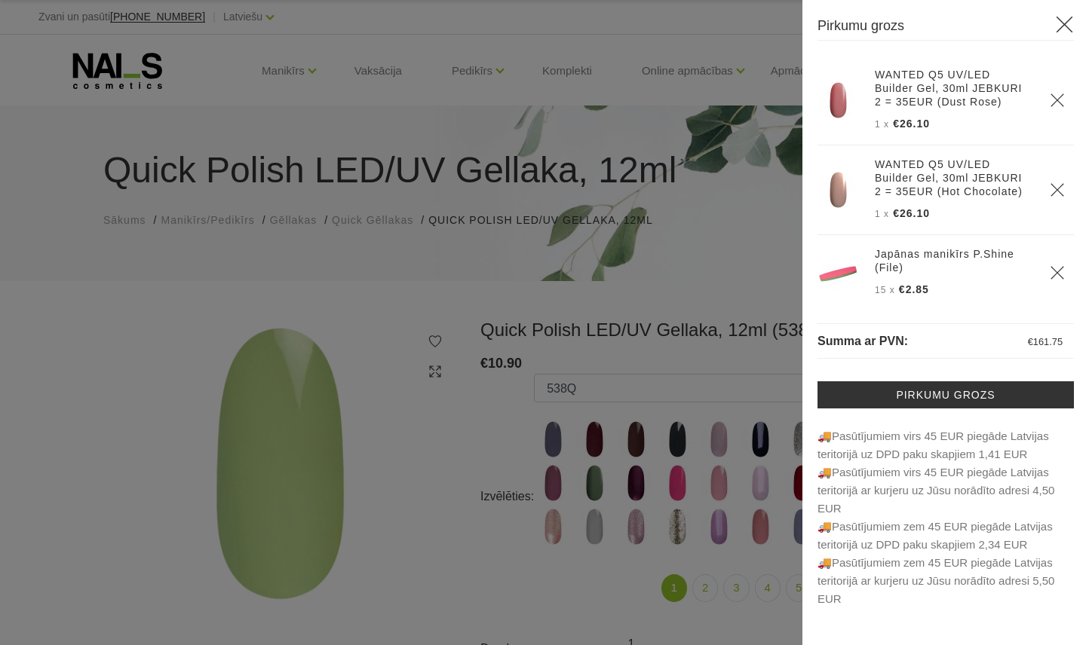
click at [732, 78] on div at bounding box center [544, 322] width 1089 height 645
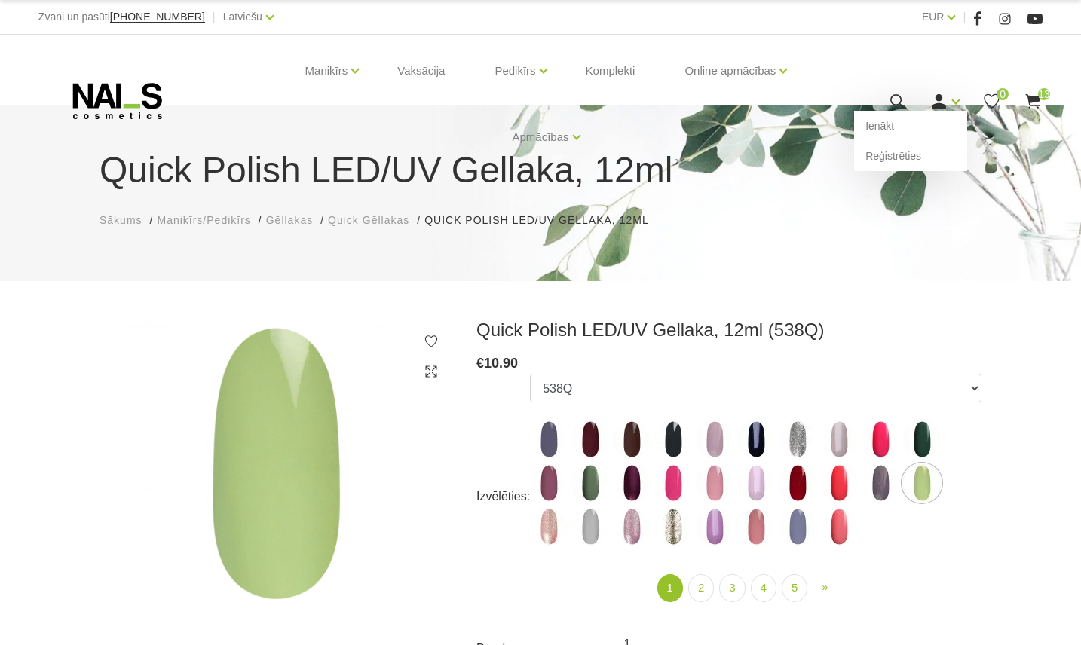
click at [938, 93] on icon at bounding box center [939, 101] width 19 height 19
click at [912, 125] on link "Ienākt" at bounding box center [910, 126] width 113 height 30
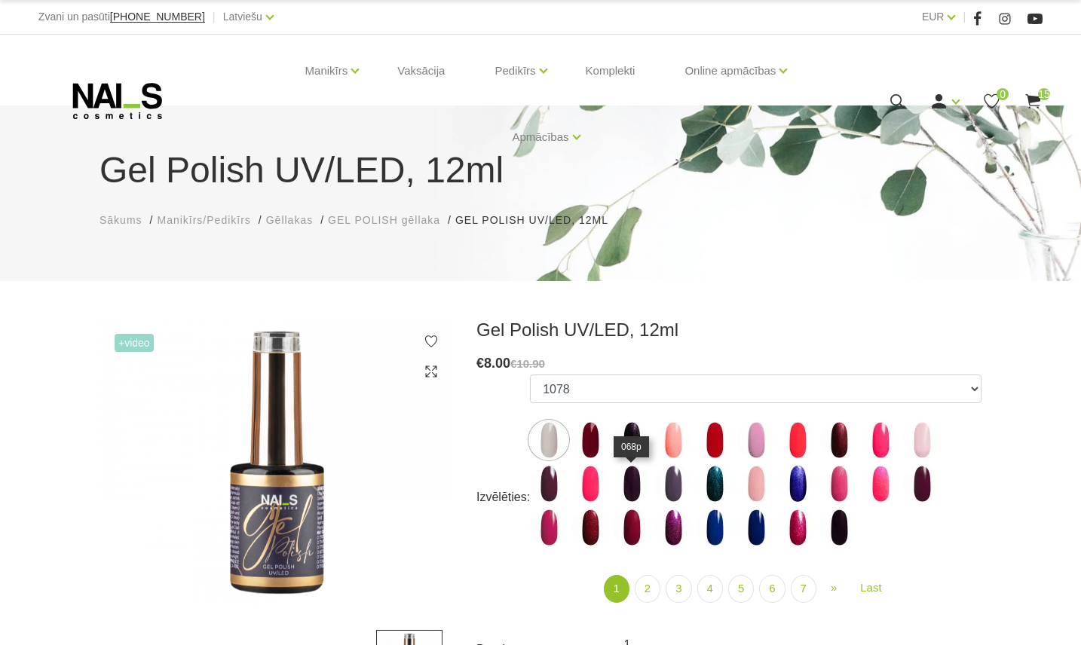
click at [633, 495] on img at bounding box center [632, 484] width 38 height 38
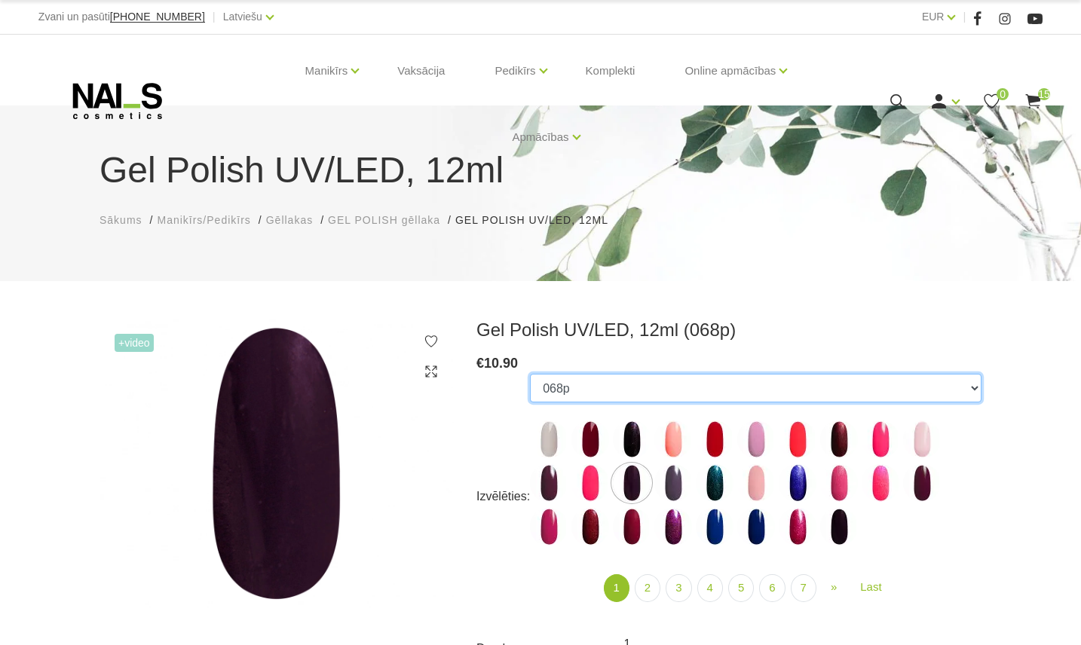
click at [623, 394] on select "1078 1081 001g 001n 003c 008b 011n 012g 016n 020b 044v 065v 068p 069v 083g 085p…" at bounding box center [756, 388] width 452 height 29
select select "5895"
click at [530, 374] on select "1078 1081 001g 001n 003c 008b 011n 012g 016n 020b 044v 065v 068p 069v 083g 085p…" at bounding box center [756, 388] width 452 height 29
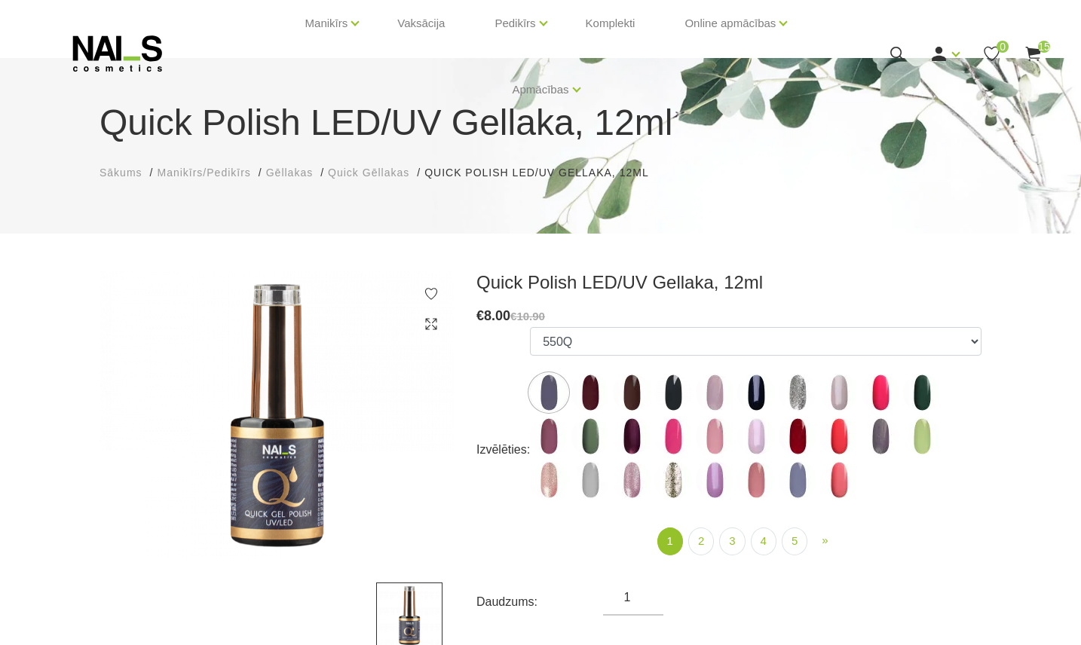
scroll to position [50, 0]
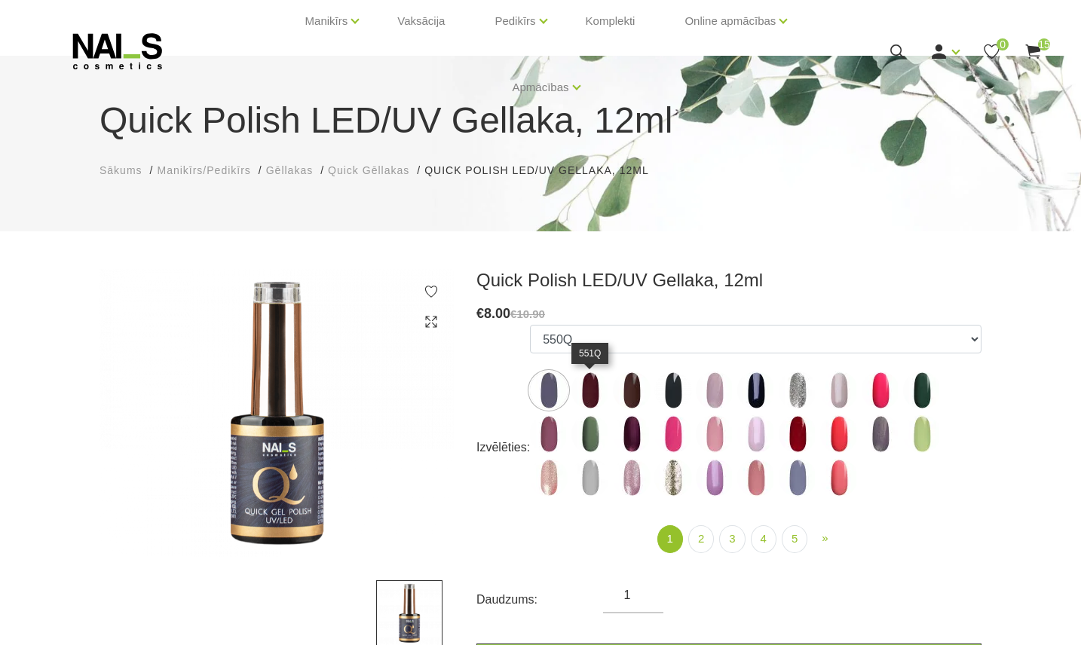
click at [590, 387] on img at bounding box center [591, 391] width 38 height 38
select select "4373"
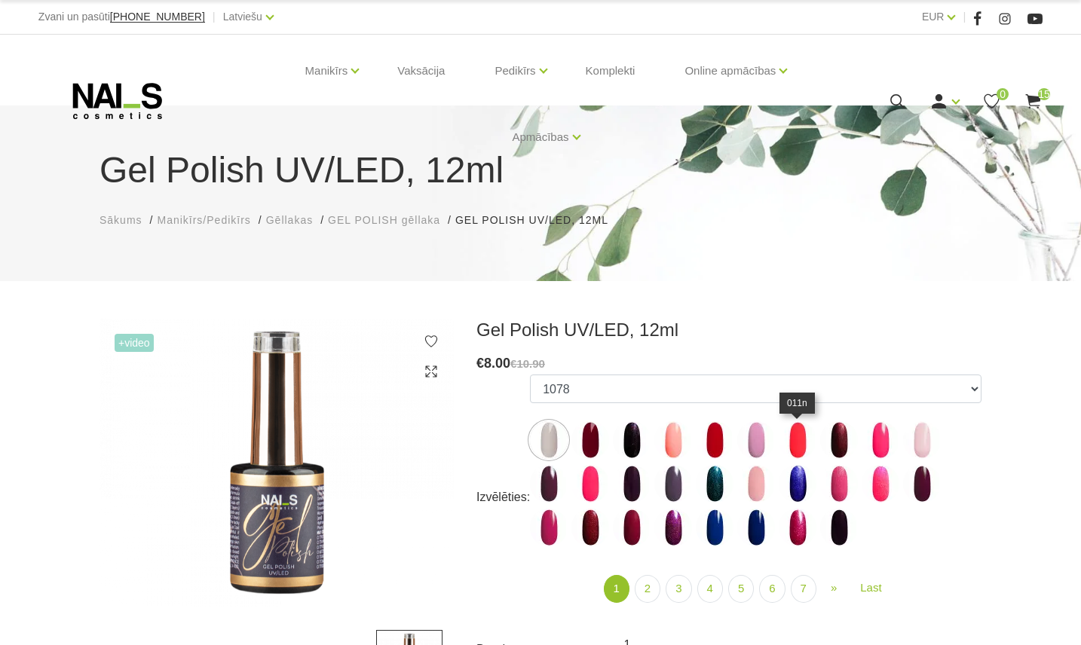
click at [805, 450] on img at bounding box center [798, 441] width 38 height 38
select select "3962"
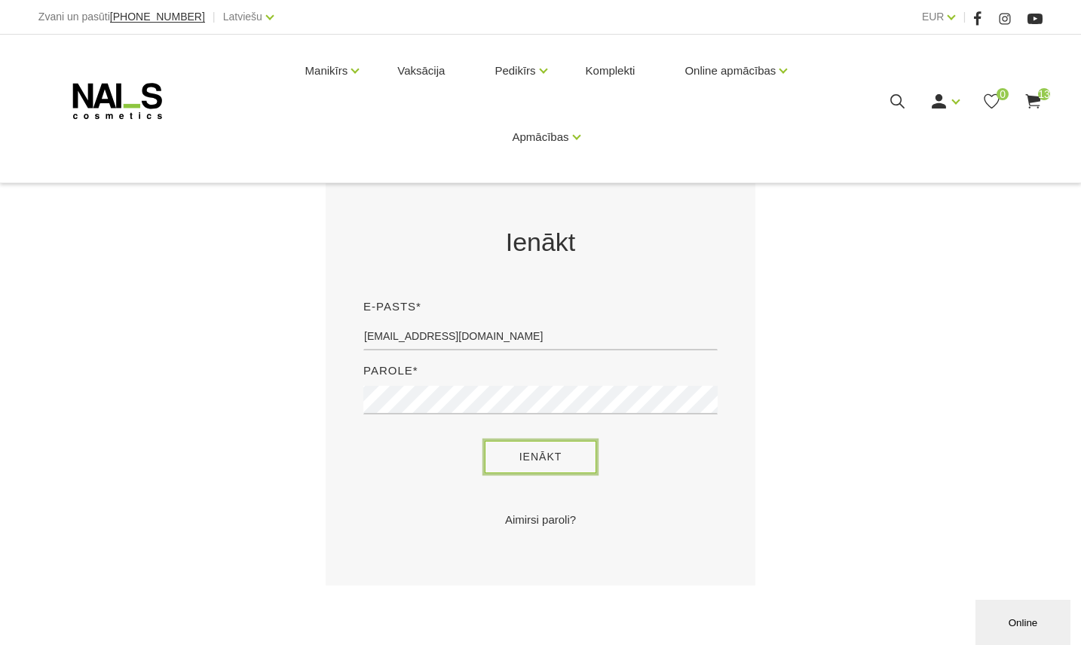
click at [517, 448] on button "Ienākt" at bounding box center [541, 457] width 112 height 32
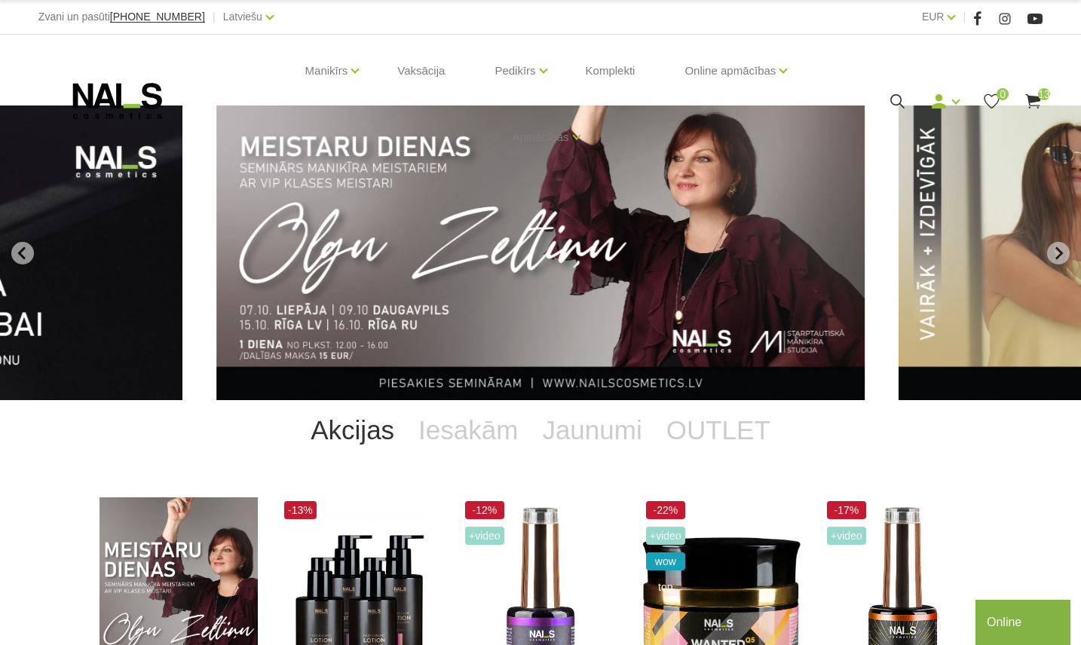
click at [1036, 101] on icon at bounding box center [1033, 101] width 19 height 19
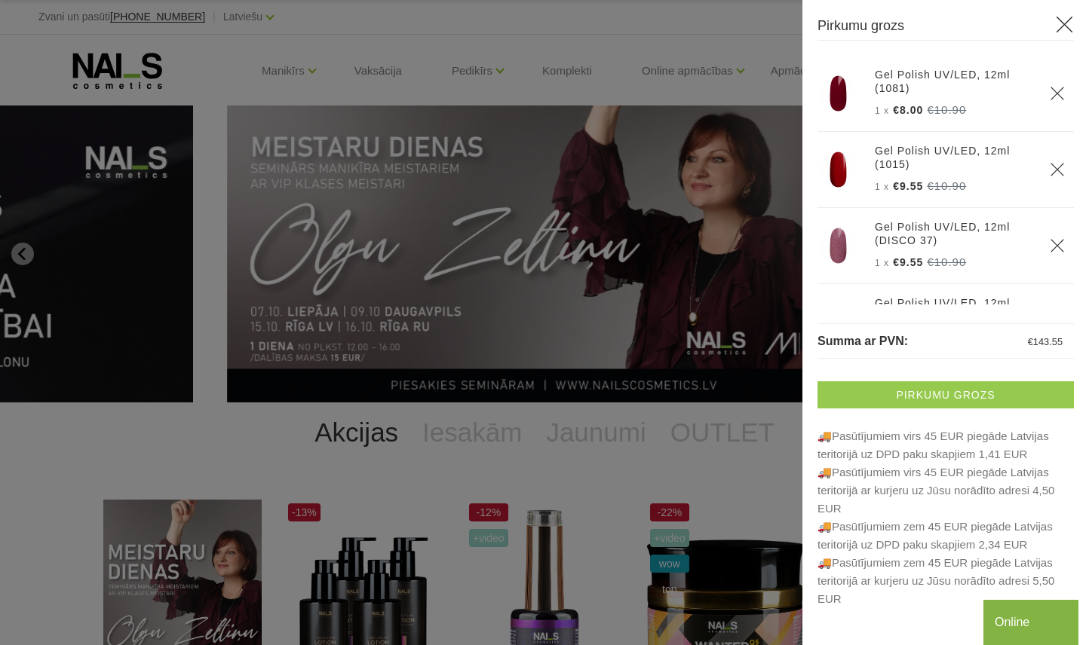
click at [949, 392] on link "Pirkumu grozs" at bounding box center [945, 395] width 256 height 27
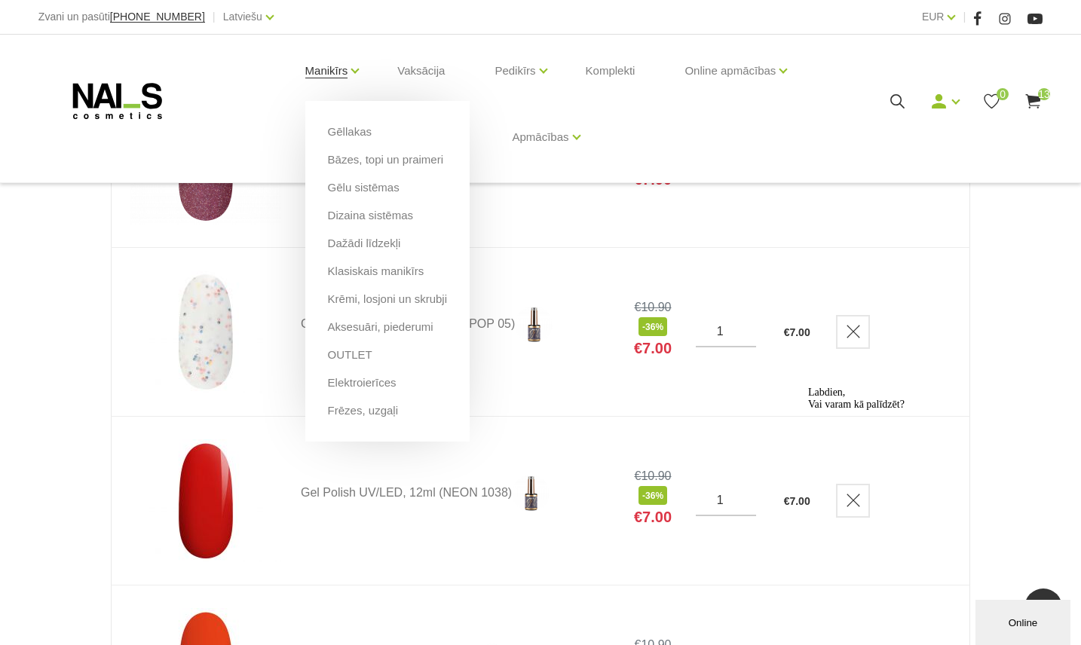
scroll to position [603, 0]
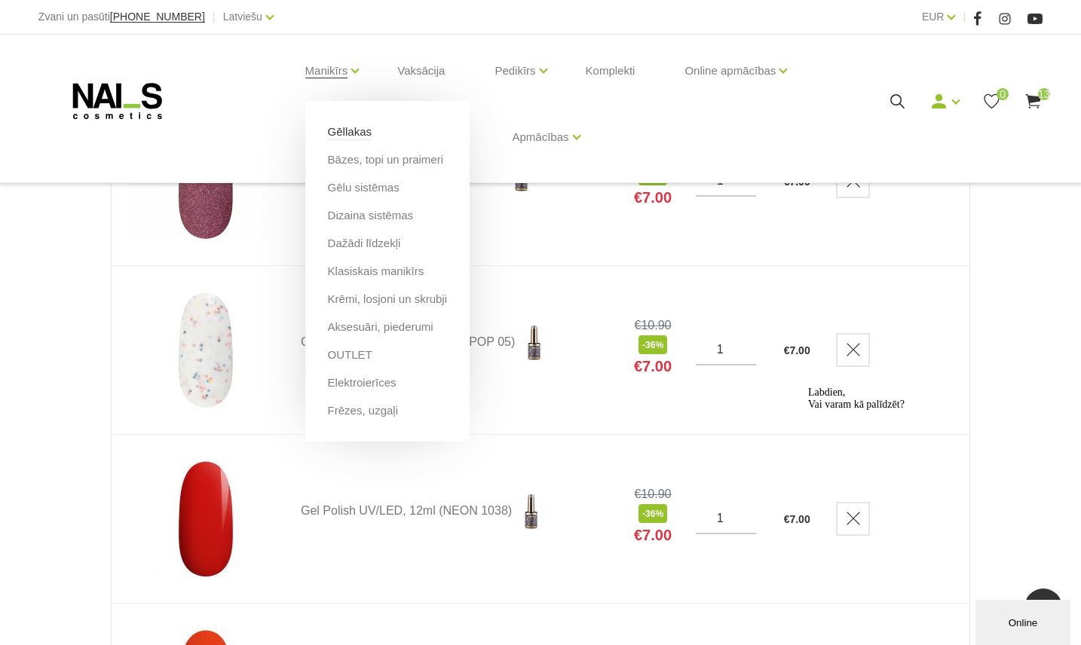
click at [335, 136] on link "Gēllakas" at bounding box center [350, 132] width 44 height 17
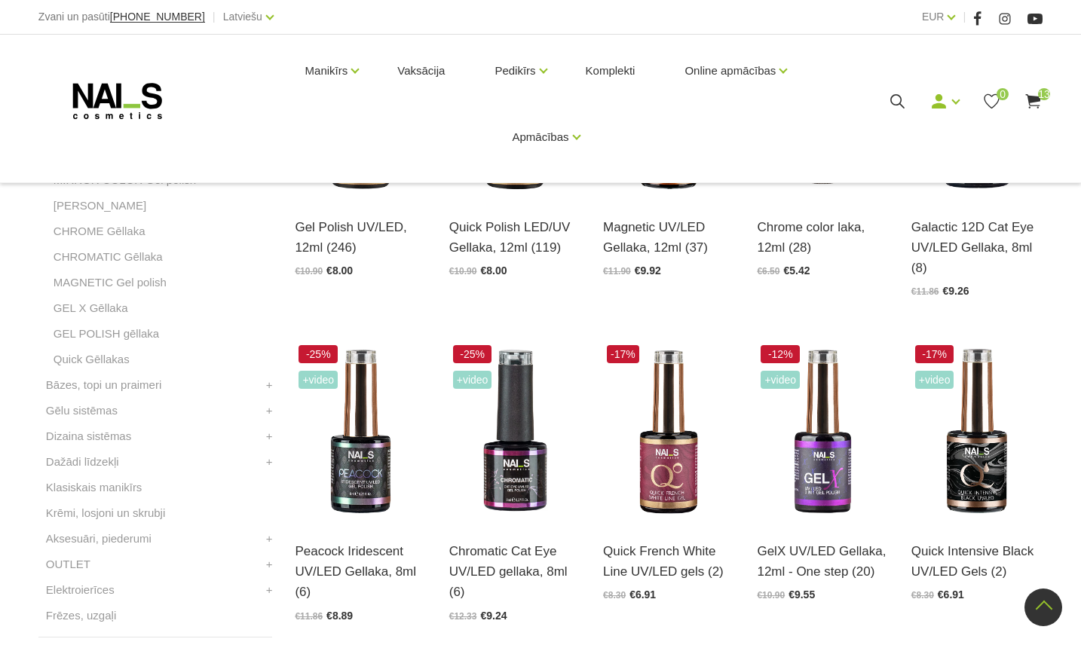
scroll to position [452, 0]
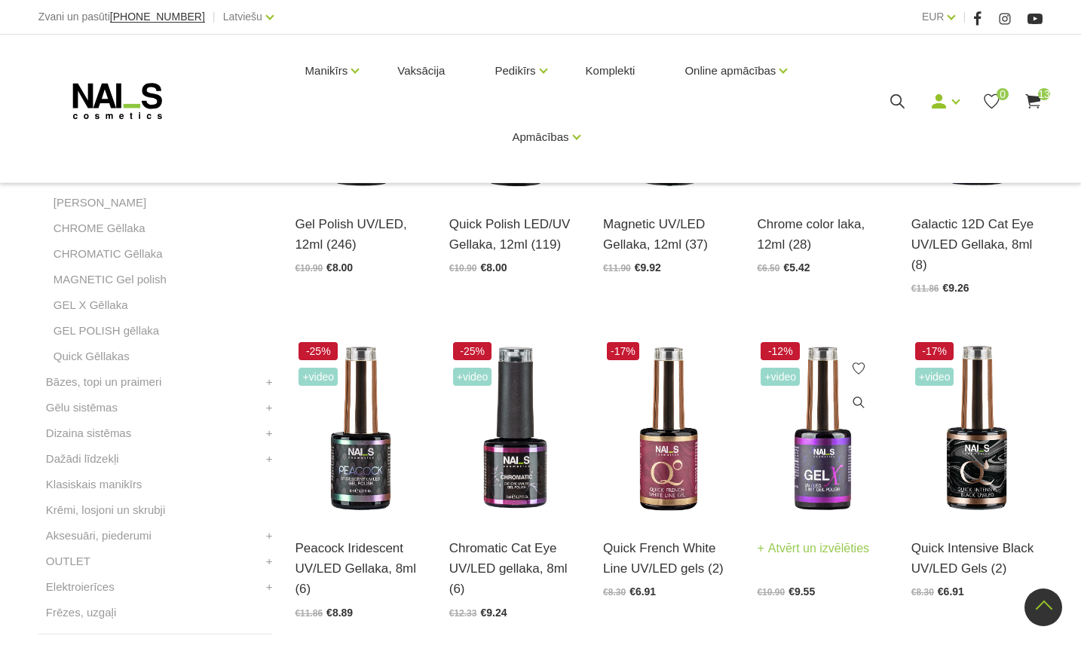
click at [808, 457] on img at bounding box center [822, 429] width 131 height 181
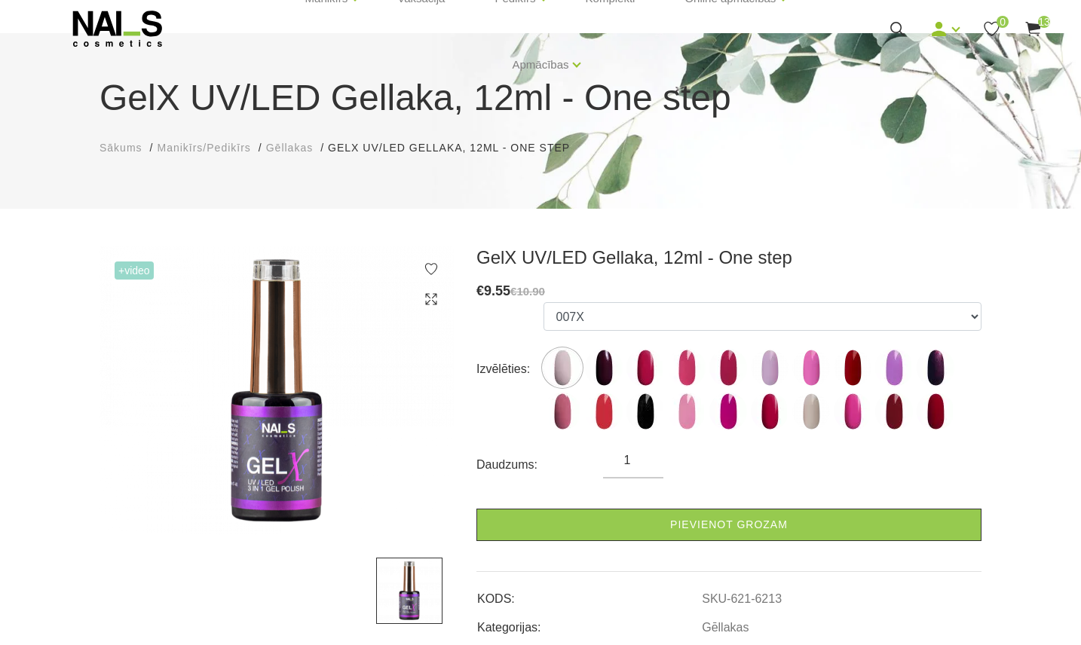
scroll to position [151, 0]
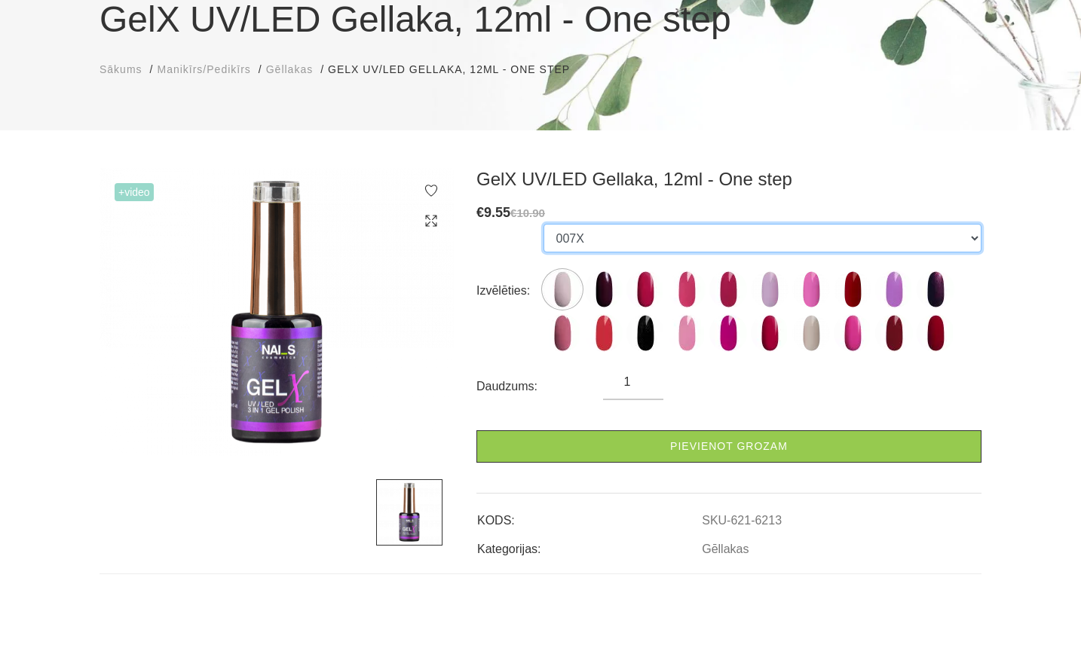
click at [633, 247] on select "007X 023X 027X 099X 1019X 1025X 1035X 1038X 1055X 116X 127X 1695X 231X 247X 255…" at bounding box center [763, 238] width 438 height 29
select select "6222"
click at [544, 224] on select "007X 023X 027X 099X 1019X 1025X 1035X 1038X 1055X 116X 127X 1695X 231X 247X 255…" at bounding box center [763, 238] width 438 height 29
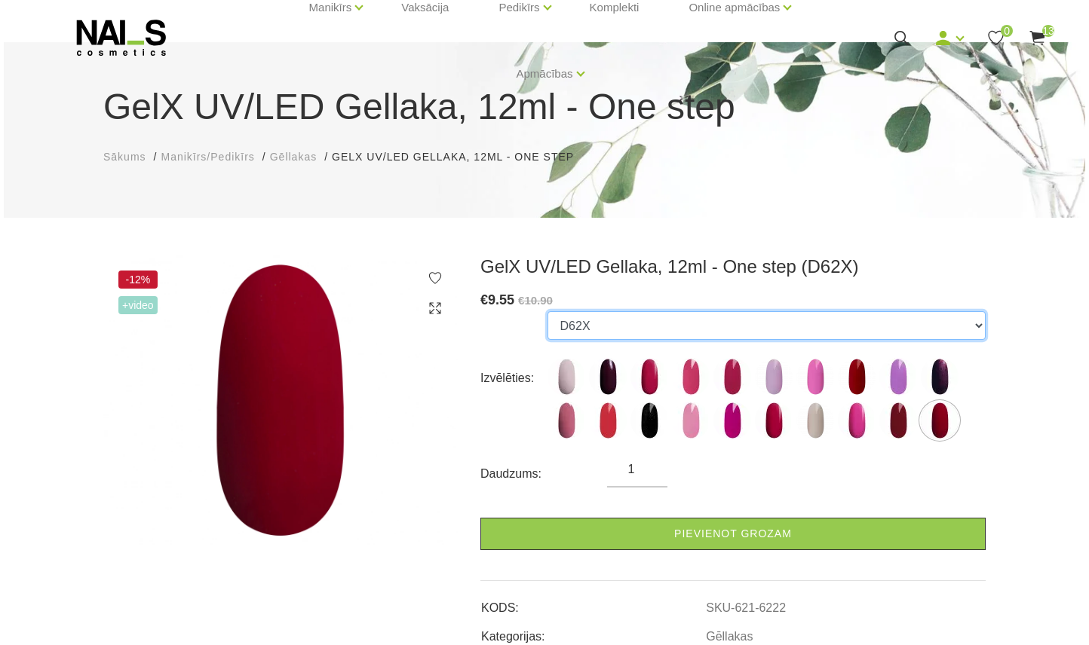
scroll to position [50, 0]
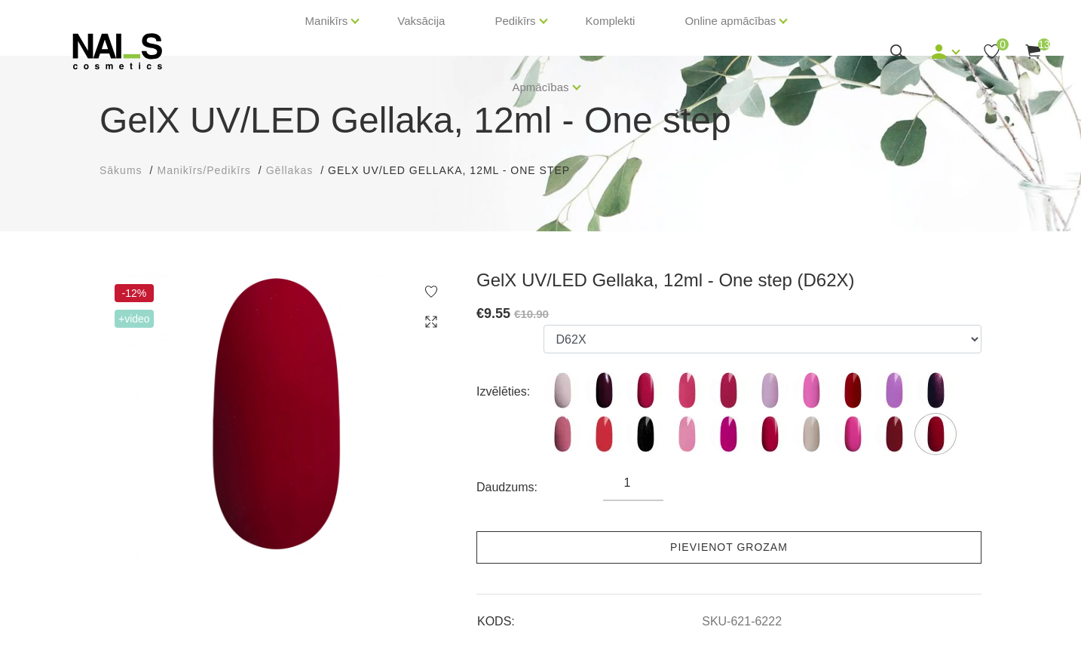
click at [676, 550] on link "Pievienot grozam" at bounding box center [729, 548] width 505 height 32
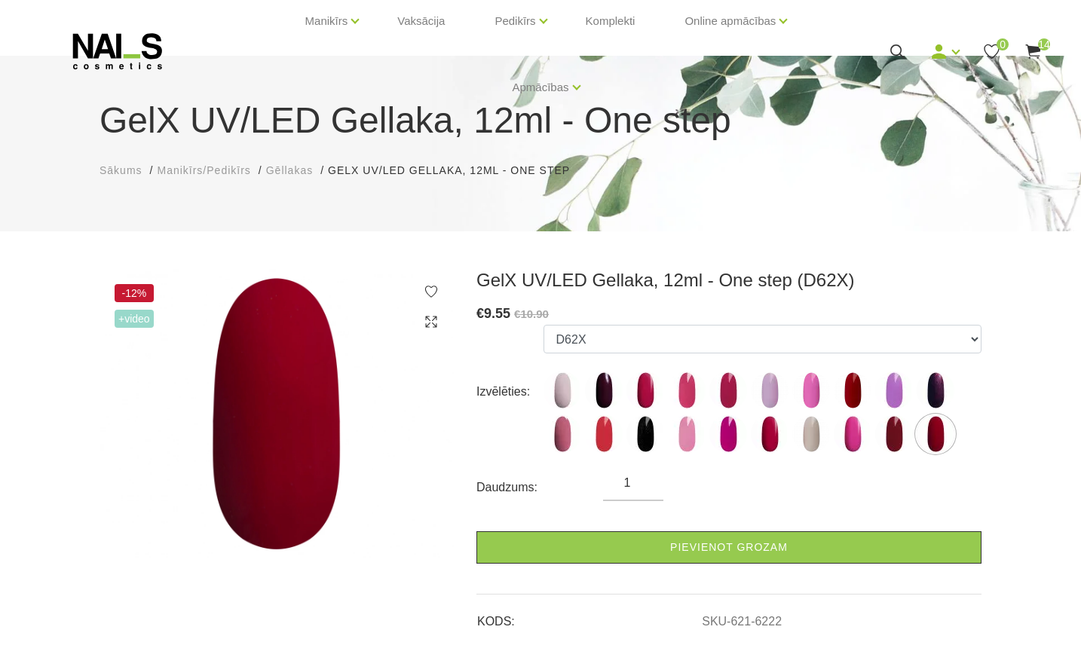
click at [1030, 54] on use at bounding box center [1033, 51] width 15 height 14
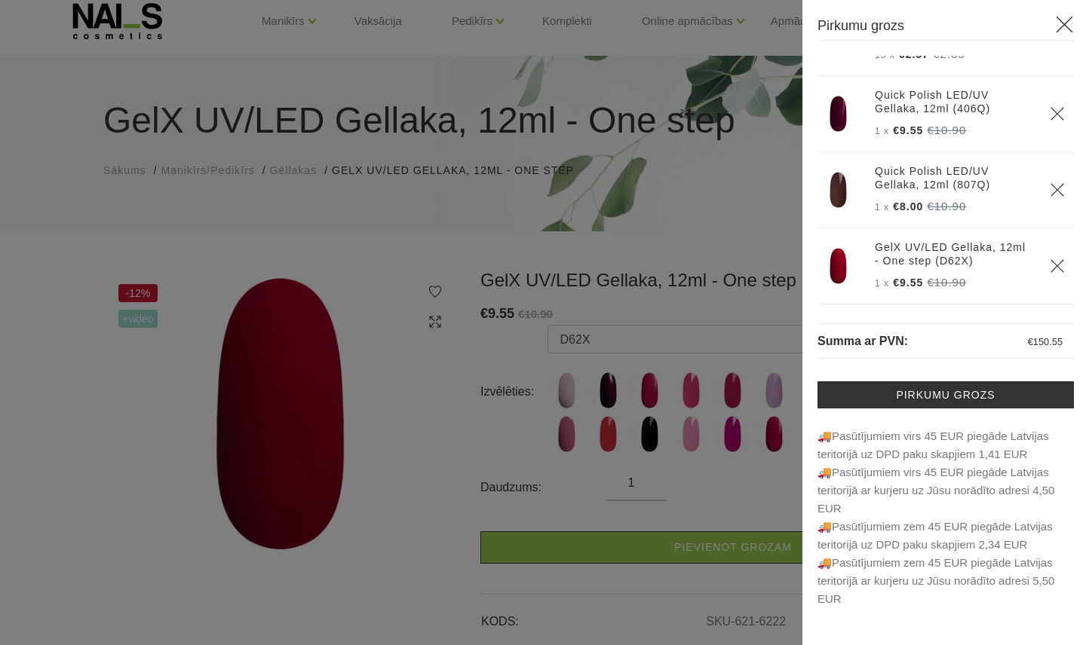
scroll to position [848, 0]
click at [1050, 107] on icon "Delete" at bounding box center [1057, 113] width 15 height 15
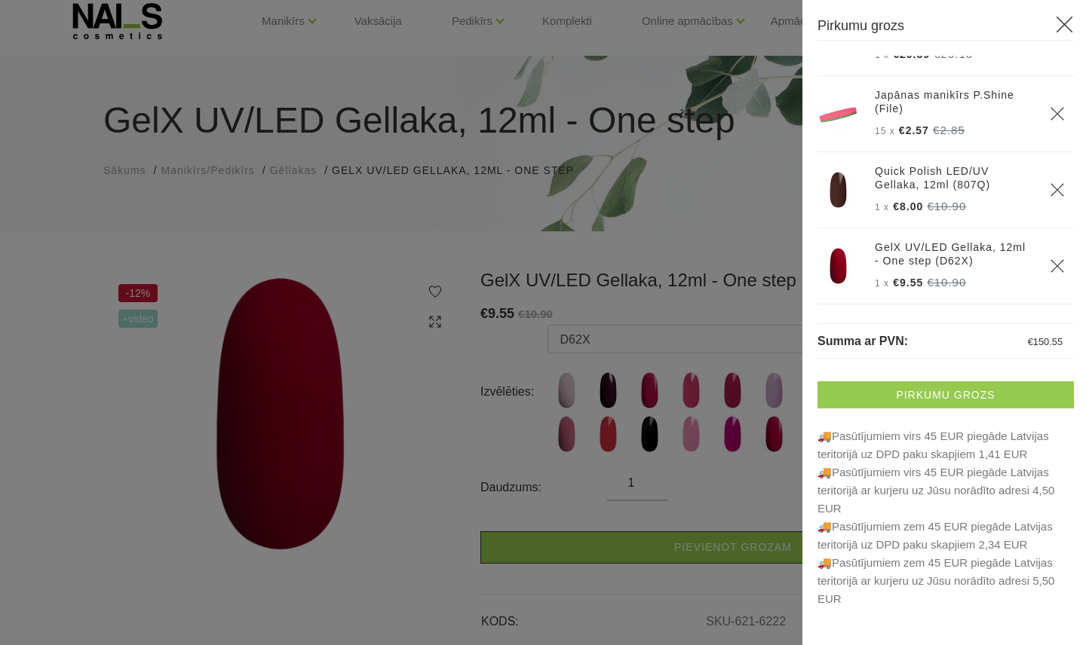
click at [932, 401] on link "Pirkumu grozs" at bounding box center [945, 395] width 256 height 27
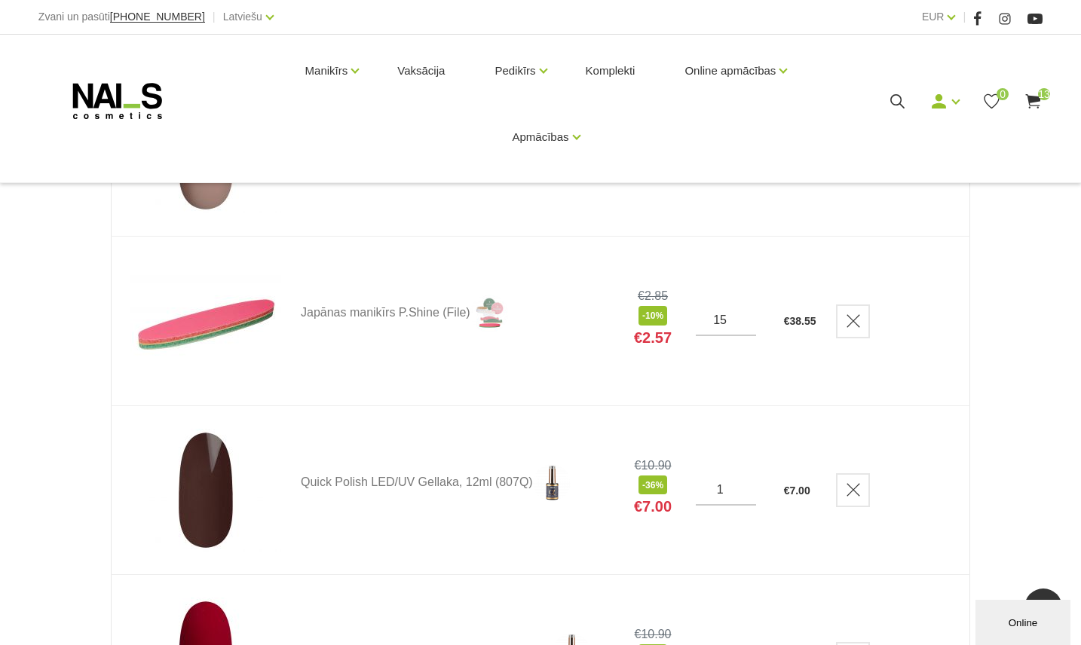
scroll to position [1810, 0]
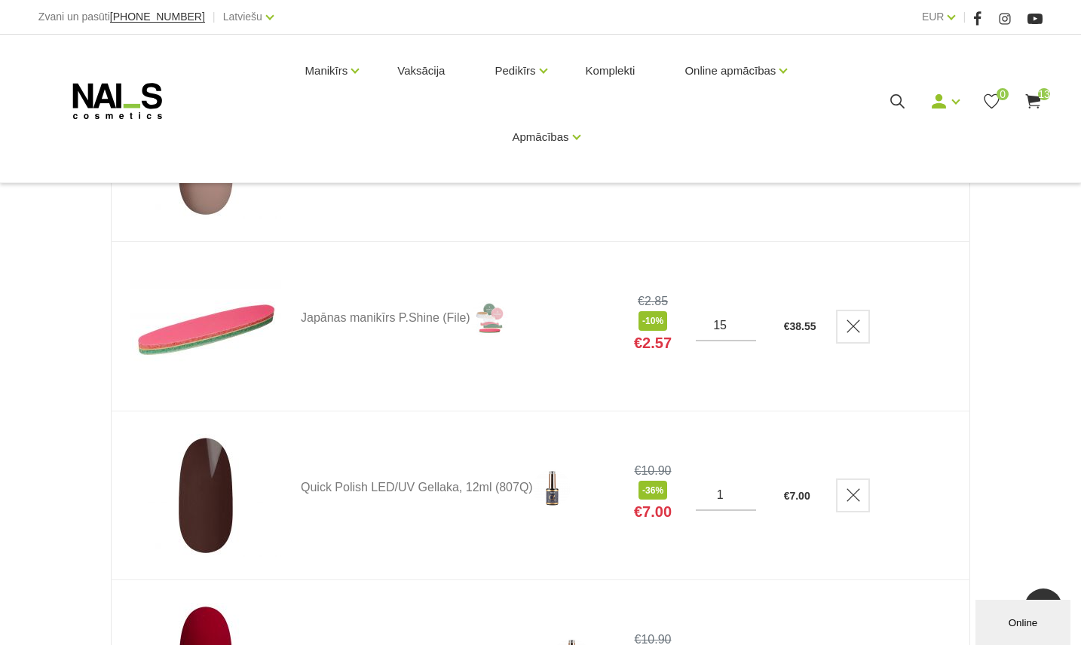
drag, startPoint x: 739, startPoint y: 323, endPoint x: 727, endPoint y: 327, distance: 12.6
click at [727, 327] on input "15" at bounding box center [726, 326] width 60 height 14
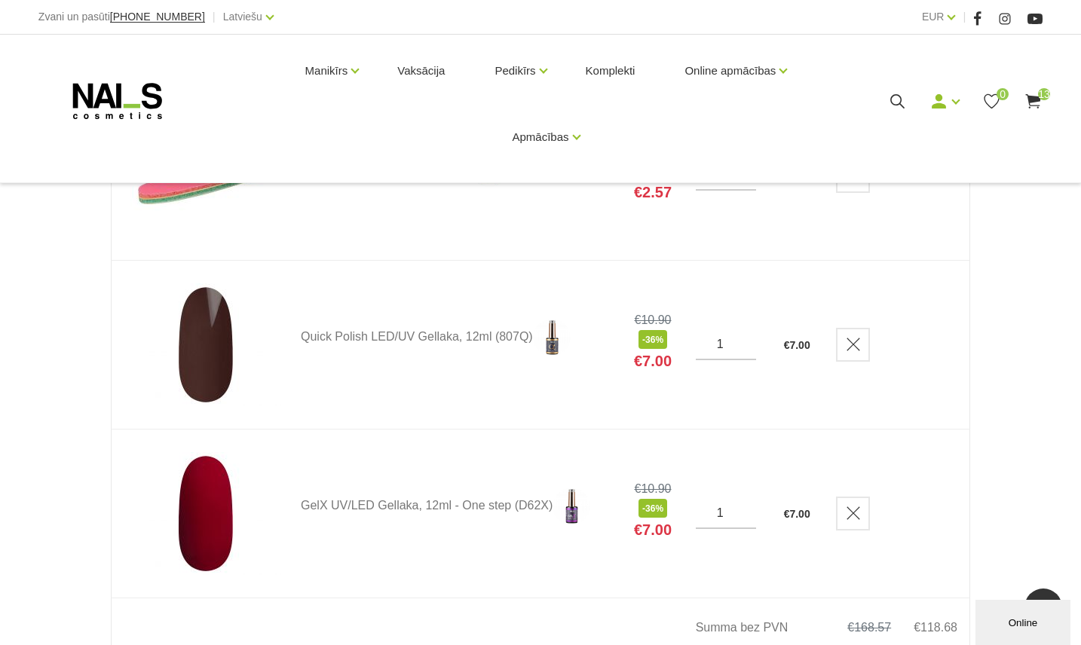
type input "10"
click at [808, 250] on td "€ 38.55" at bounding box center [791, 176] width 53 height 170
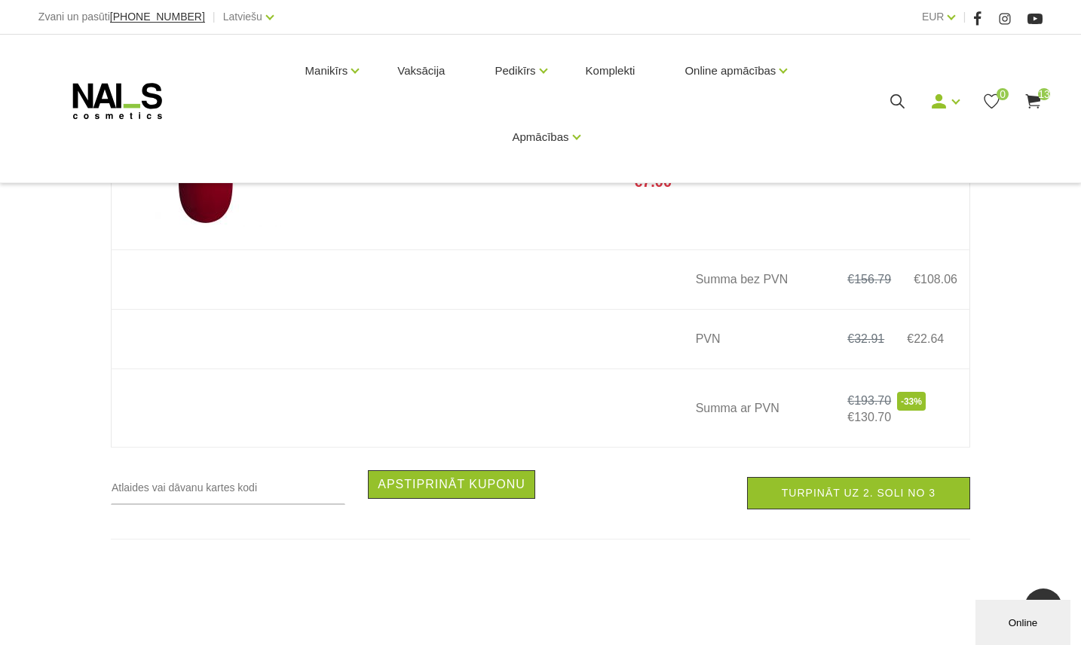
scroll to position [2312, 0]
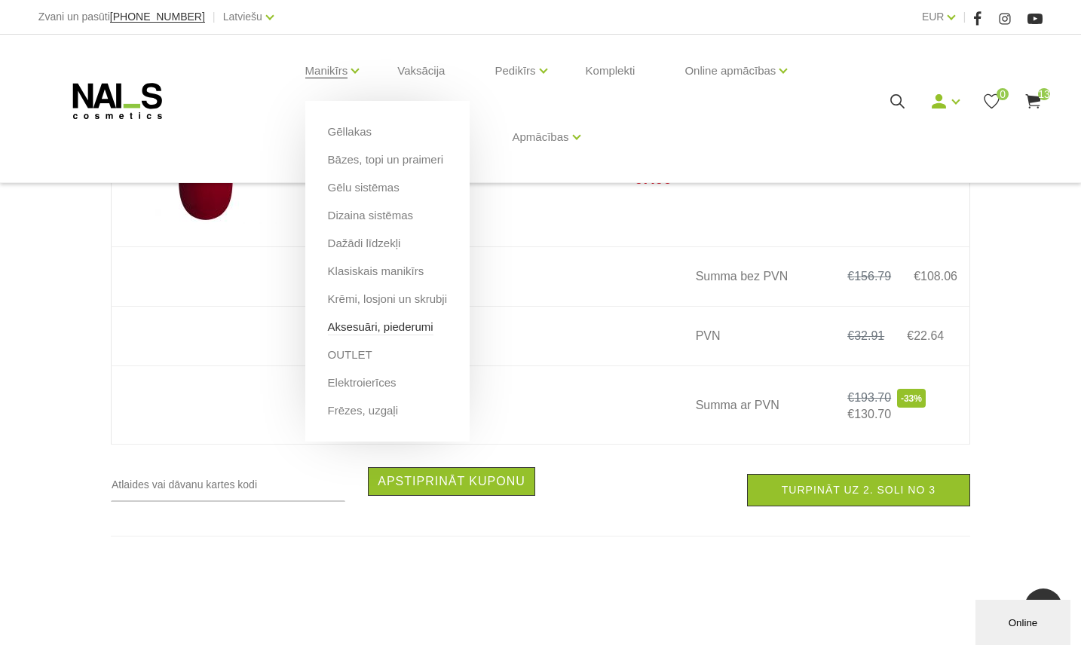
click at [392, 323] on link "Aksesuāri, piederumi" at bounding box center [381, 327] width 106 height 17
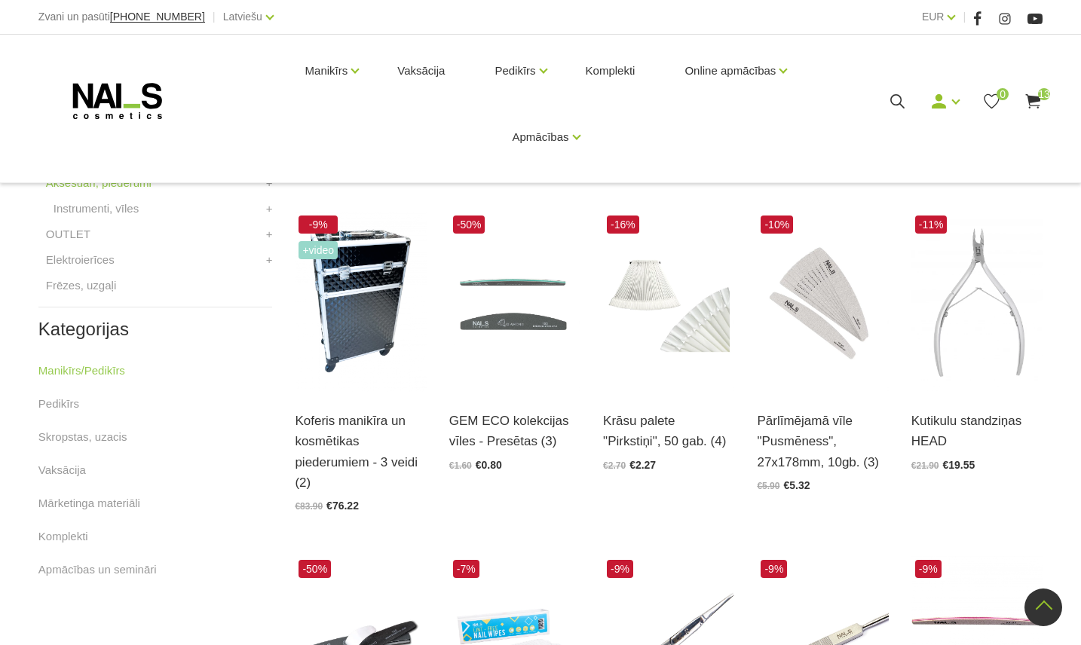
scroll to position [603, 0]
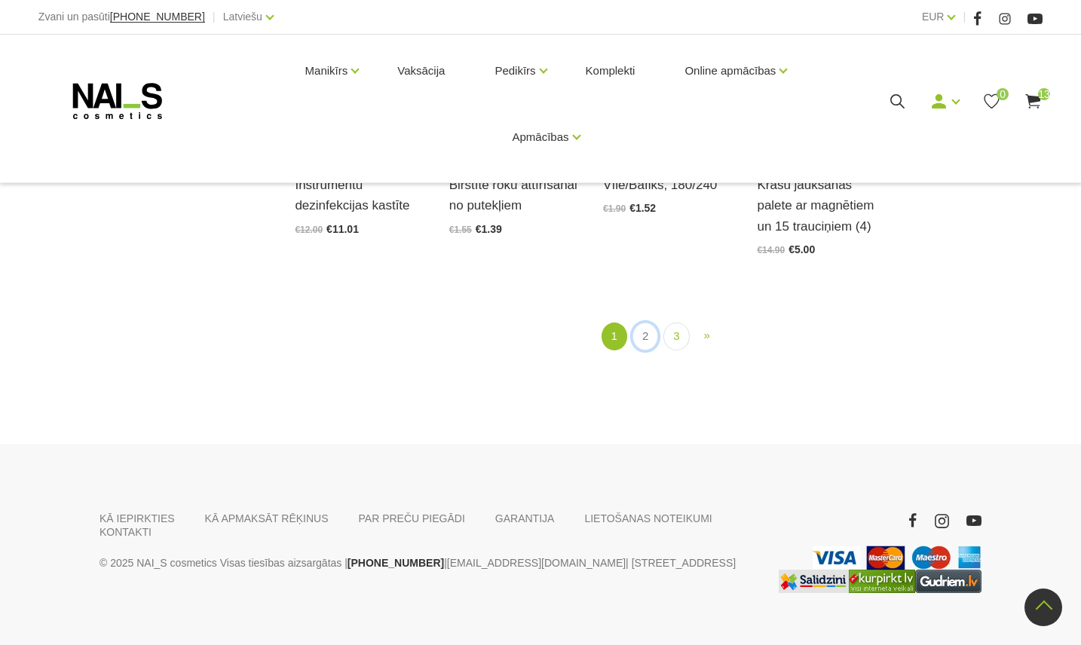
click at [638, 345] on link "2" at bounding box center [646, 337] width 26 height 28
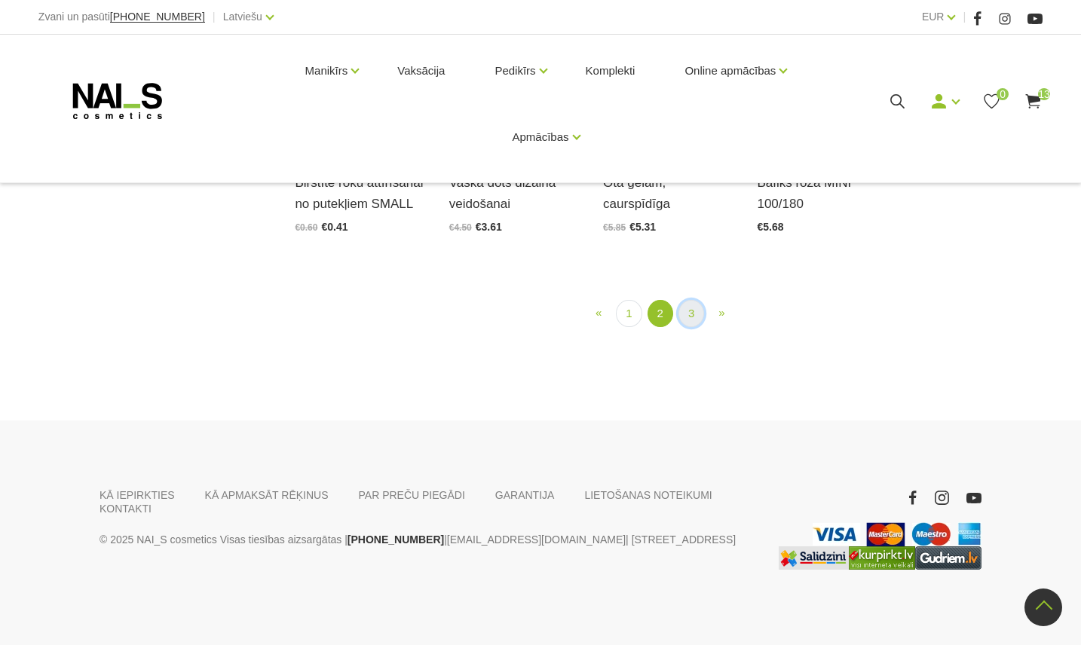
click at [691, 328] on link "3" at bounding box center [692, 314] width 26 height 28
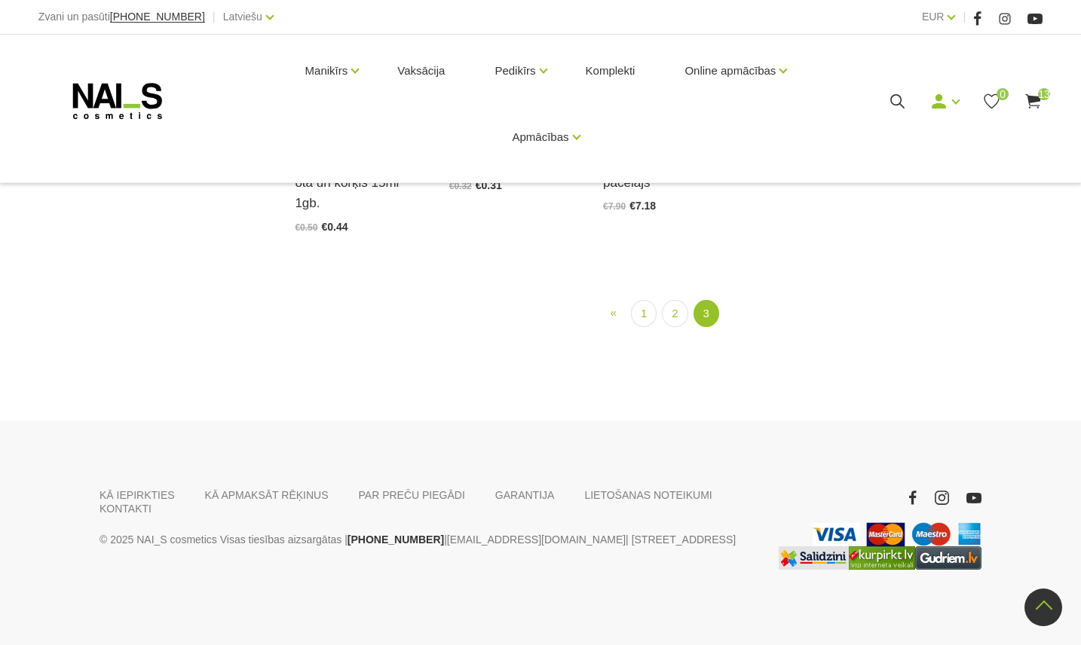
scroll to position [1665, 0]
click at [639, 328] on link "1" at bounding box center [644, 314] width 26 height 28
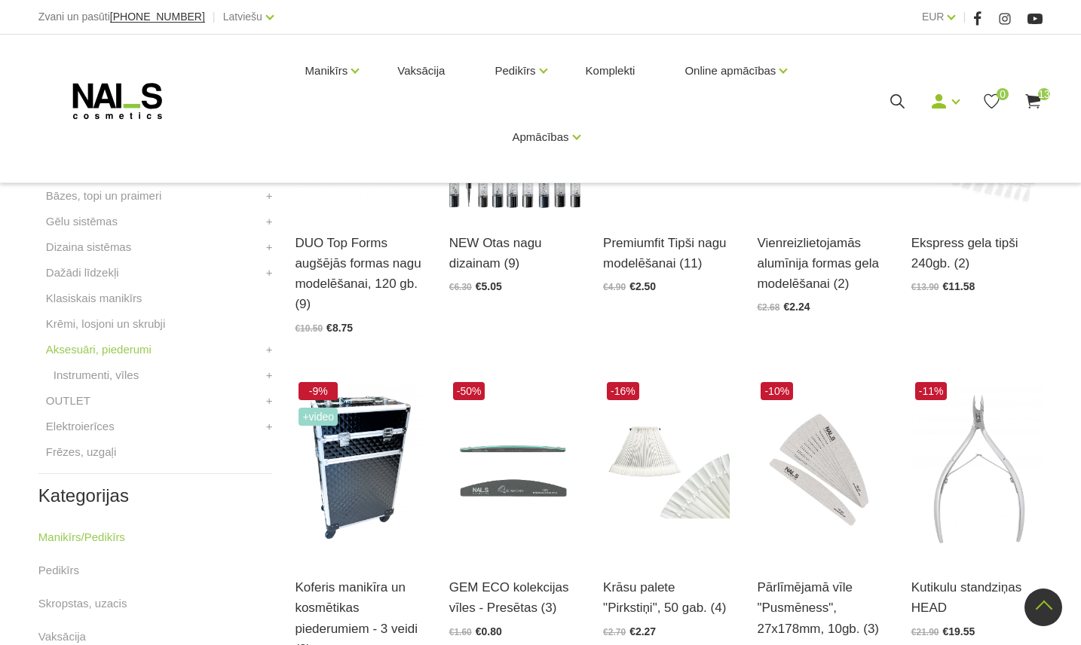
scroll to position [458, 0]
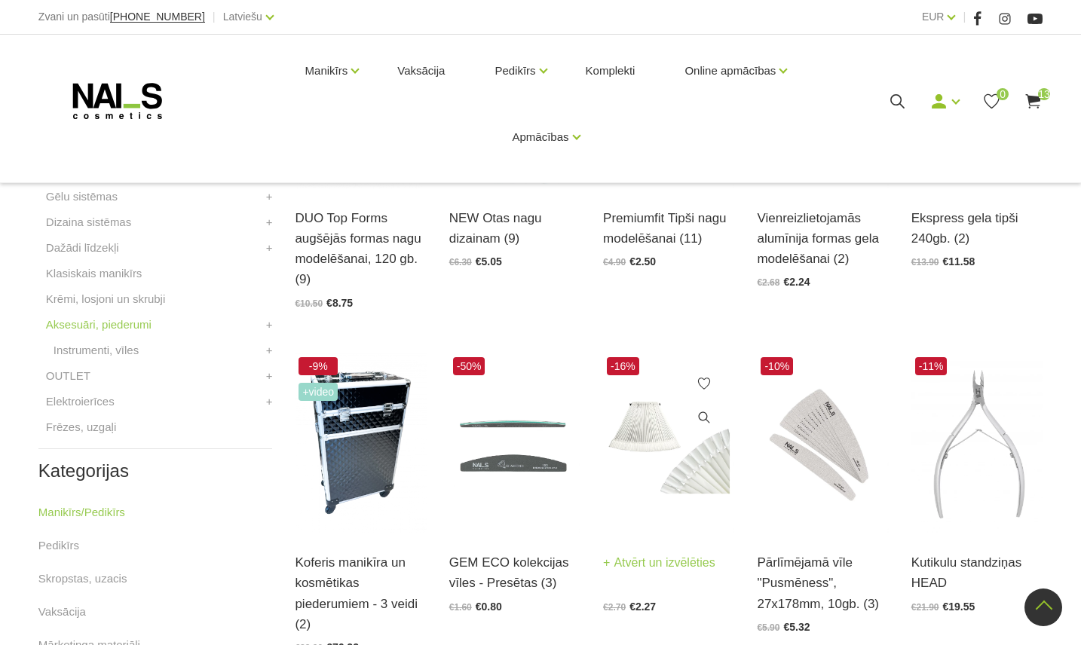
click at [661, 418] on img at bounding box center [668, 444] width 131 height 181
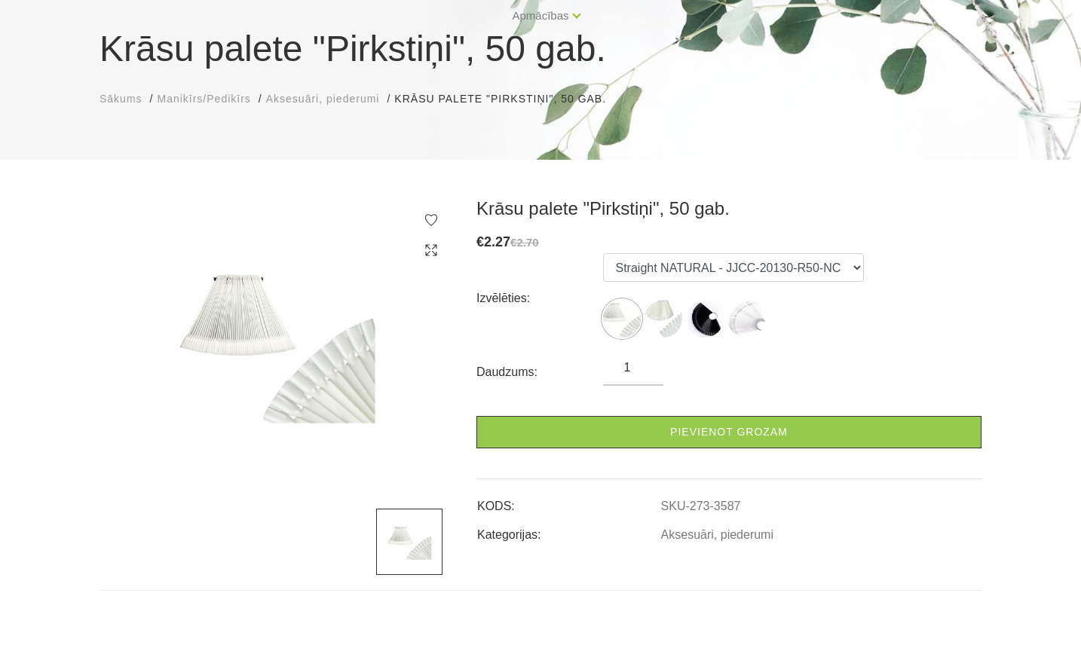
scroll to position [151, 0]
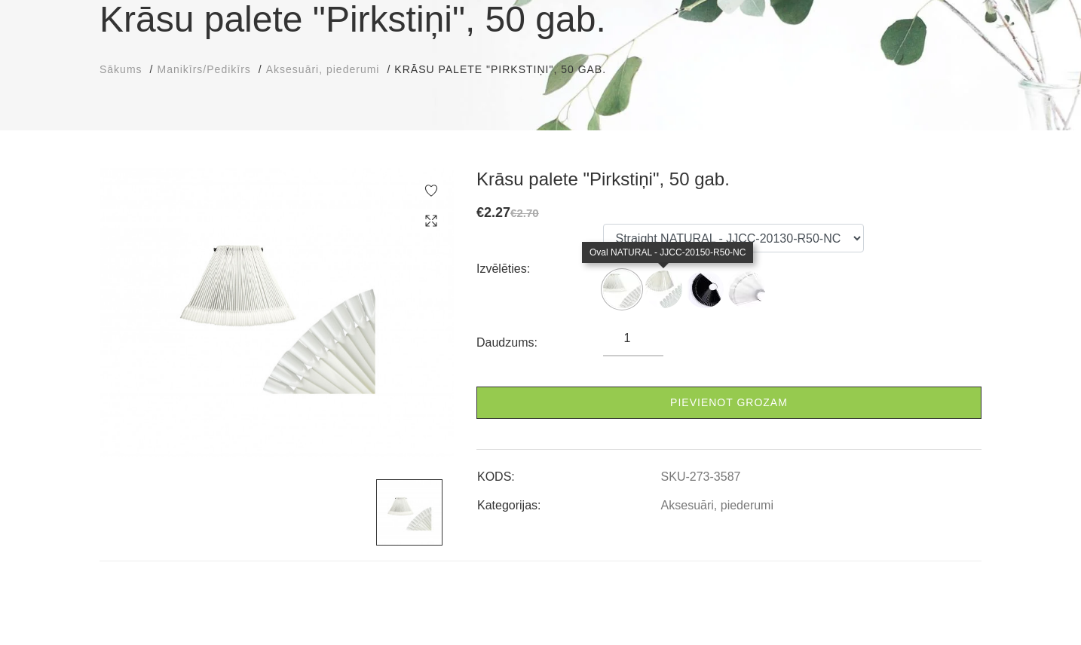
click at [662, 299] on img at bounding box center [664, 290] width 38 height 38
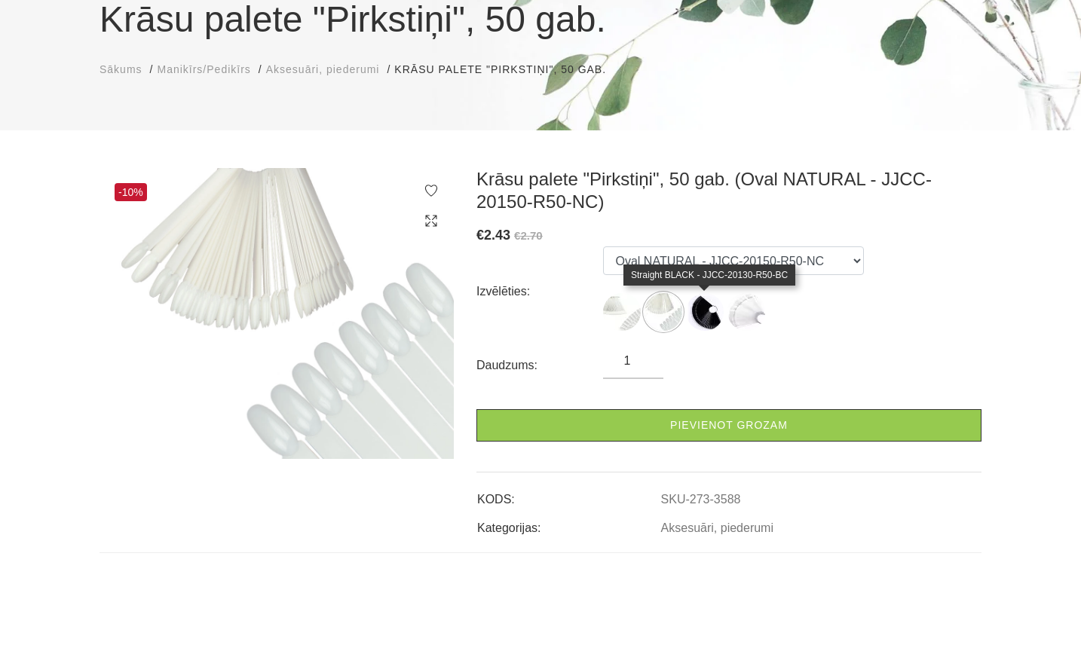
click at [706, 320] on img at bounding box center [705, 312] width 38 height 38
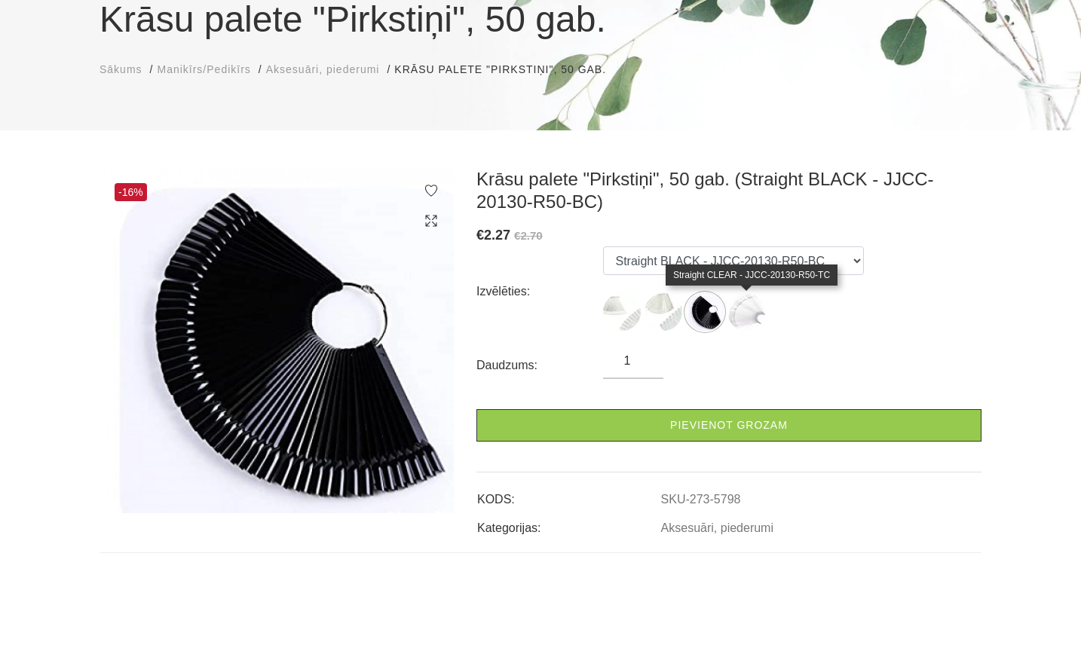
click at [756, 327] on img at bounding box center [747, 312] width 38 height 38
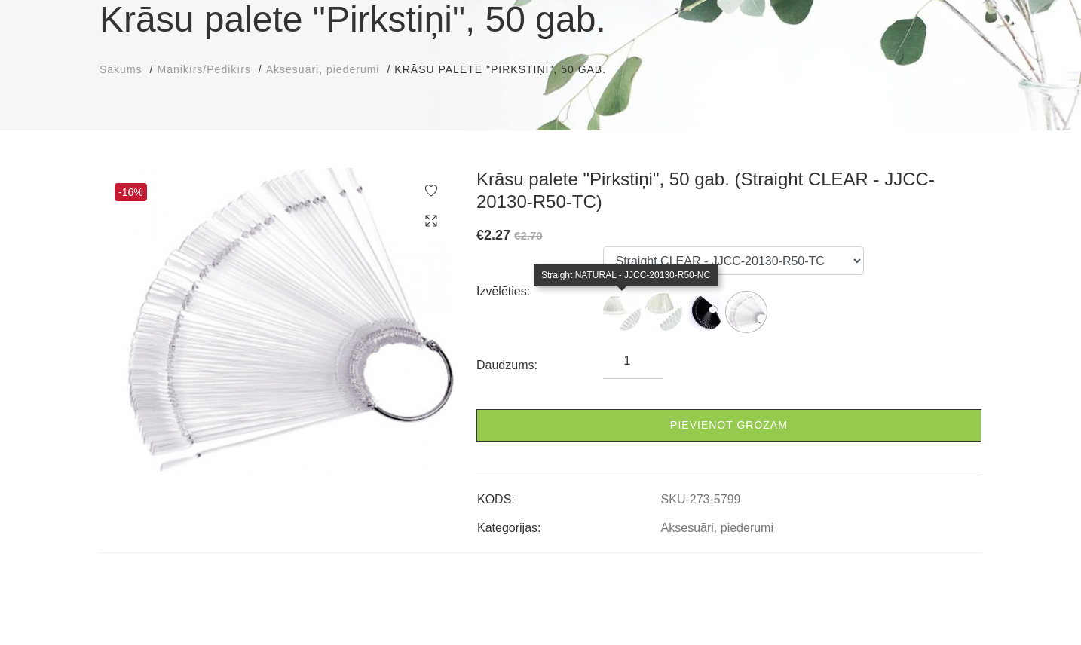
click at [618, 309] on img at bounding box center [622, 312] width 38 height 38
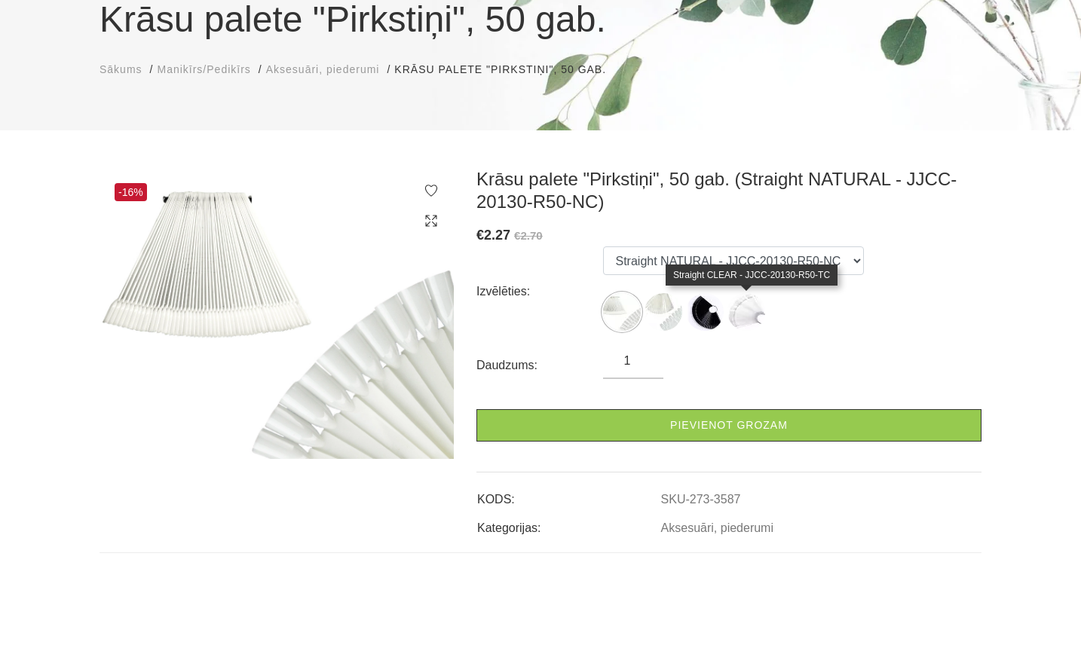
click at [752, 311] on img at bounding box center [747, 312] width 38 height 38
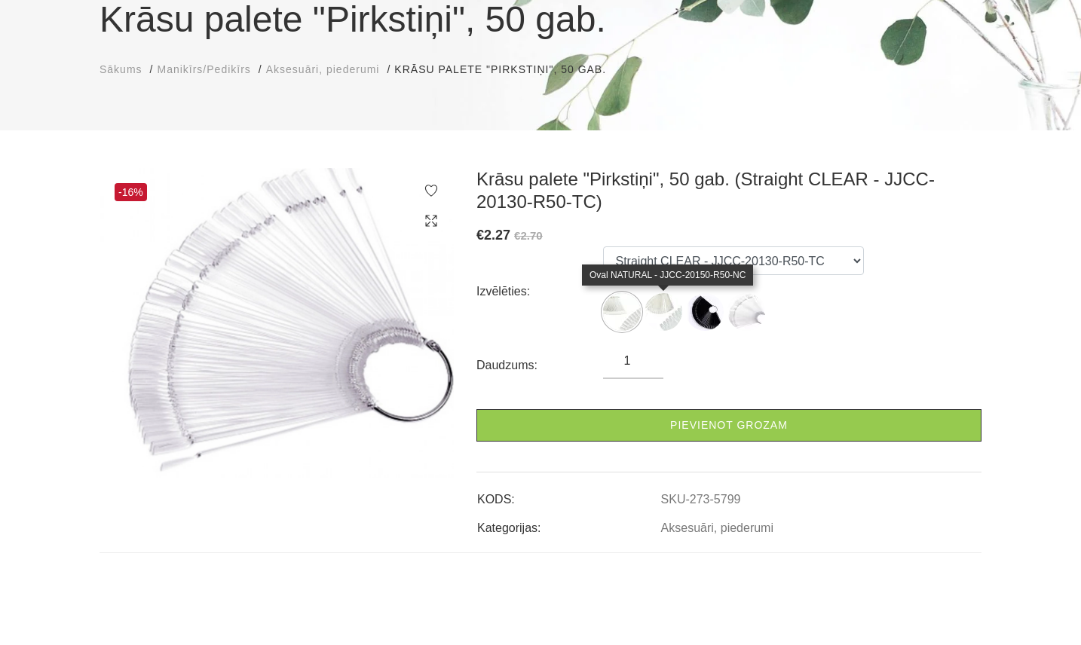
click at [676, 324] on img at bounding box center [664, 312] width 38 height 38
select select "3588"
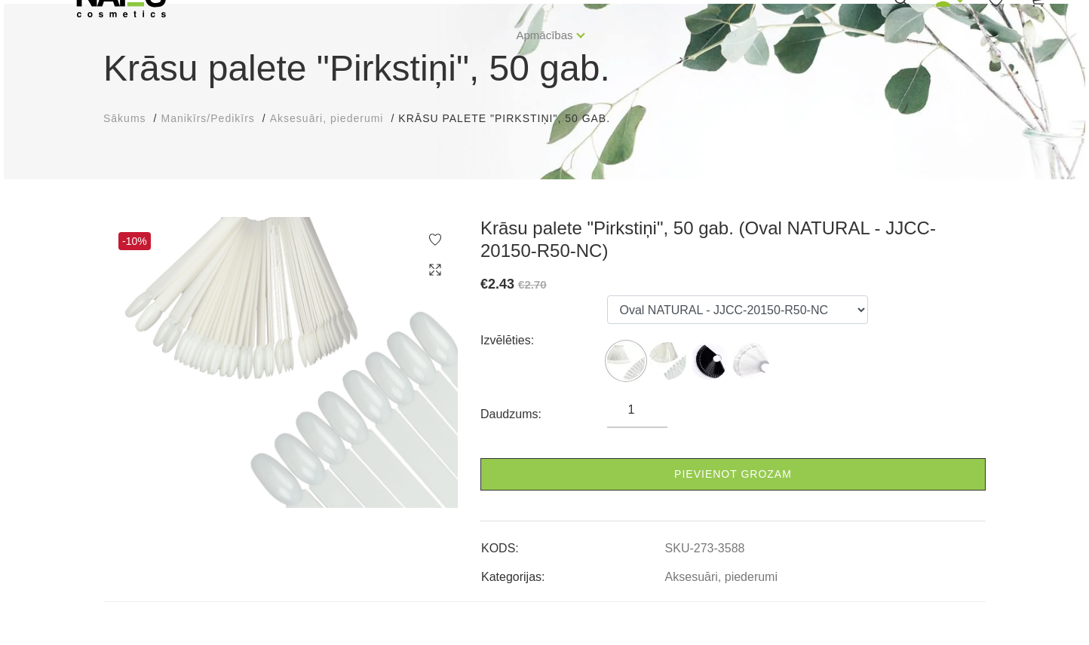
scroll to position [0, 0]
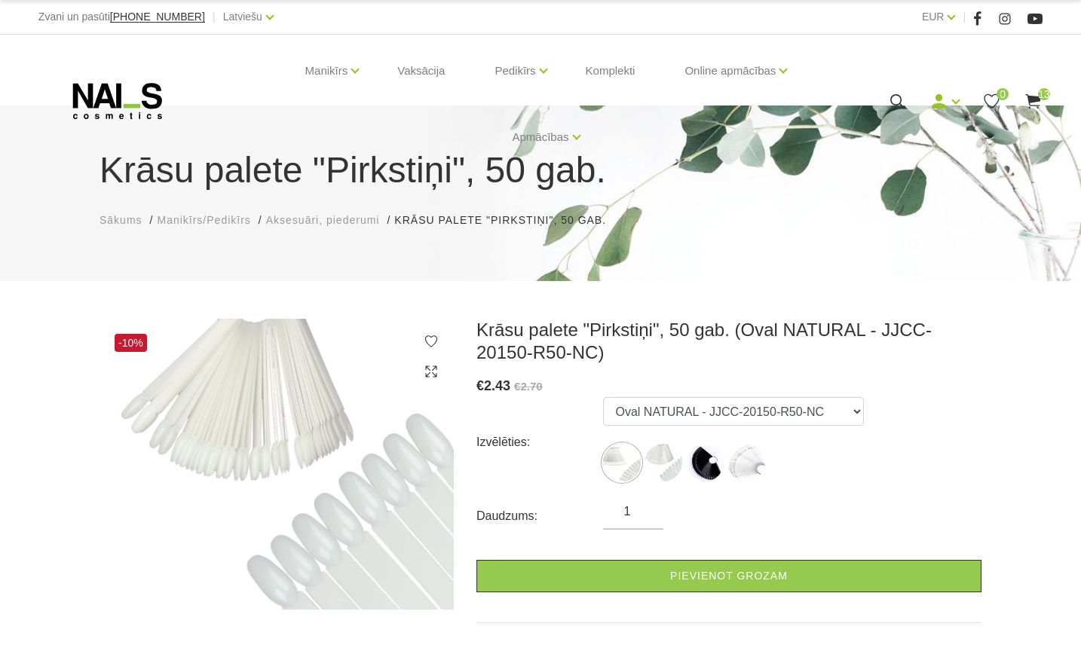
click at [1039, 100] on use at bounding box center [1033, 101] width 15 height 14
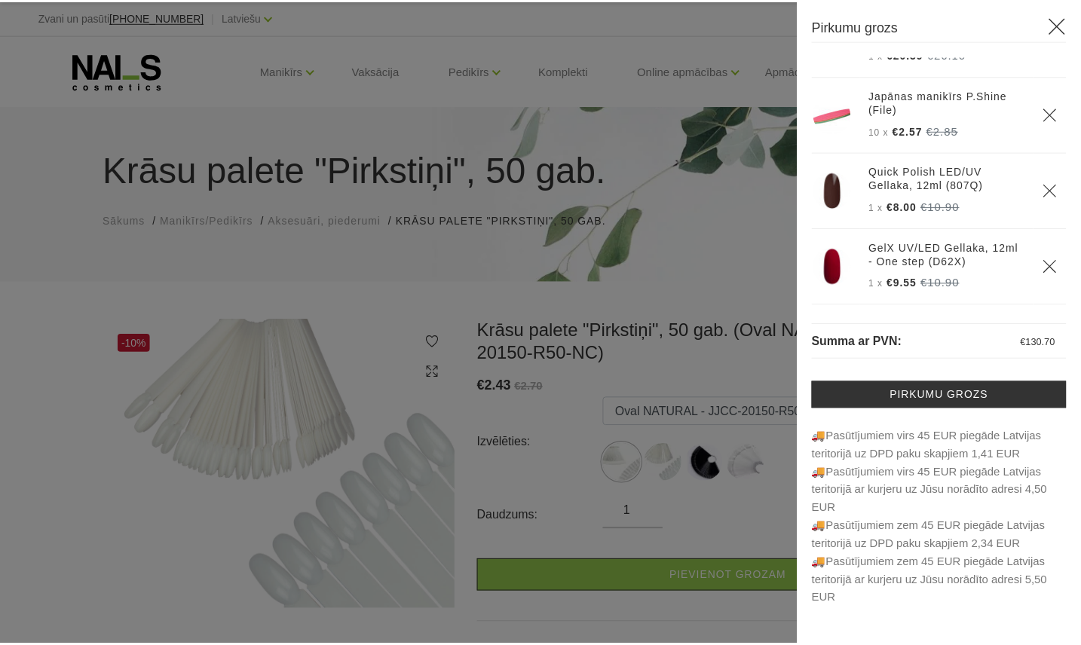
scroll to position [771, 0]
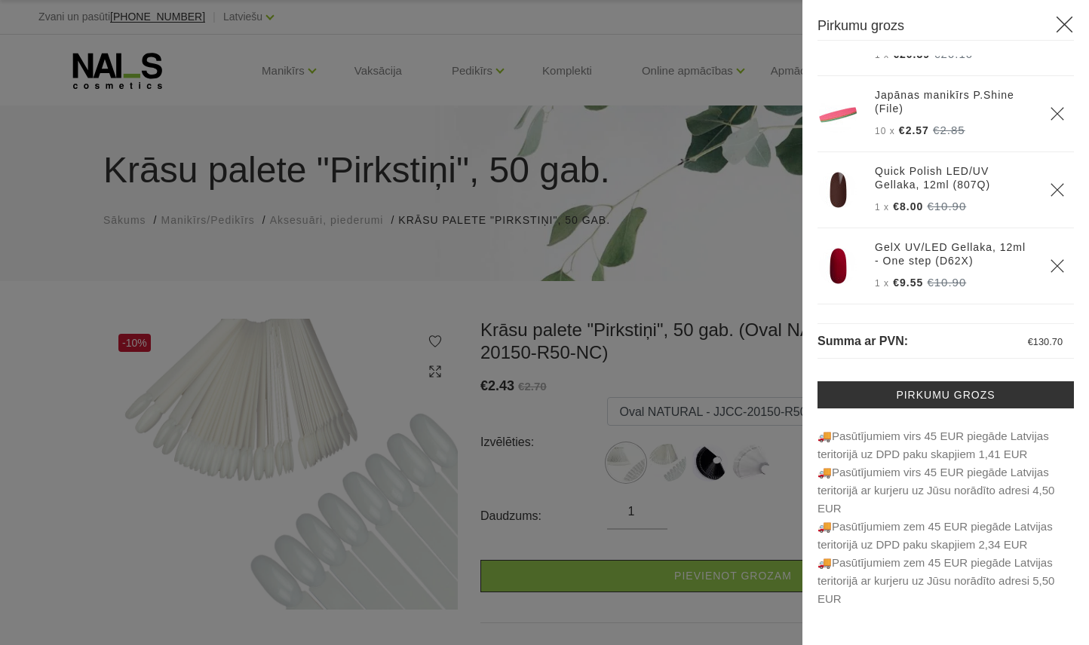
click at [755, 354] on div at bounding box center [544, 322] width 1089 height 645
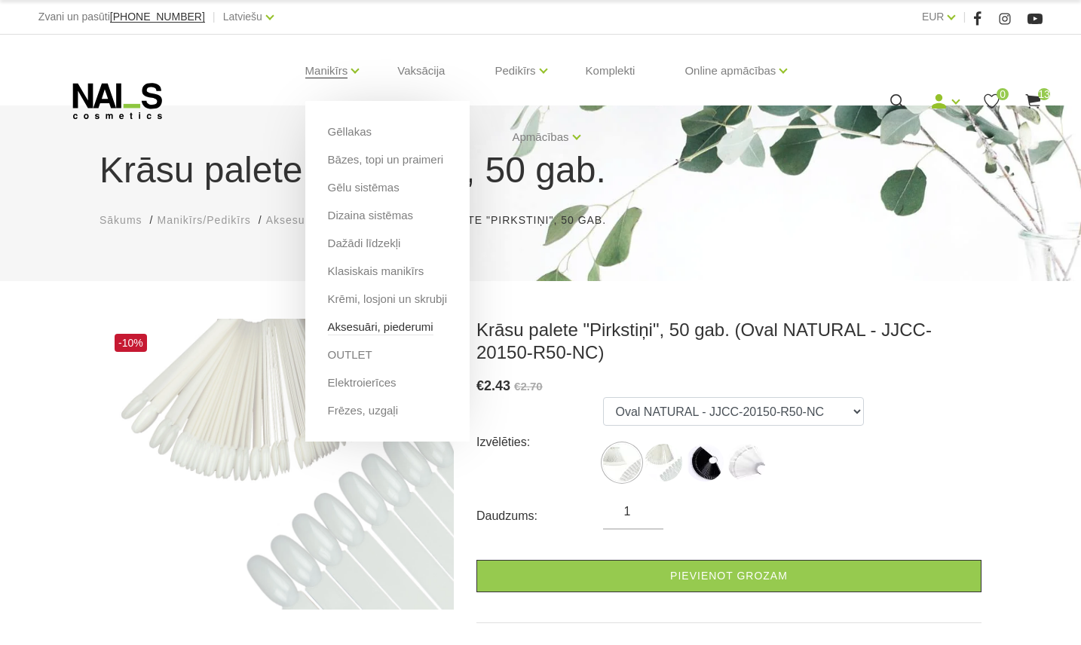
click at [408, 325] on link "Aksesuāri, piederumi" at bounding box center [381, 327] width 106 height 17
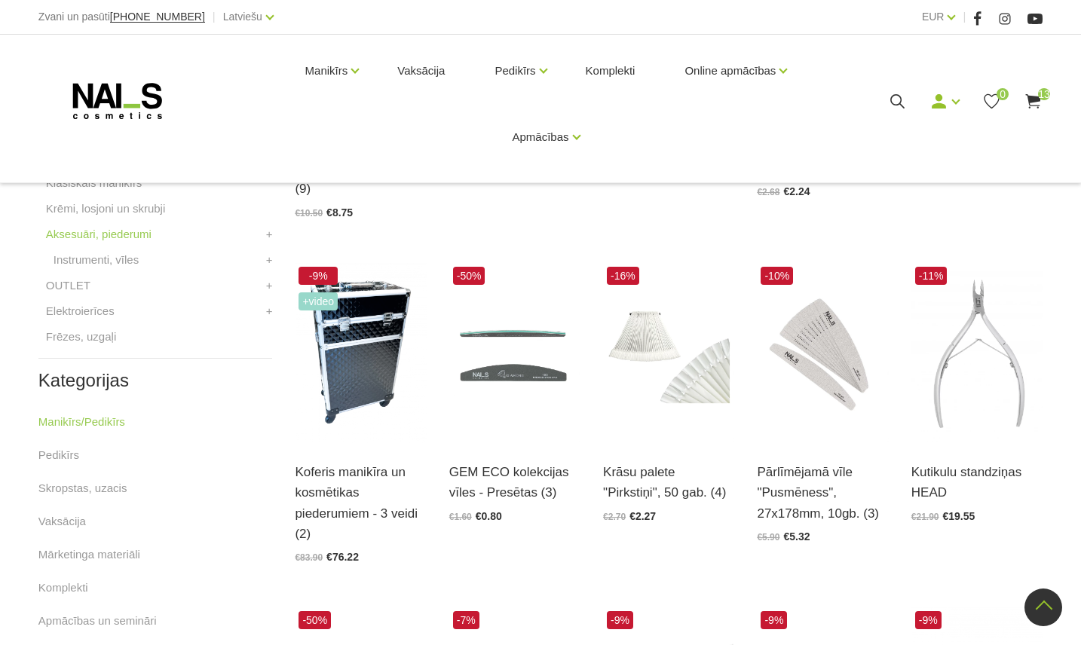
scroll to position [553, 0]
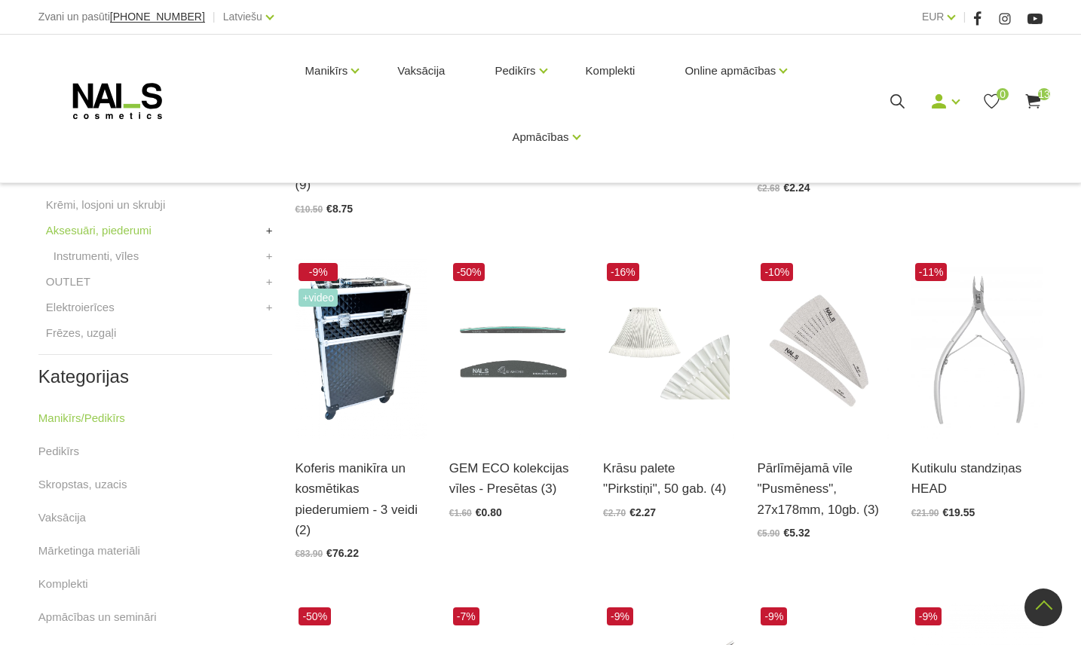
click at [268, 232] on link "+" at bounding box center [269, 231] width 7 height 18
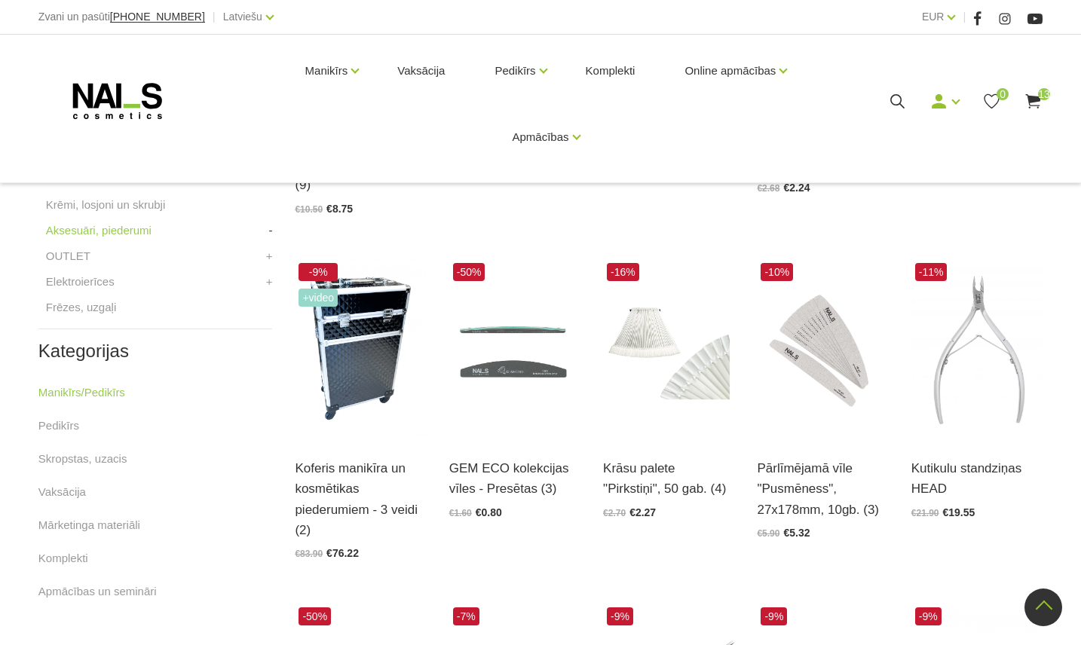
click at [268, 232] on link "-" at bounding box center [270, 231] width 4 height 18
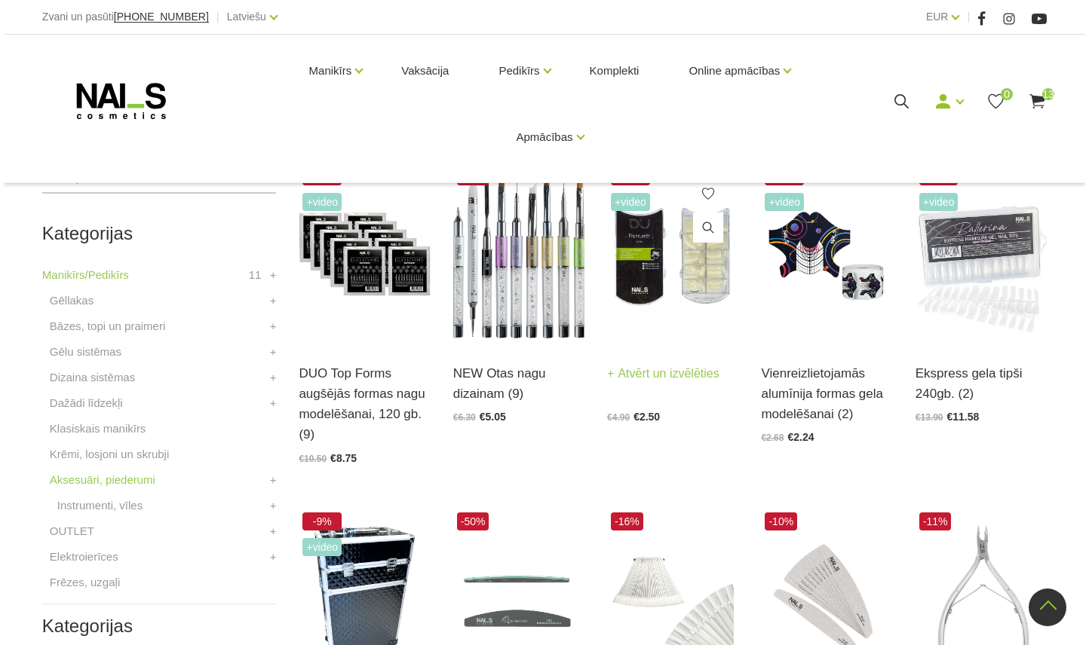
scroll to position [302, 0]
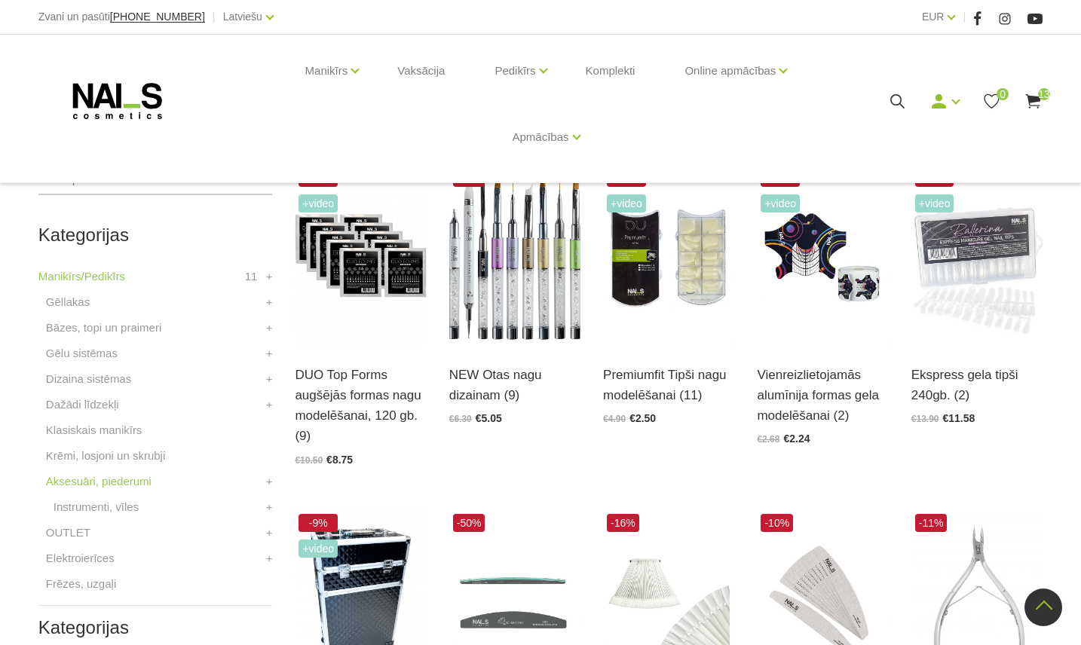
click at [890, 102] on icon at bounding box center [897, 101] width 19 height 19
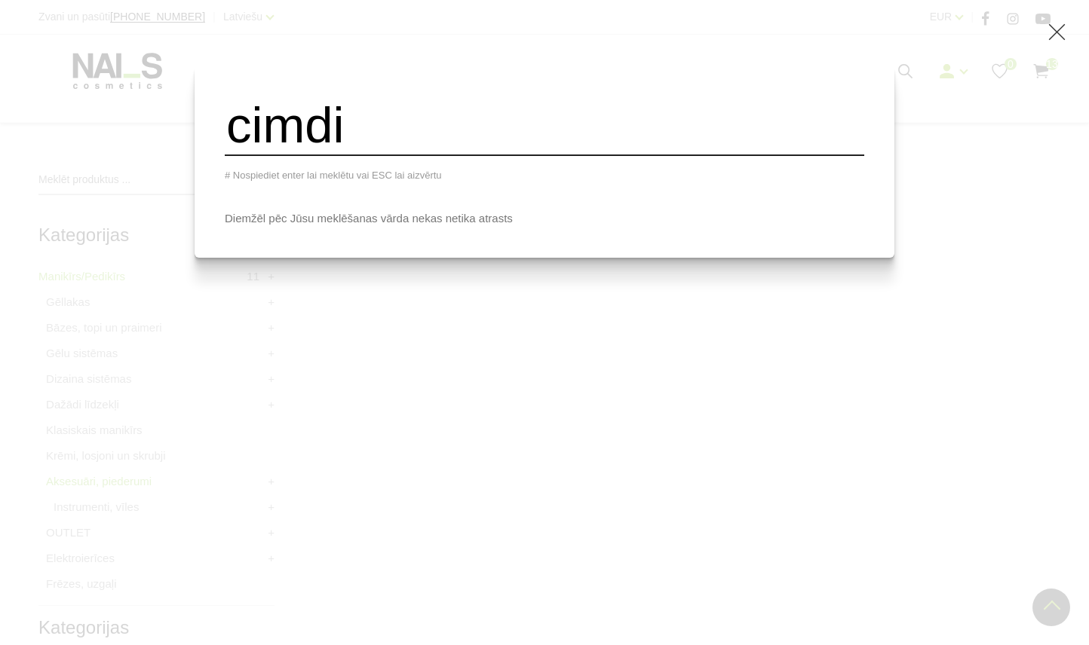
type input "cimdi"
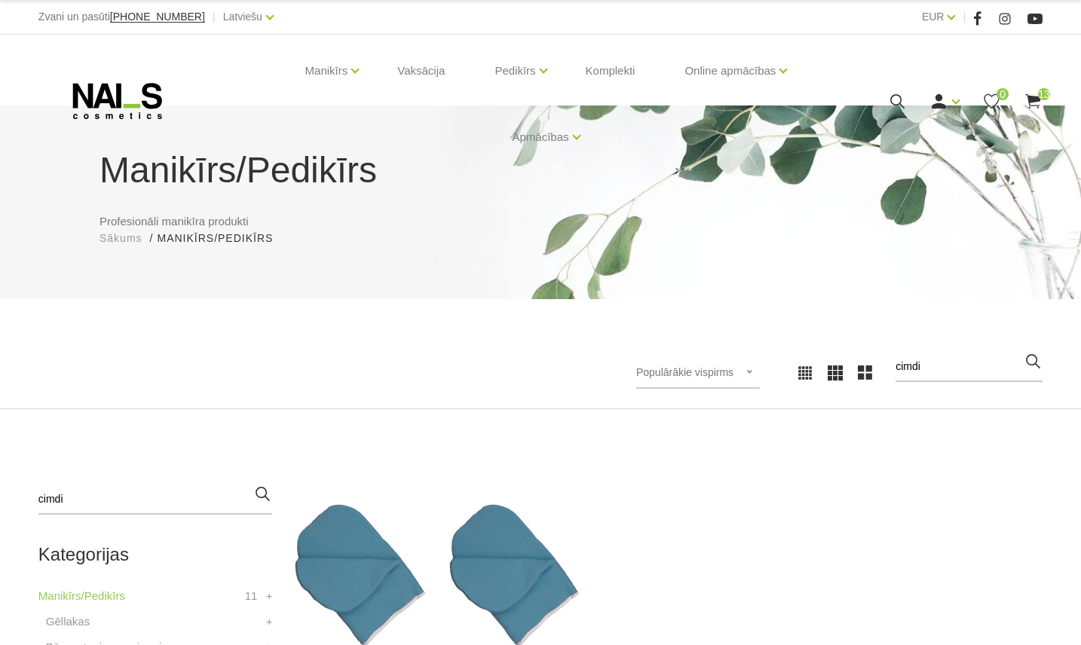
click at [1033, 98] on use at bounding box center [1033, 101] width 15 height 14
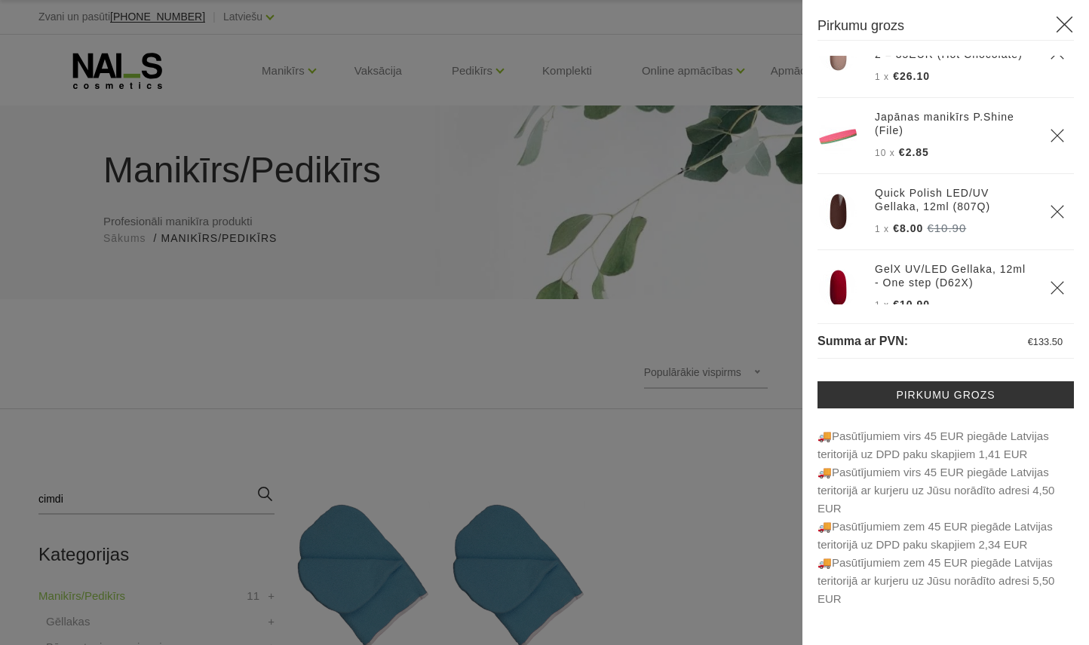
scroll to position [760, 0]
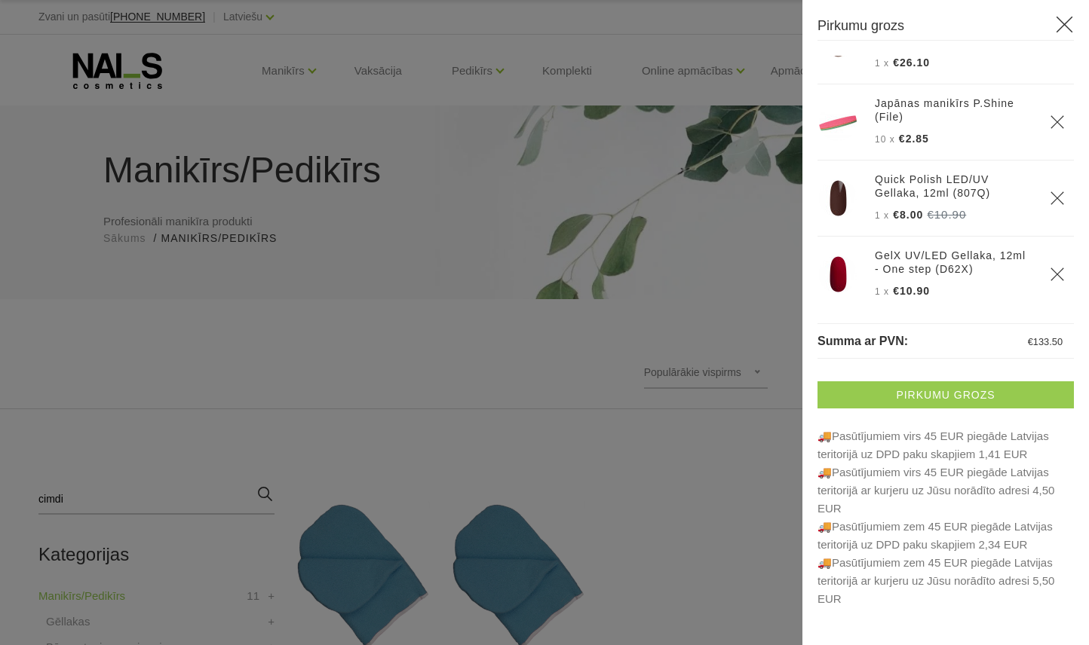
click at [930, 397] on link "Pirkumu grozs" at bounding box center [945, 395] width 256 height 27
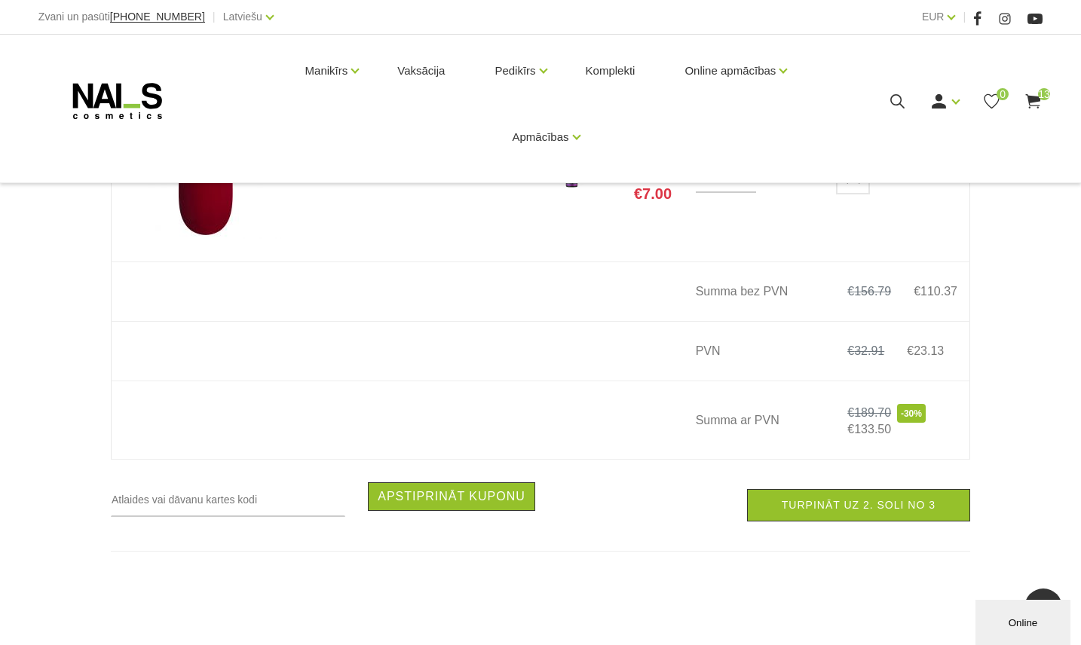
scroll to position [2513, 0]
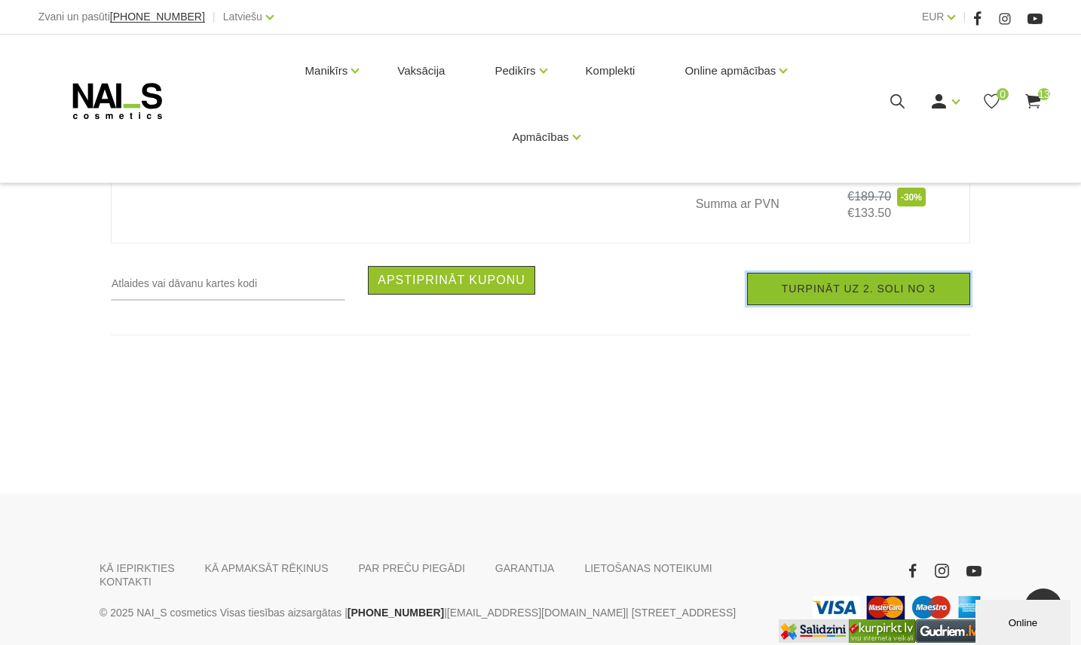
click at [908, 296] on link "Turpināt uz 2. soli no 3" at bounding box center [858, 289] width 223 height 32
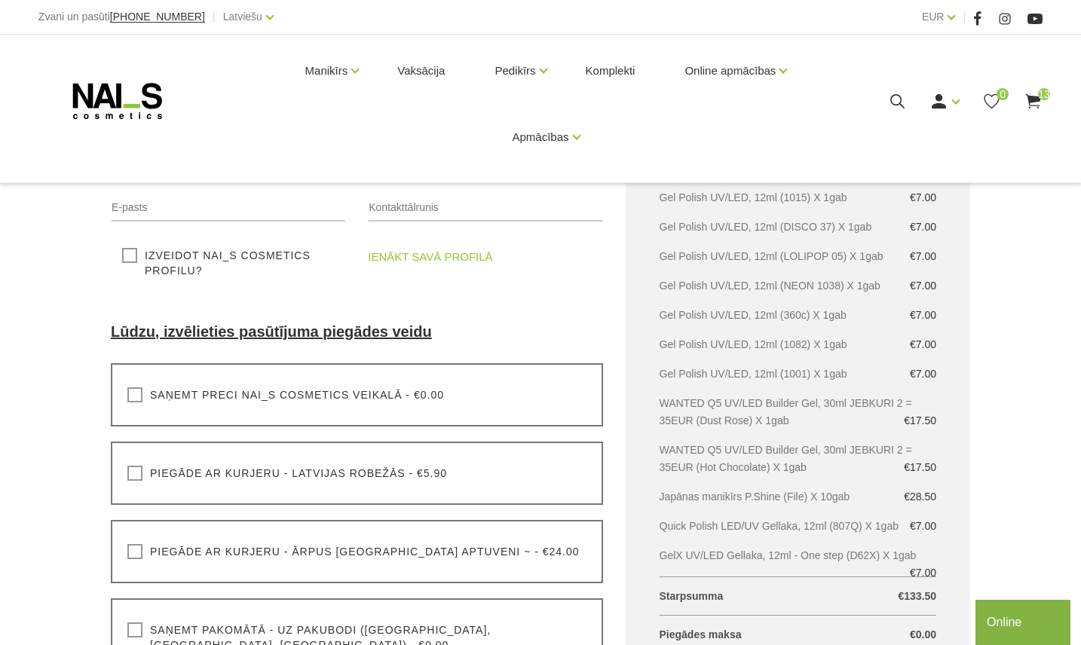
scroll to position [302, 0]
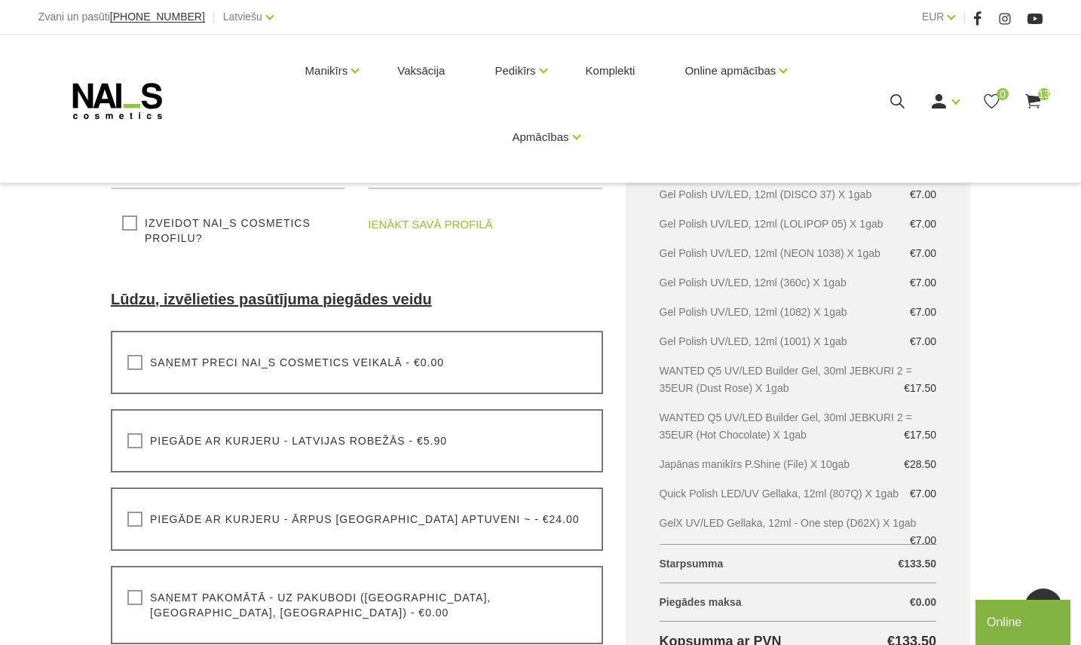
click at [133, 359] on label "Saņemt preci NAI_S cosmetics veikalā - €0.00" at bounding box center [285, 362] width 317 height 15
click at [0, 0] on input "Saņemt preci NAI_S cosmetics veikalā - €0.00" at bounding box center [0, 0] width 0 height 0
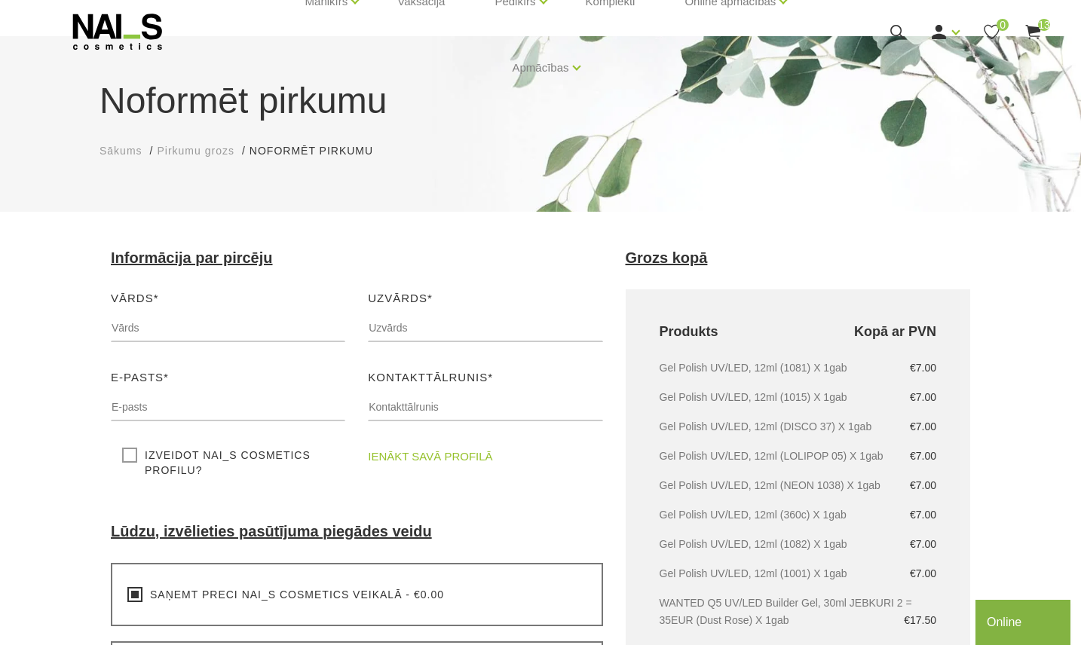
scroll to position [50, 0]
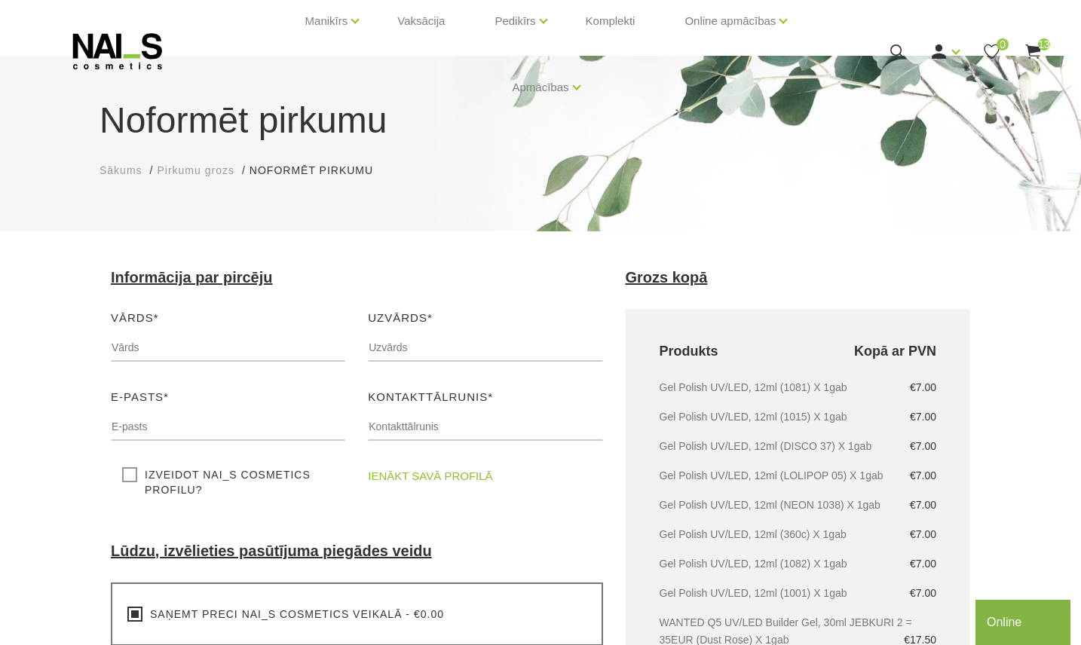
click at [433, 476] on link "ienākt savā profilā" at bounding box center [430, 477] width 124 height 18
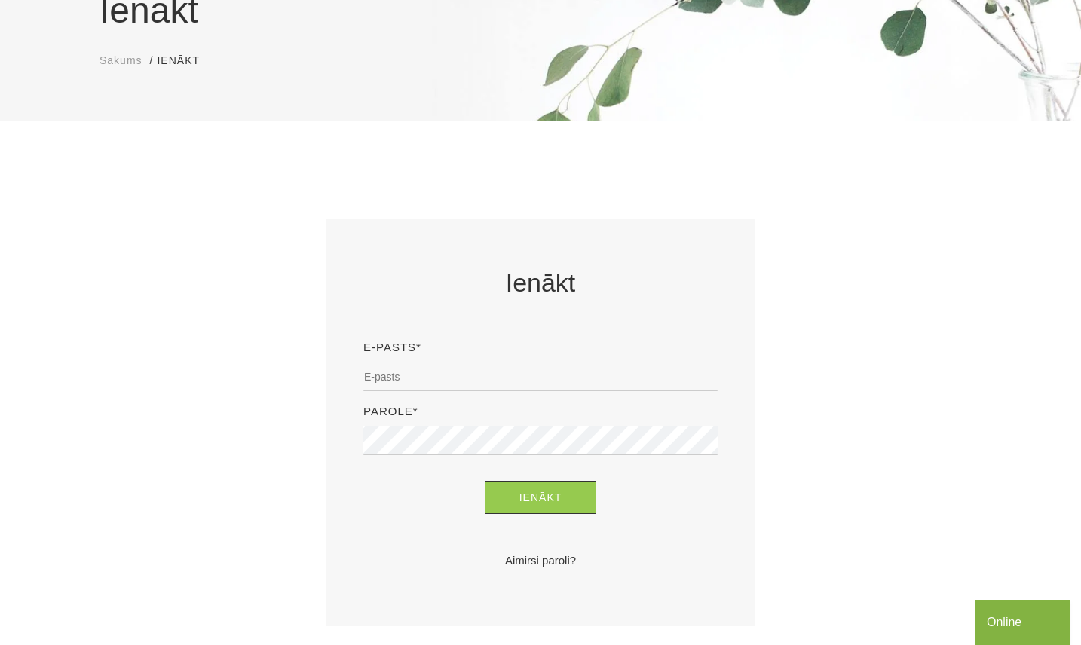
scroll to position [201, 0]
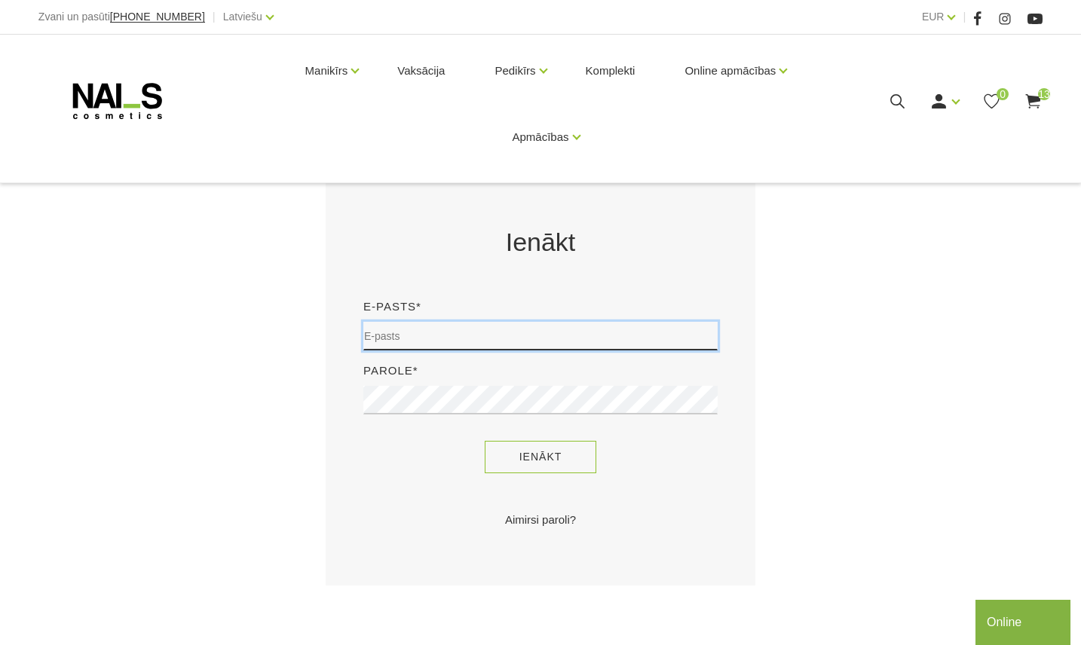
type input "[EMAIL_ADDRESS][DOMAIN_NAME]"
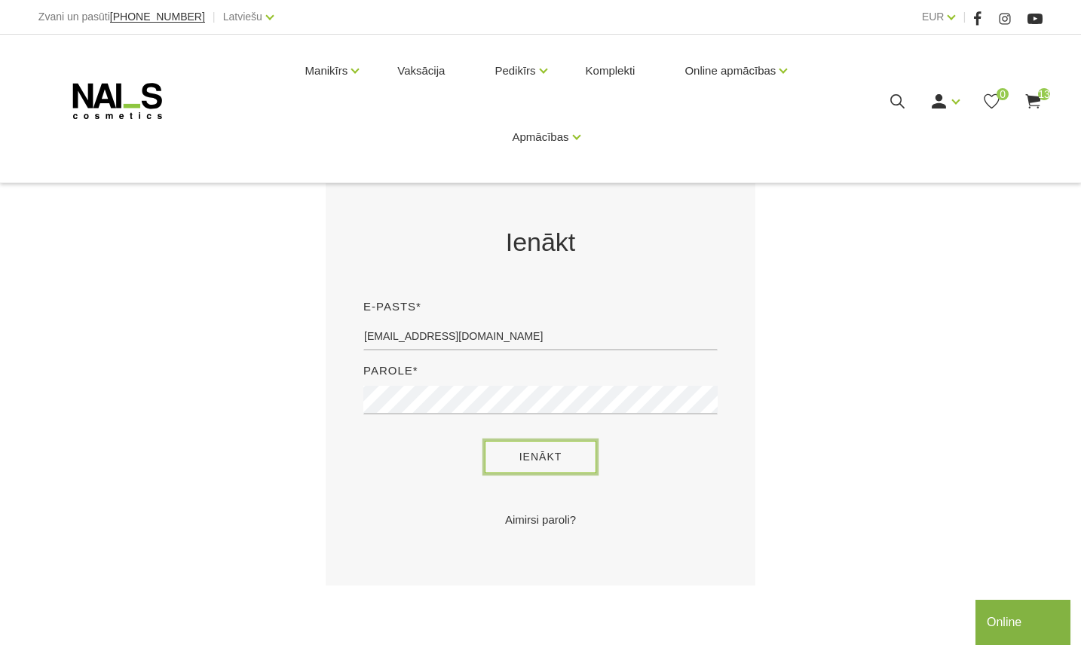
click at [519, 445] on button "Ienākt" at bounding box center [541, 457] width 112 height 32
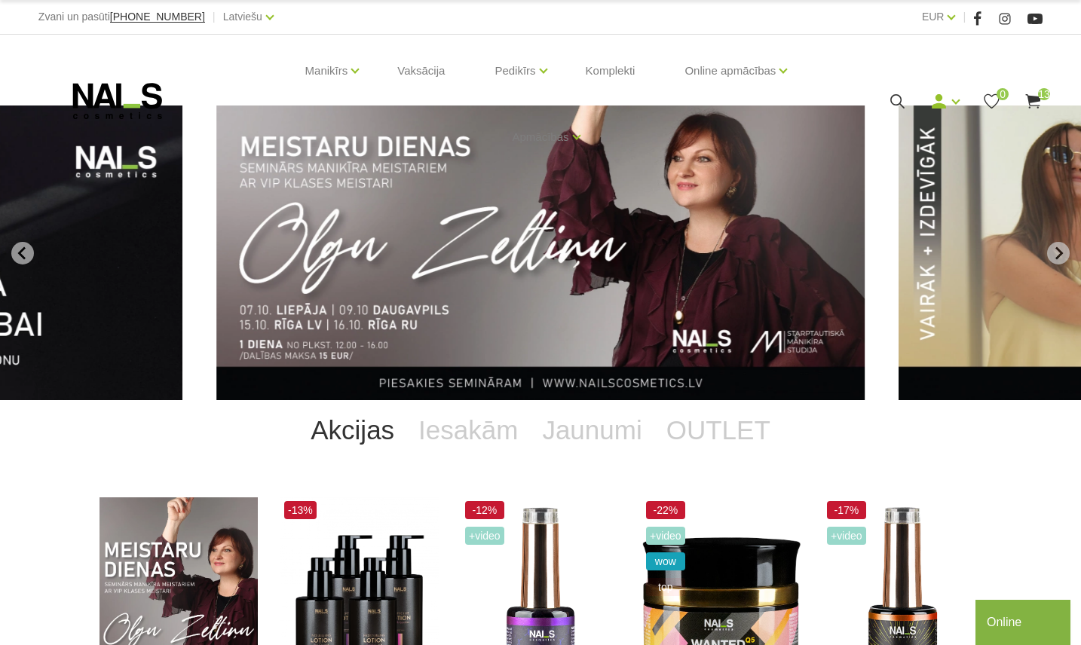
click at [1039, 101] on icon at bounding box center [1033, 101] width 19 height 19
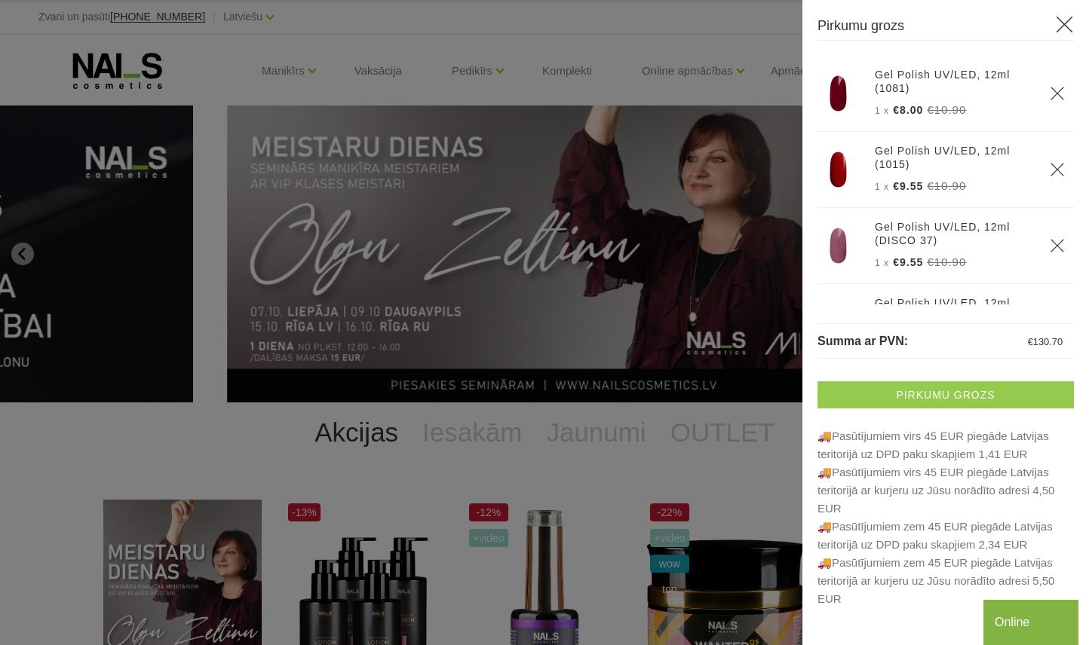
click at [923, 387] on link "Pirkumu grozs" at bounding box center [945, 395] width 256 height 27
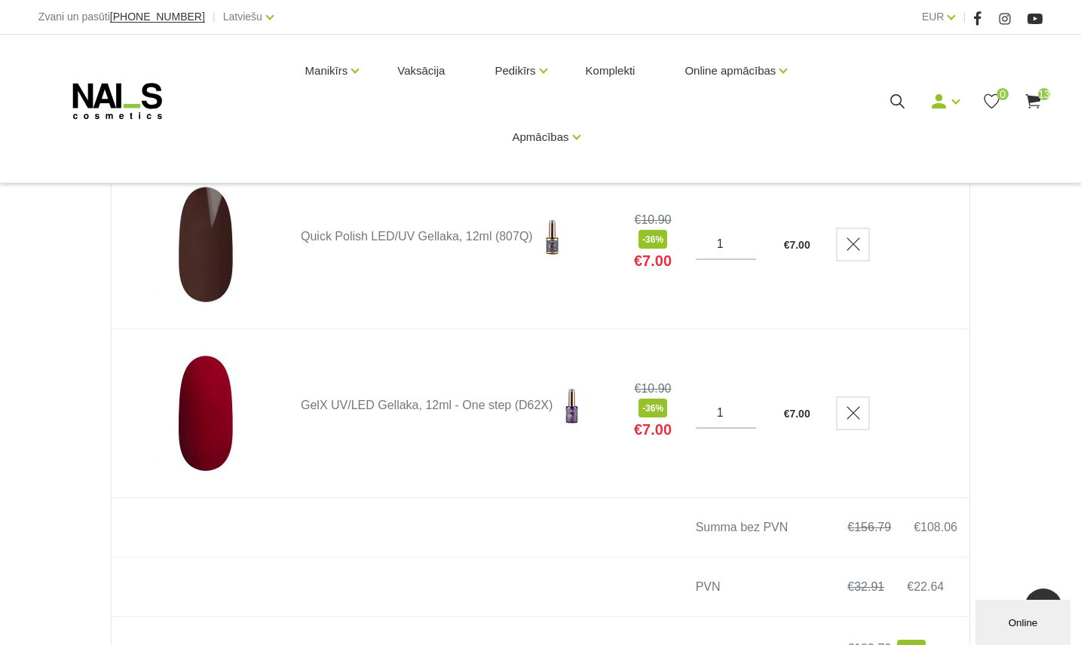
scroll to position [2362, 0]
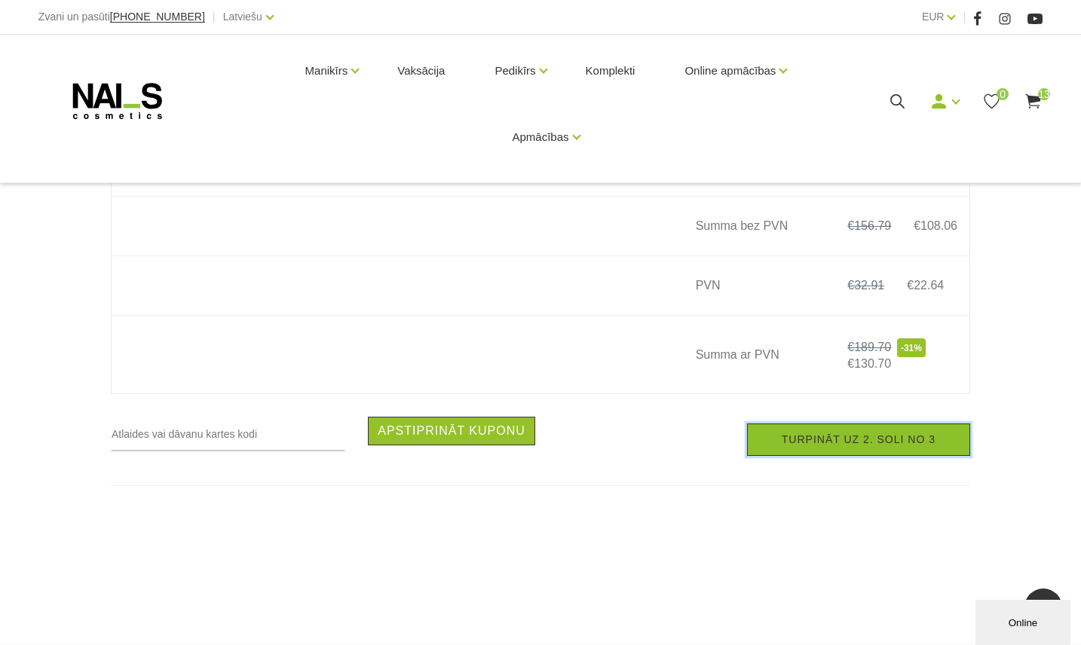
click at [843, 446] on link "Turpināt uz 2. soli no 3" at bounding box center [858, 440] width 223 height 32
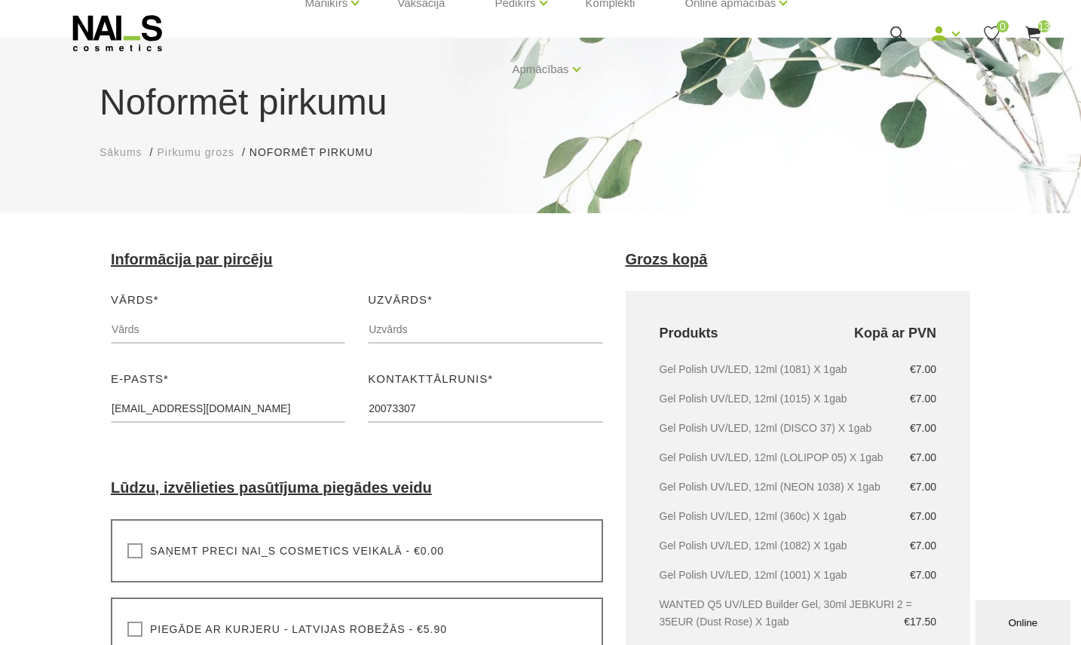
scroll to position [100, 0]
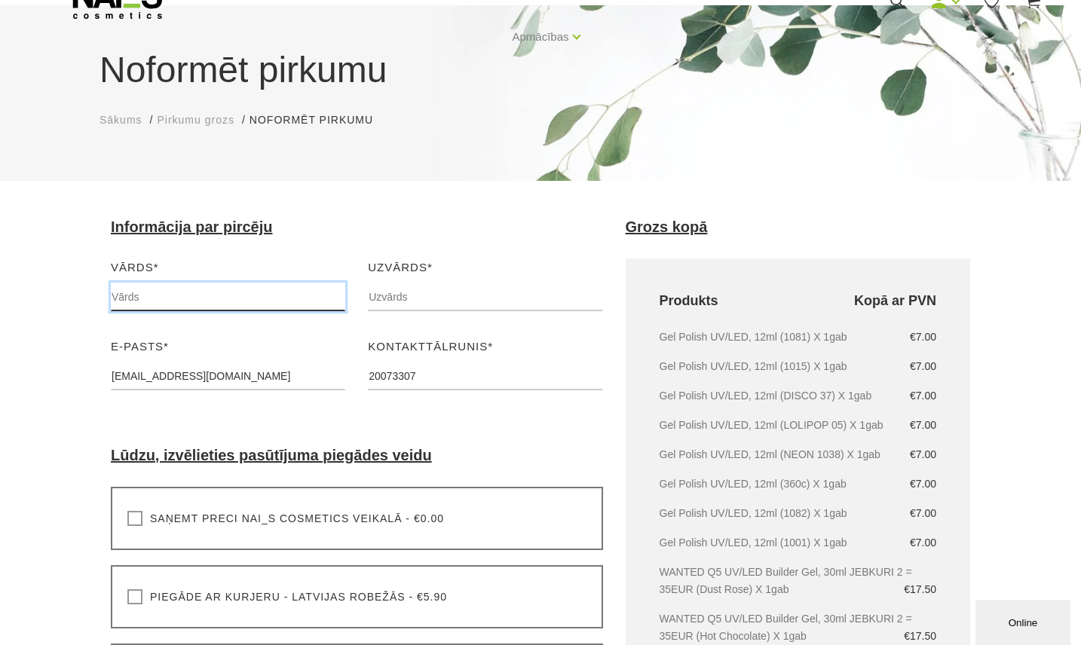
click at [196, 293] on input "text" at bounding box center [228, 297] width 235 height 29
type input "Dita"
type input "[PERSON_NAME]"
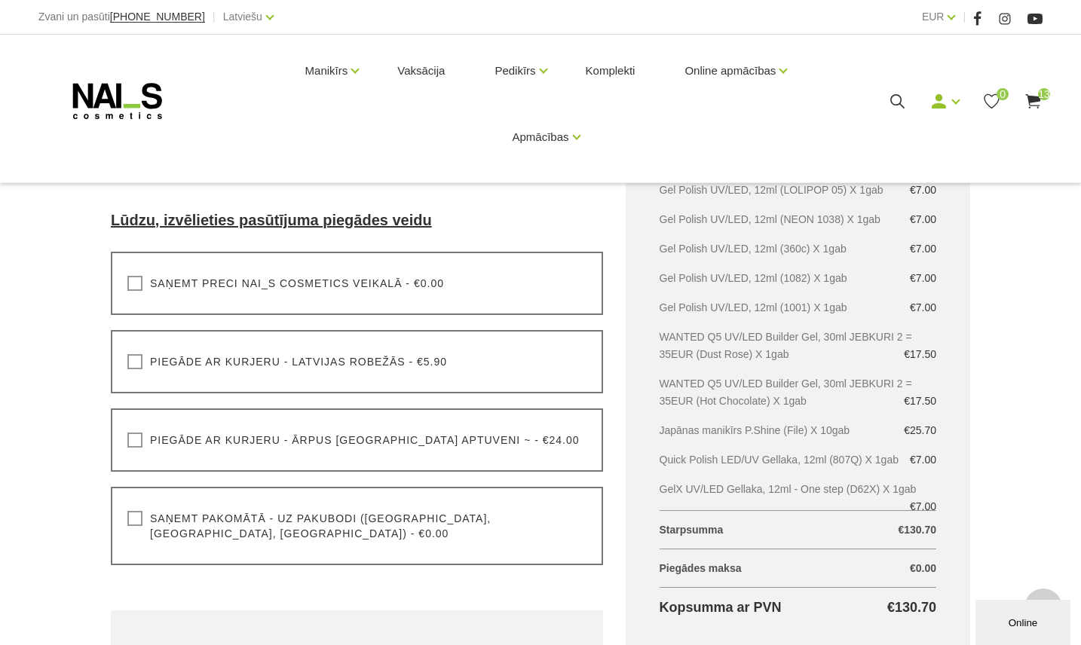
scroll to position [402, 0]
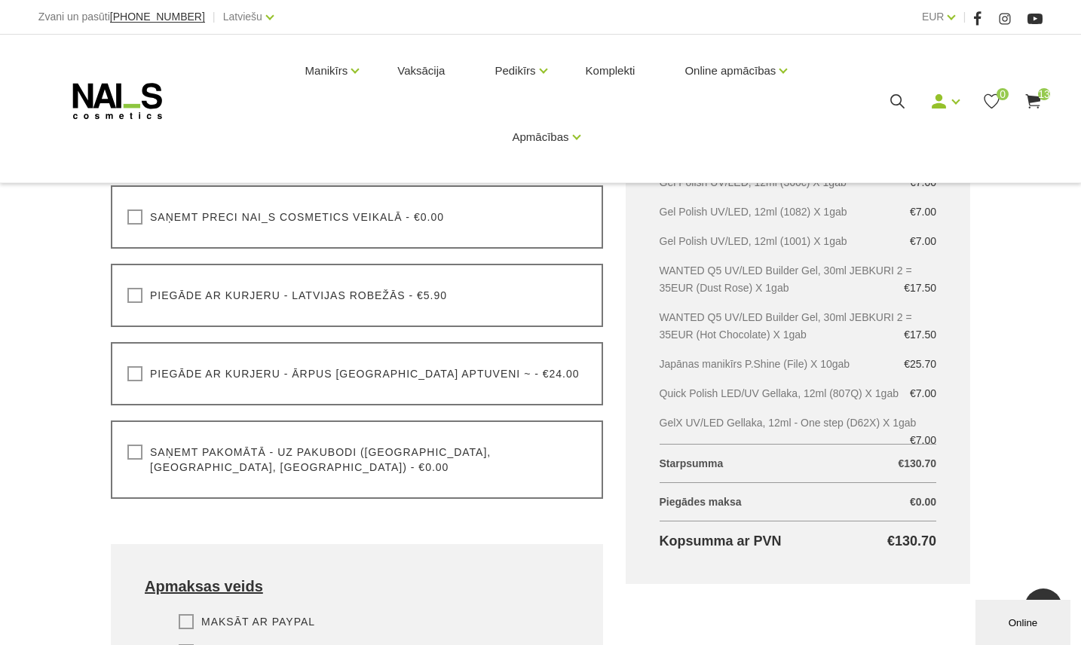
click at [136, 449] on label "Saņemt pakomātā - uz pakubodi ([GEOGRAPHIC_DATA], [GEOGRAPHIC_DATA], [GEOGRAPHI…" at bounding box center [356, 460] width 459 height 30
click at [0, 0] on input "Saņemt pakomātā - uz pakubodi ([GEOGRAPHIC_DATA], [GEOGRAPHIC_DATA], [GEOGRAPHI…" at bounding box center [0, 0] width 0 height 0
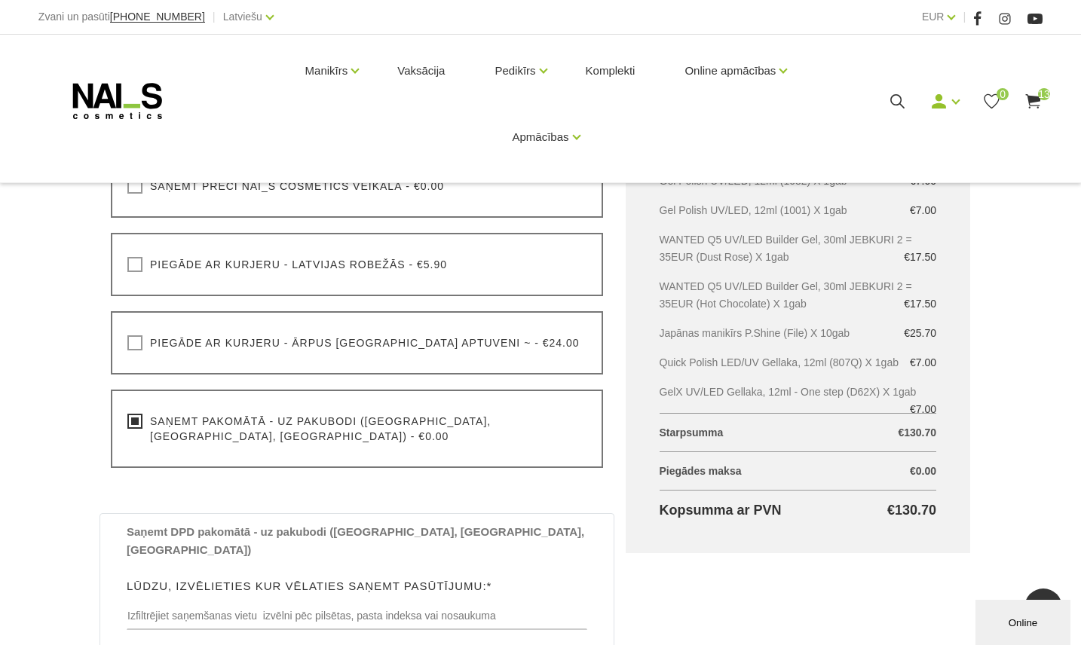
scroll to position [603, 0]
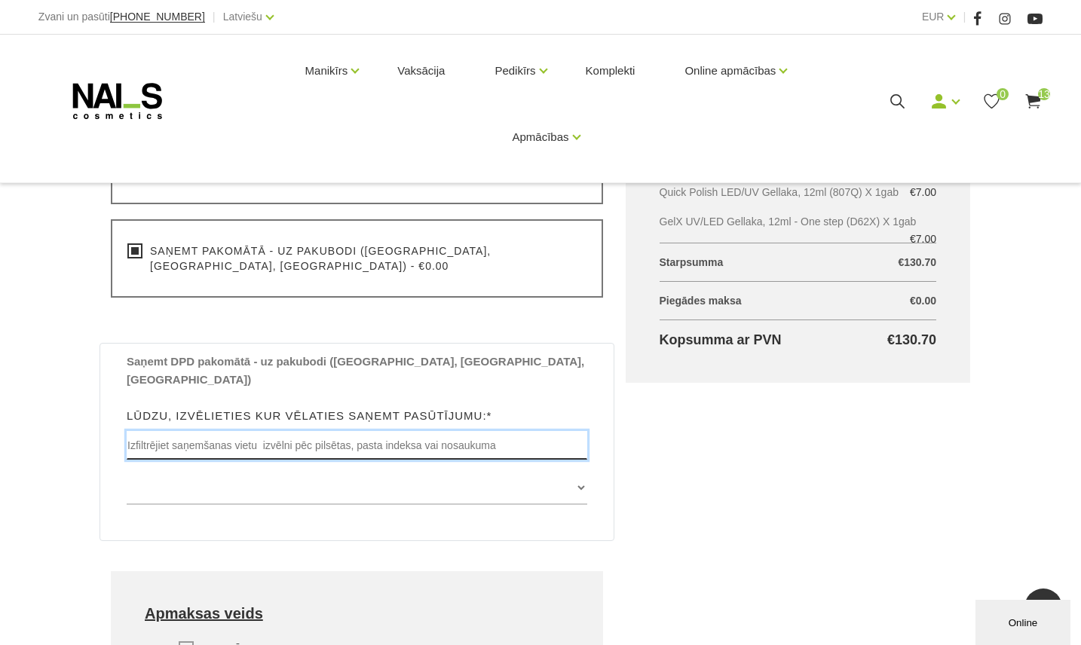
click at [267, 431] on input "text" at bounding box center [357, 445] width 461 height 29
click at [271, 431] on input "ogre" at bounding box center [357, 445] width 461 height 29
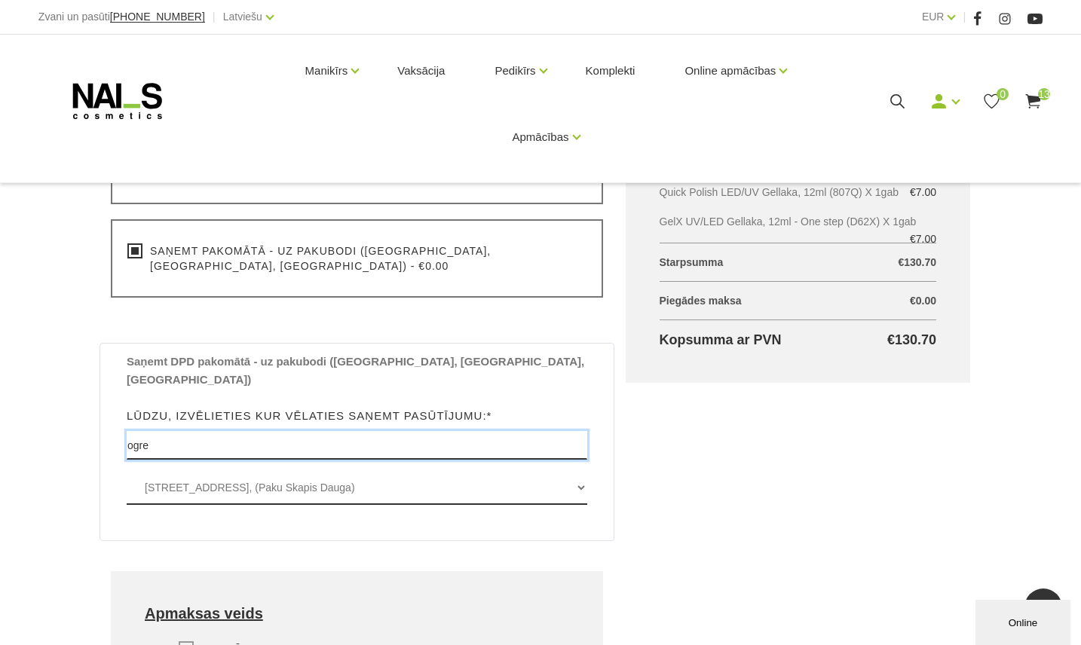
type input "ogre"
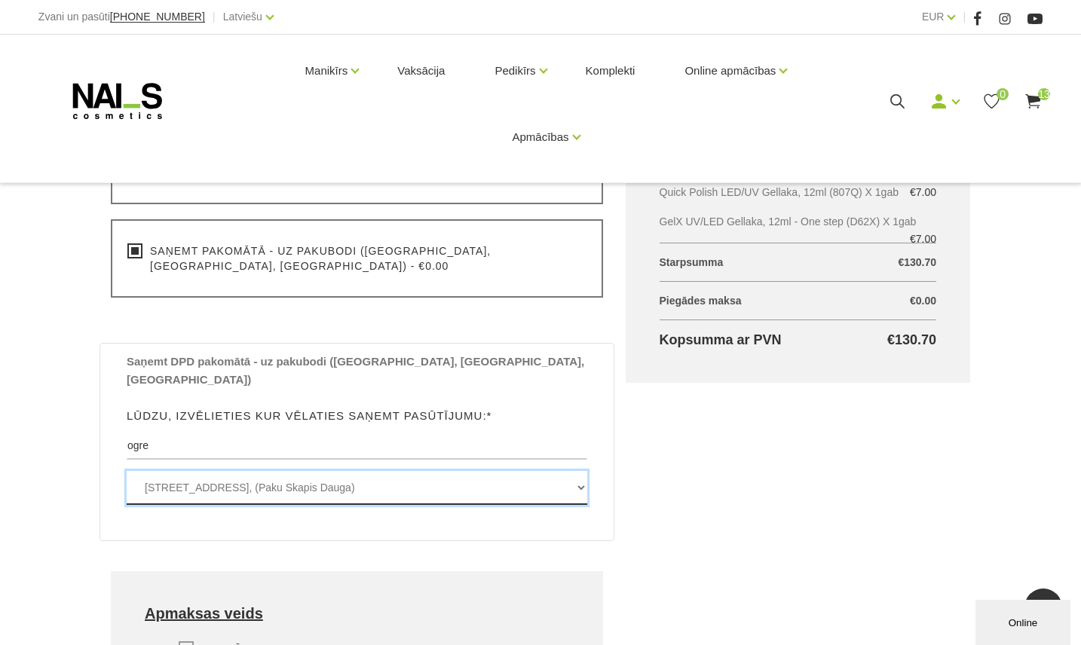
click at [585, 471] on select "[STREET_ADDRESS], (Paku Skapis Dauga) [STREET_ADDRESS], (Paku Skapis Maxima X O…" at bounding box center [357, 488] width 461 height 34
select select "[STREET_ADDRESS], (Paku Skapis Rībelīte)"
click at [127, 471] on select "[STREET_ADDRESS], (Paku Skapis Dauga) [STREET_ADDRESS], (Paku Skapis Maxima X O…" at bounding box center [357, 488] width 461 height 34
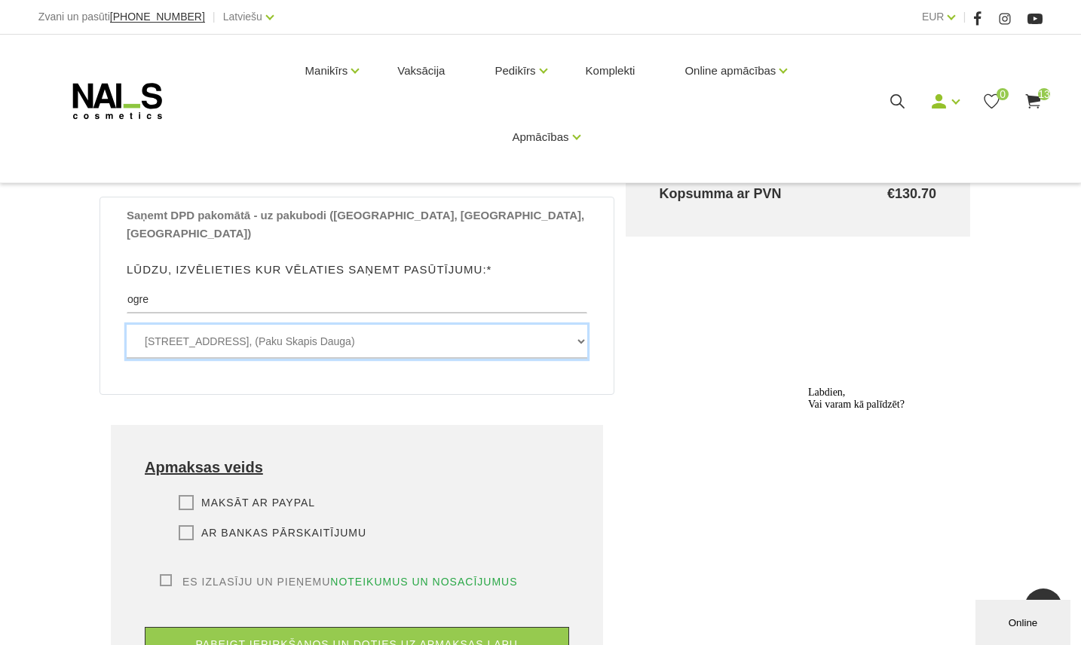
scroll to position [804, 0]
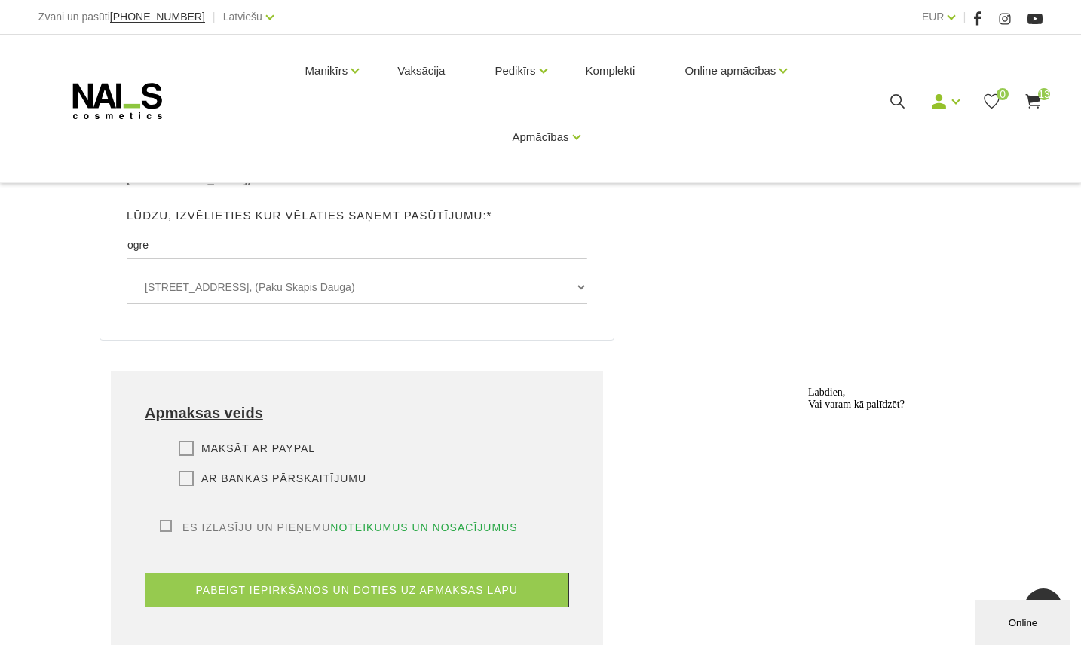
click at [187, 471] on label "Ar bankas pārskaitījumu" at bounding box center [273, 478] width 188 height 15
click at [0, 0] on input "Ar bankas pārskaitījumu" at bounding box center [0, 0] width 0 height 0
click at [160, 520] on label "Es izlasīju un pieņemu noteikumus un nosacījumus" at bounding box center [339, 527] width 358 height 15
click at [0, 0] on input "Es izlasīju un pieņemu noteikumus un nosacījumus" at bounding box center [0, 0] width 0 height 0
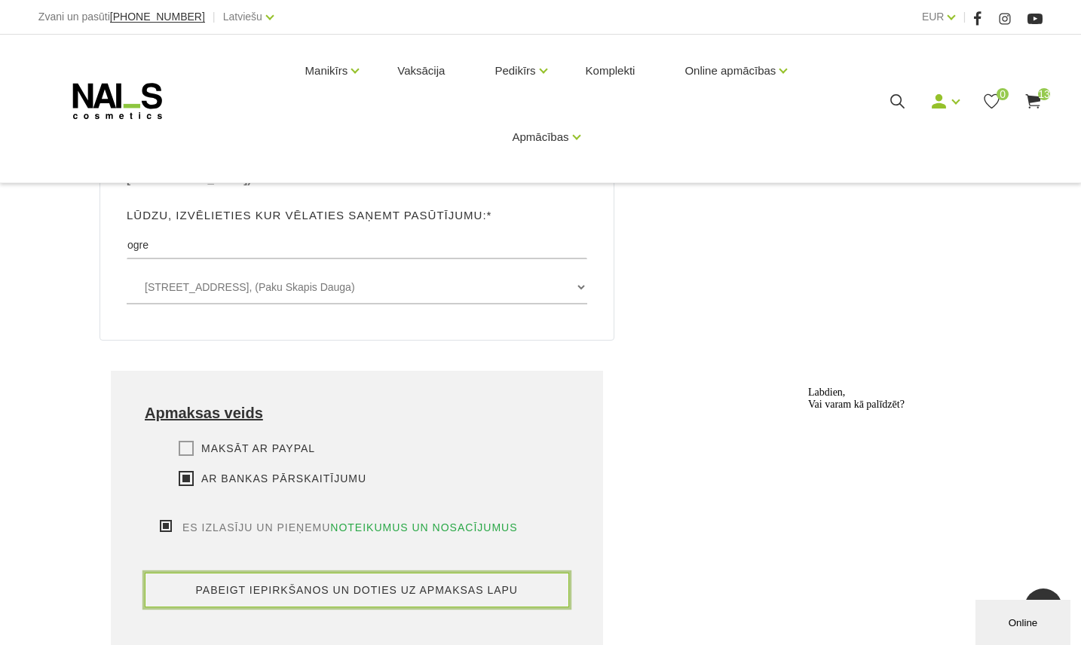
click at [415, 573] on button "pabeigt iepirkšanos un doties uz apmaksas lapu" at bounding box center [357, 590] width 425 height 35
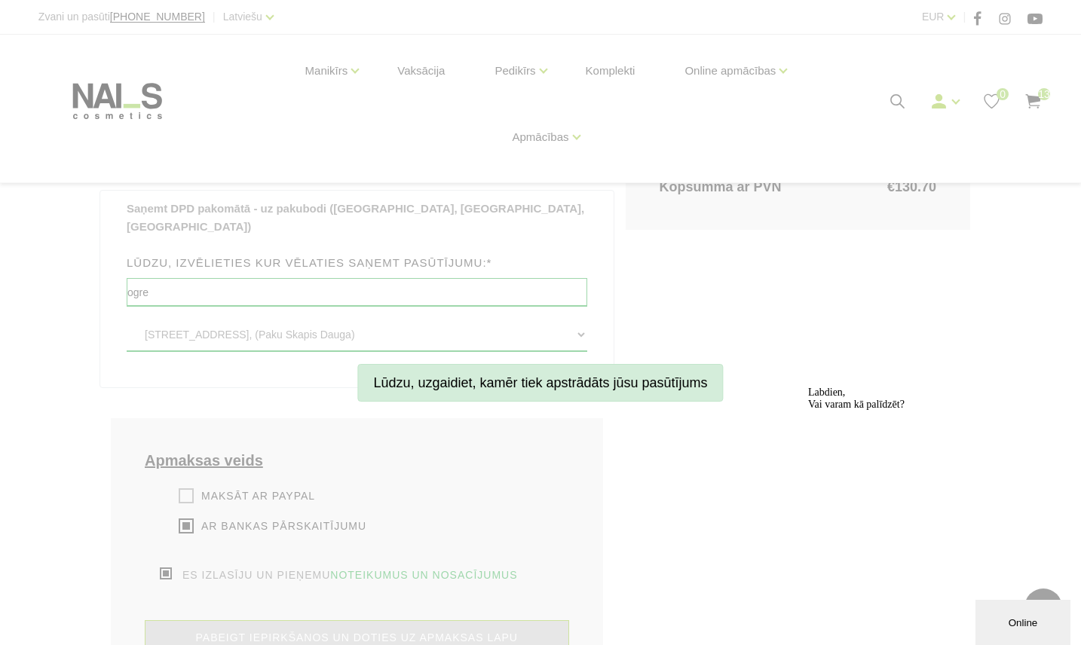
scroll to position [754, 0]
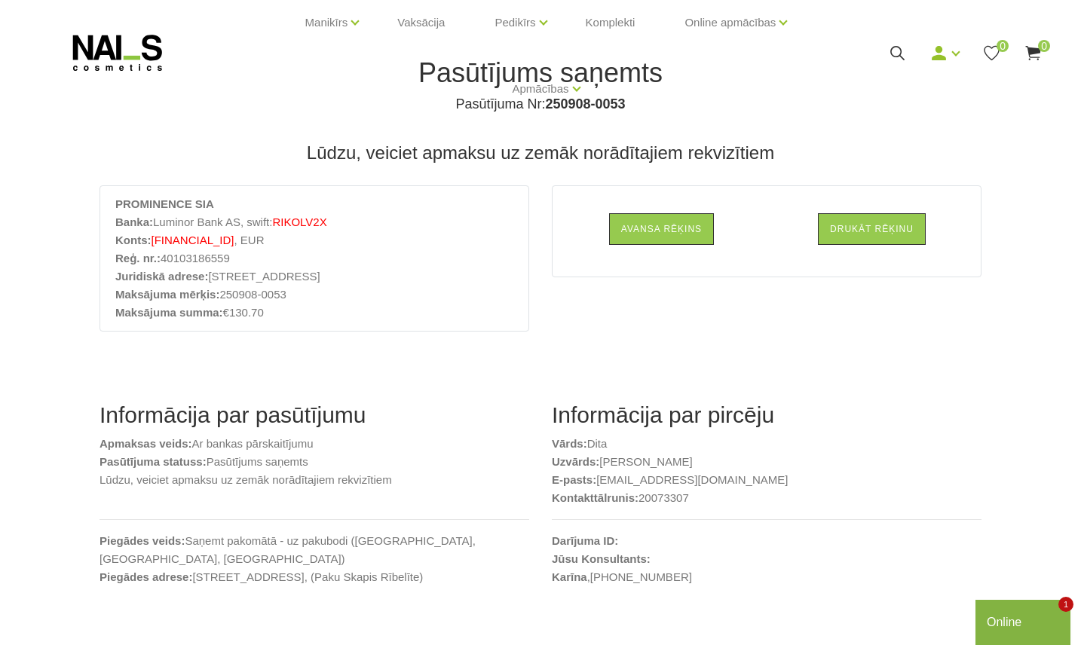
scroll to position [50, 0]
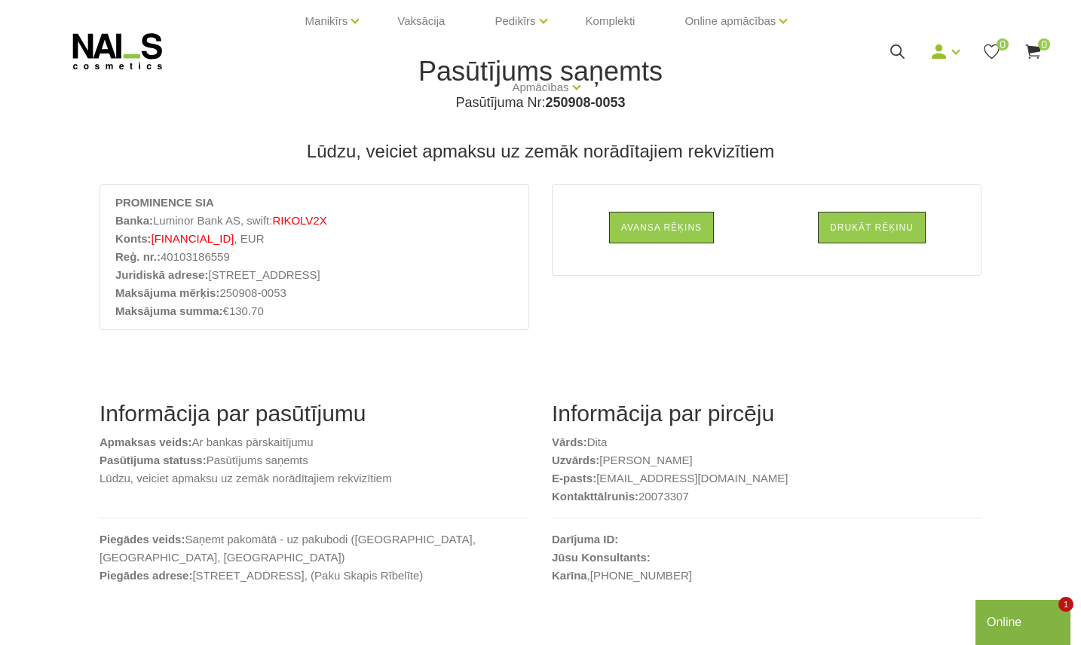
click at [563, 228] on div "Avansa rēķins" at bounding box center [661, 235] width 210 height 47
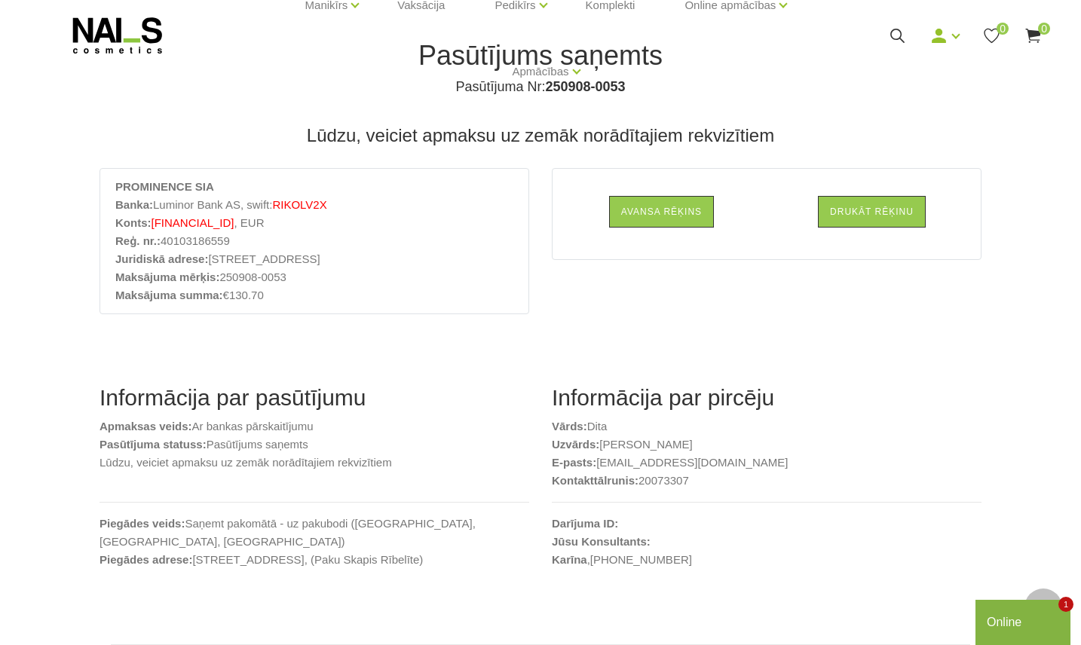
scroll to position [1, 0]
